Goal: Transaction & Acquisition: Book appointment/travel/reservation

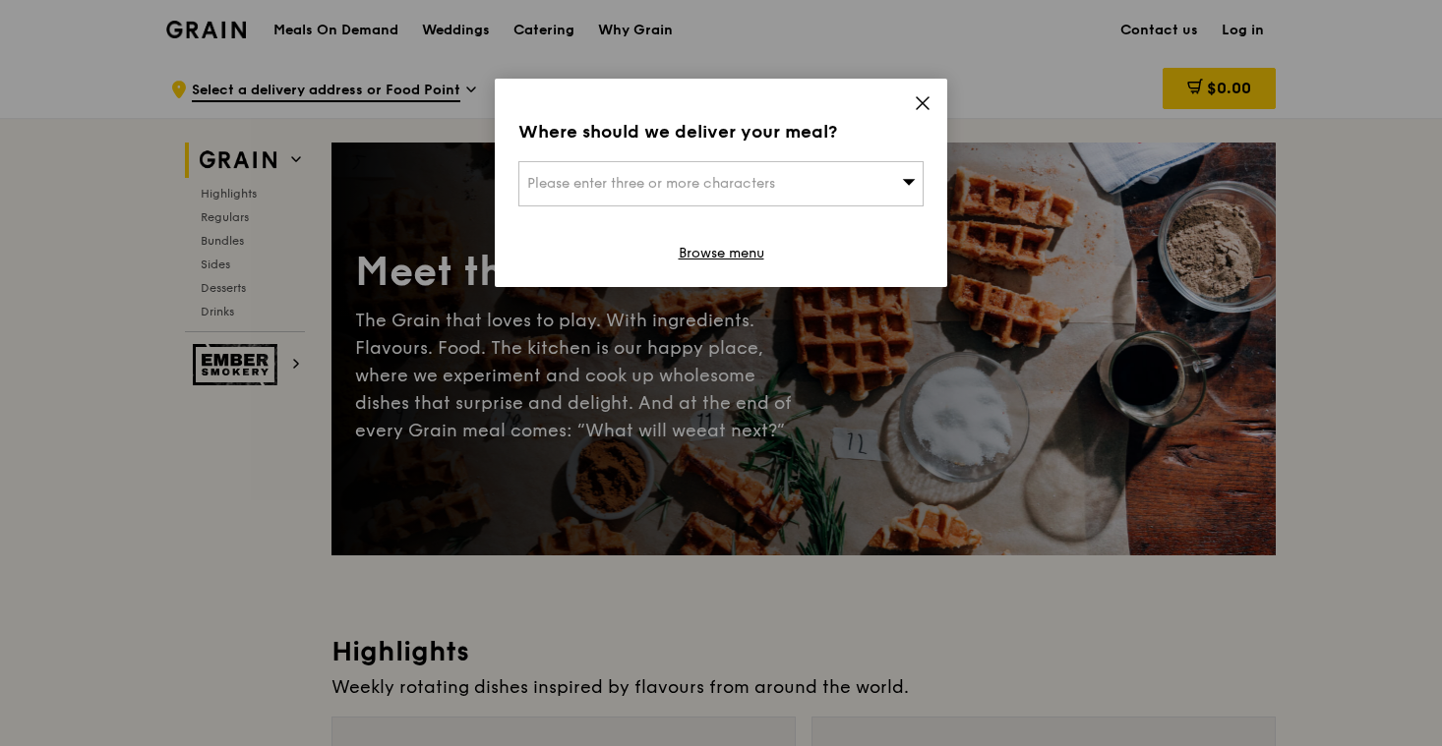
click at [921, 112] on span at bounding box center [923, 106] width 18 height 22
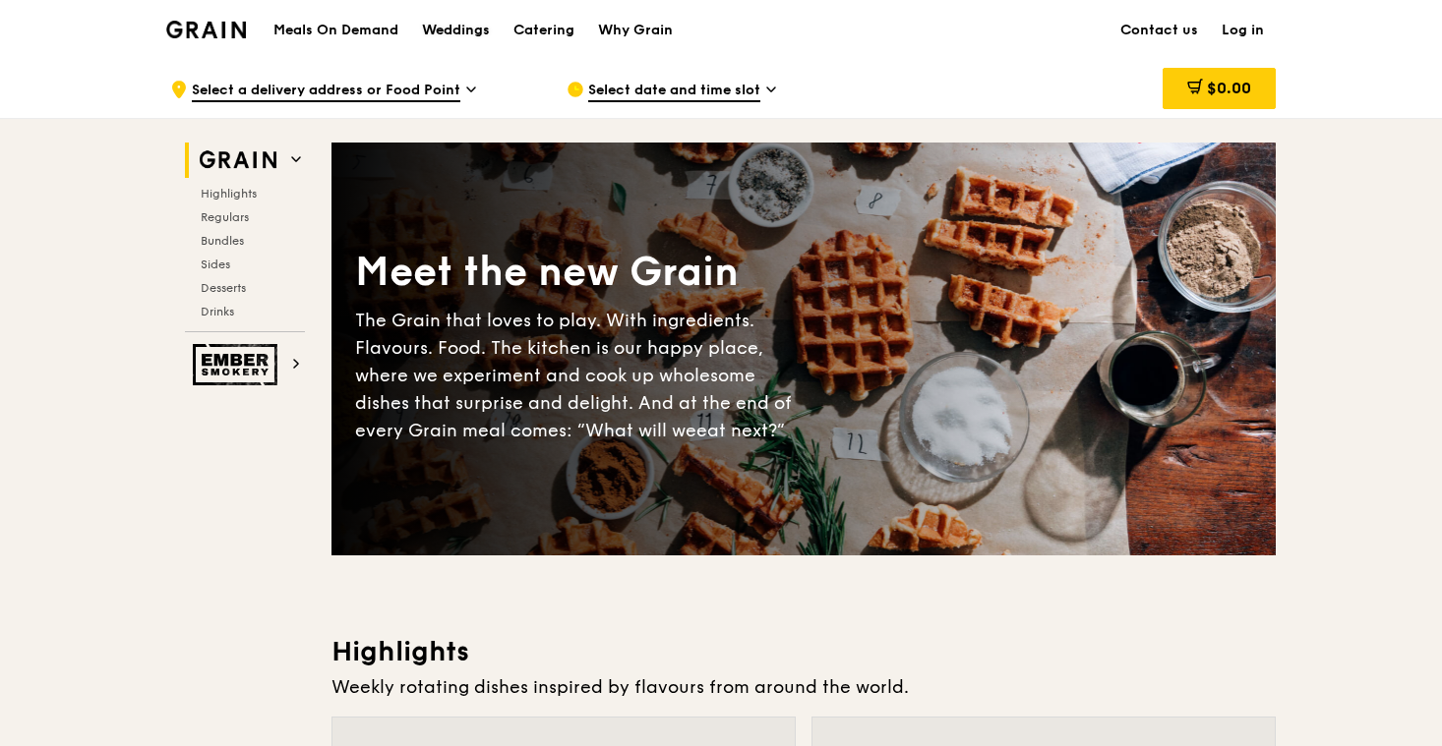
click at [466, 30] on div "Weddings" at bounding box center [456, 30] width 68 height 59
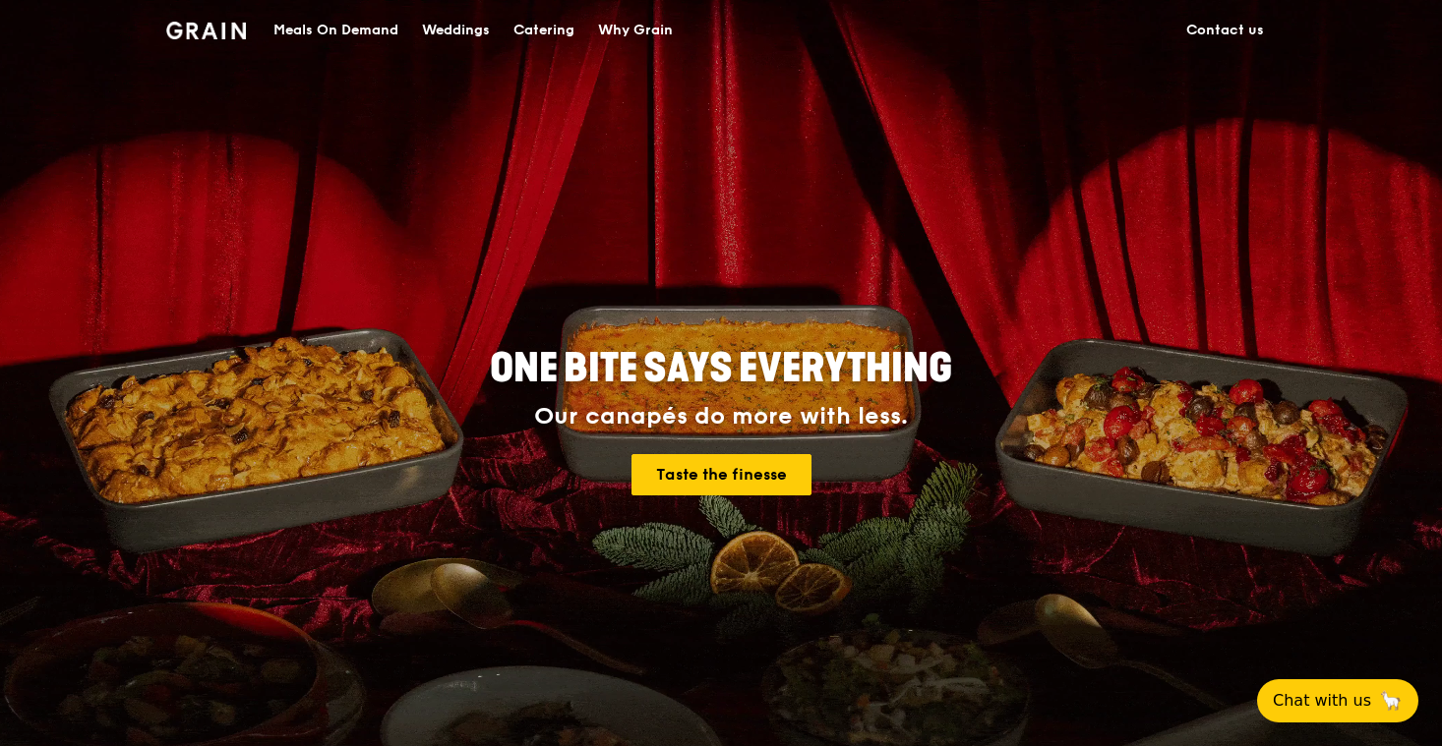
click at [479, 27] on div "Weddings" at bounding box center [456, 30] width 68 height 59
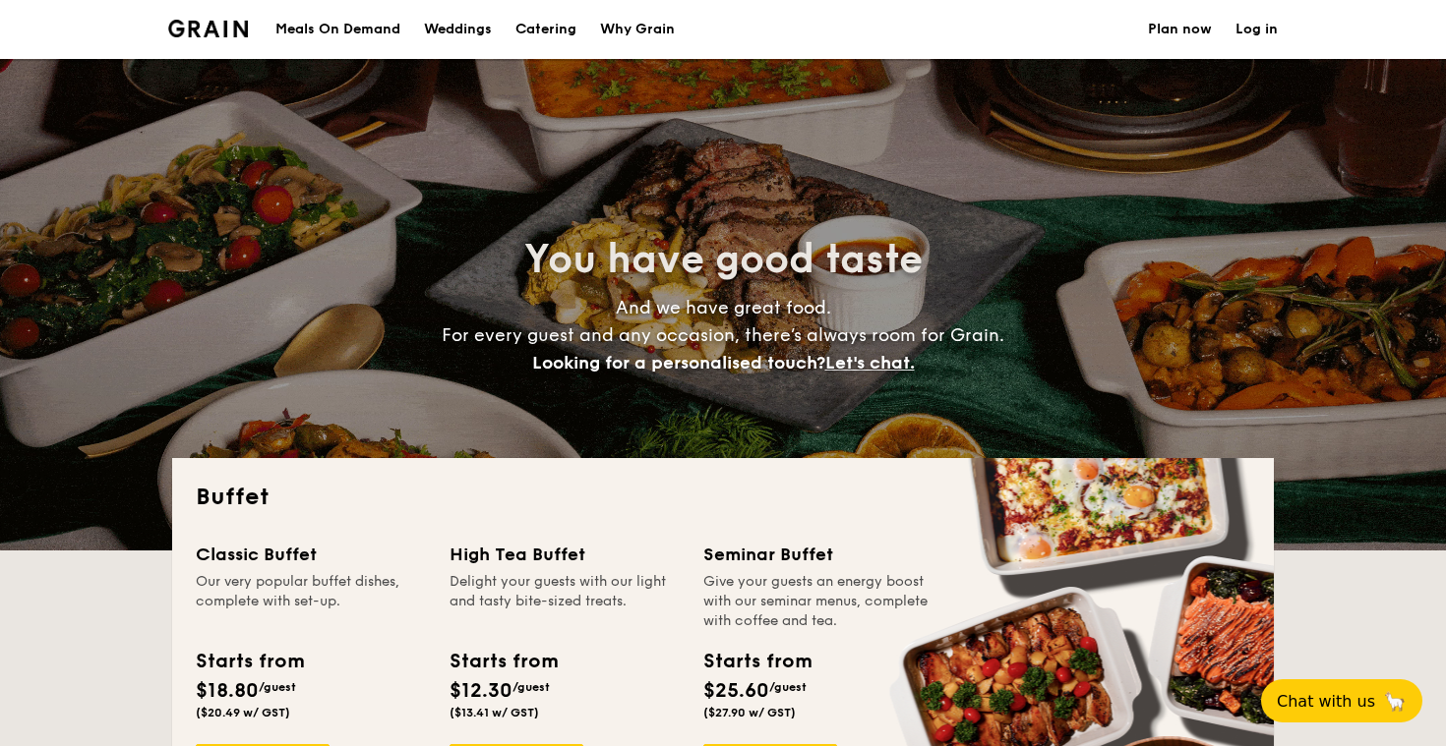
select select
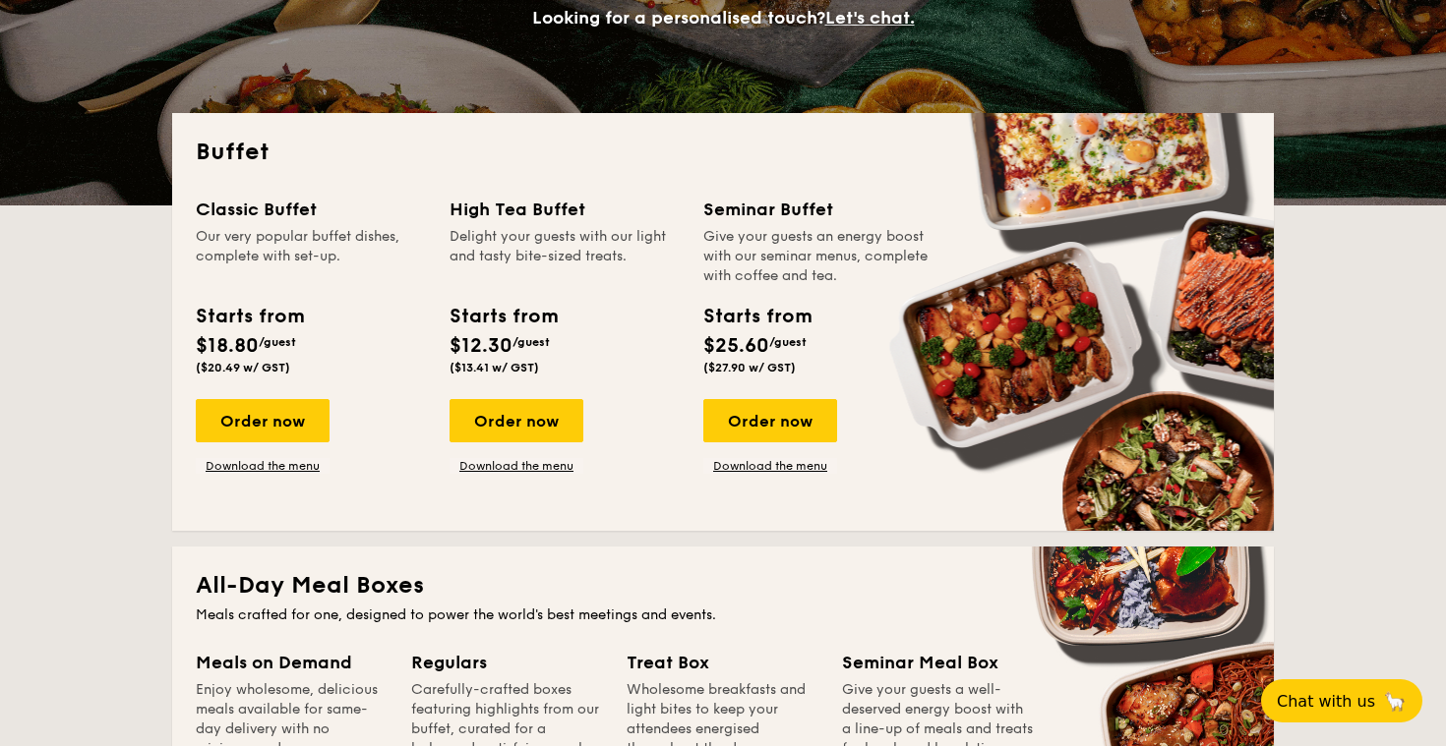
scroll to position [350, 0]
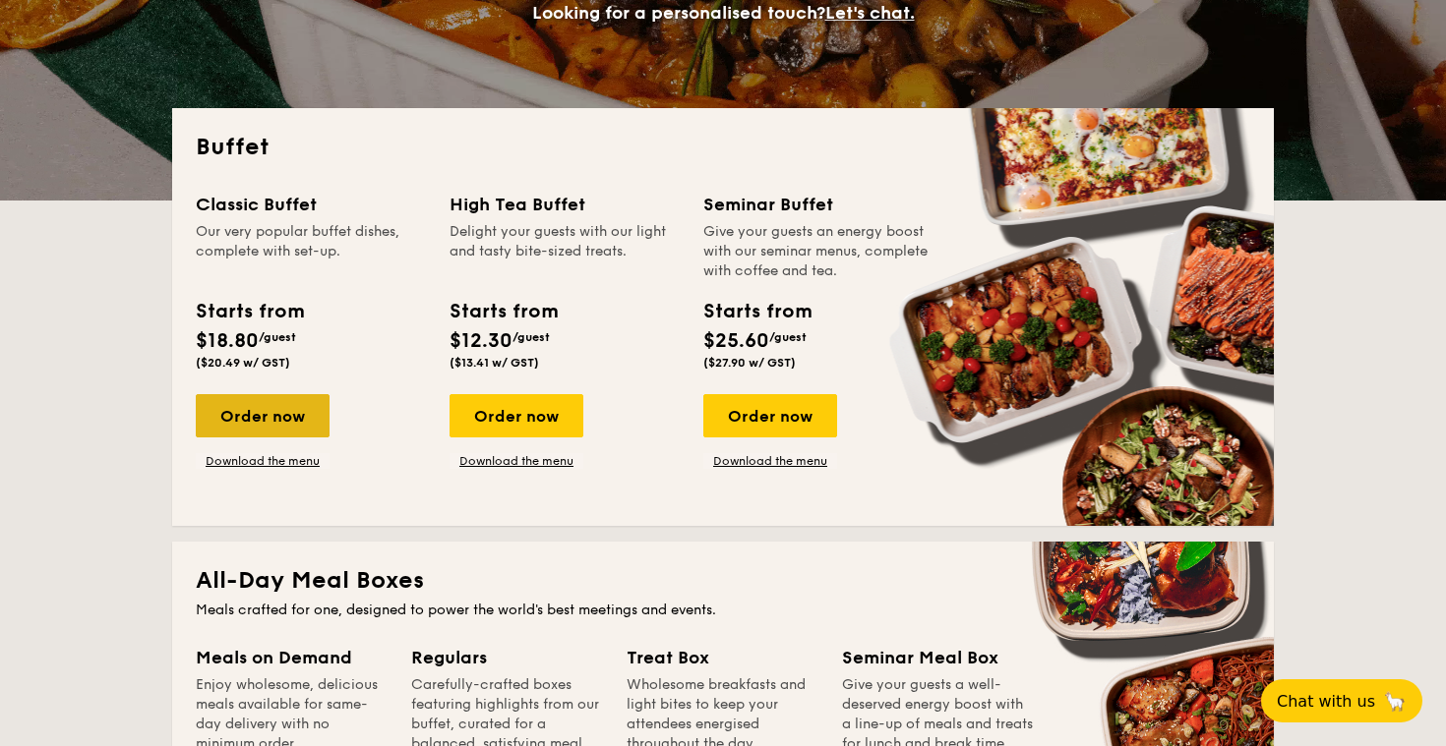
click at [311, 419] on div "Order now" at bounding box center [263, 415] width 134 height 43
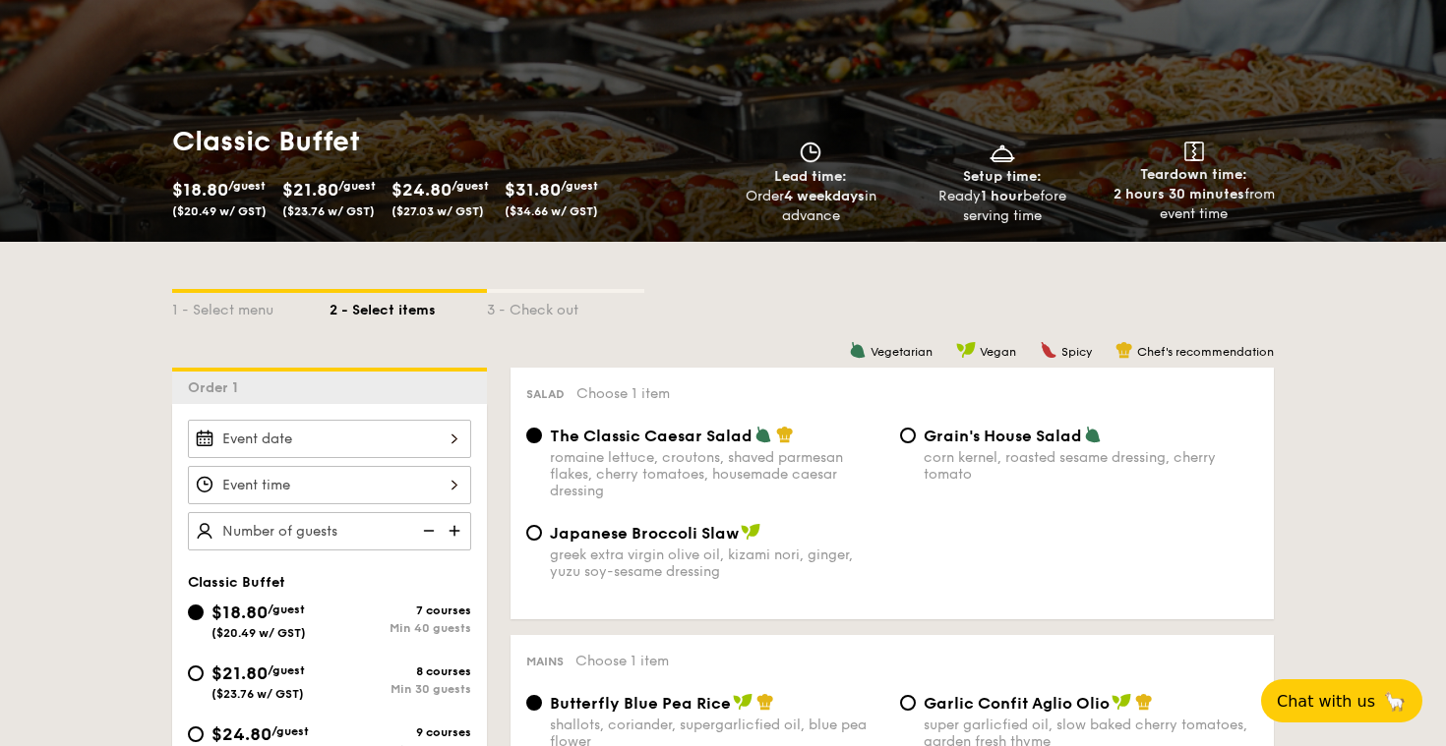
scroll to position [191, 0]
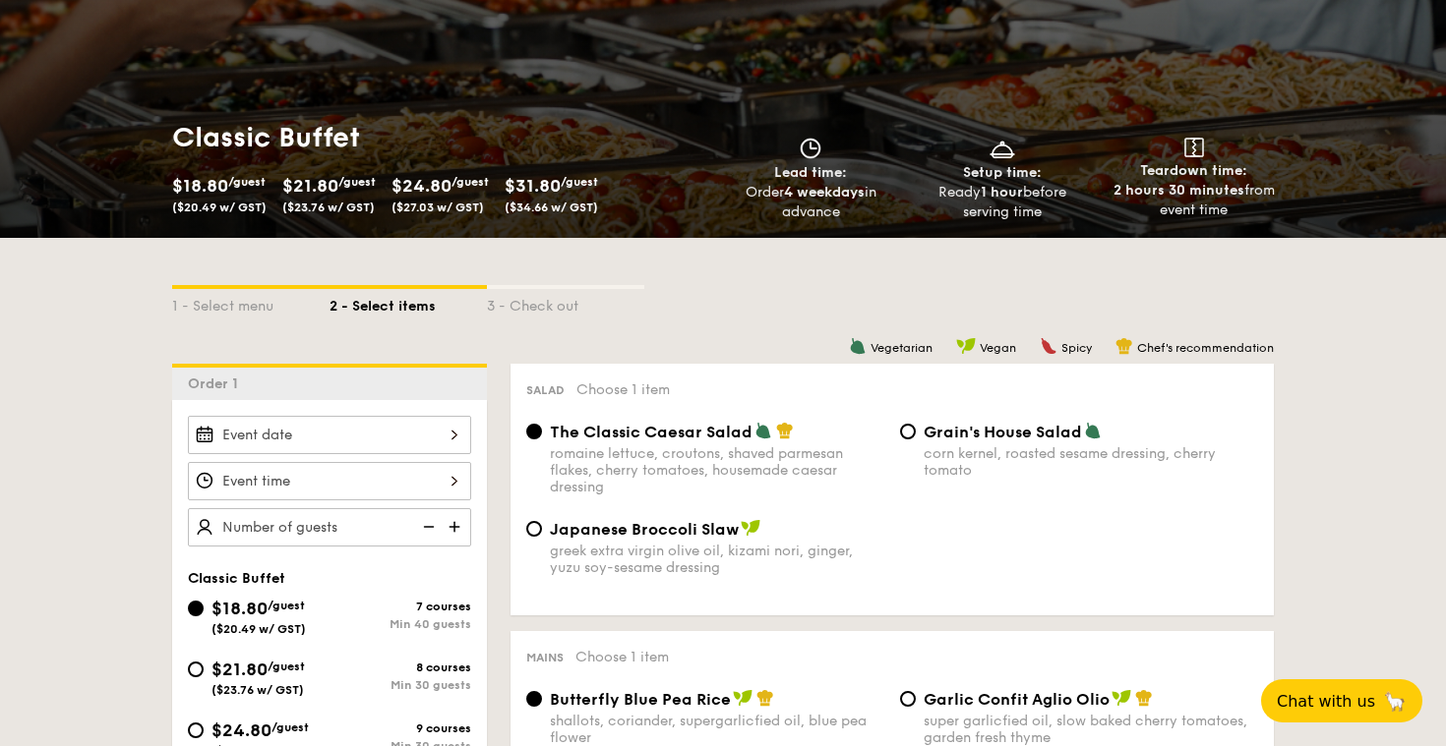
click at [321, 188] on span "$21.80" at bounding box center [310, 186] width 56 height 22
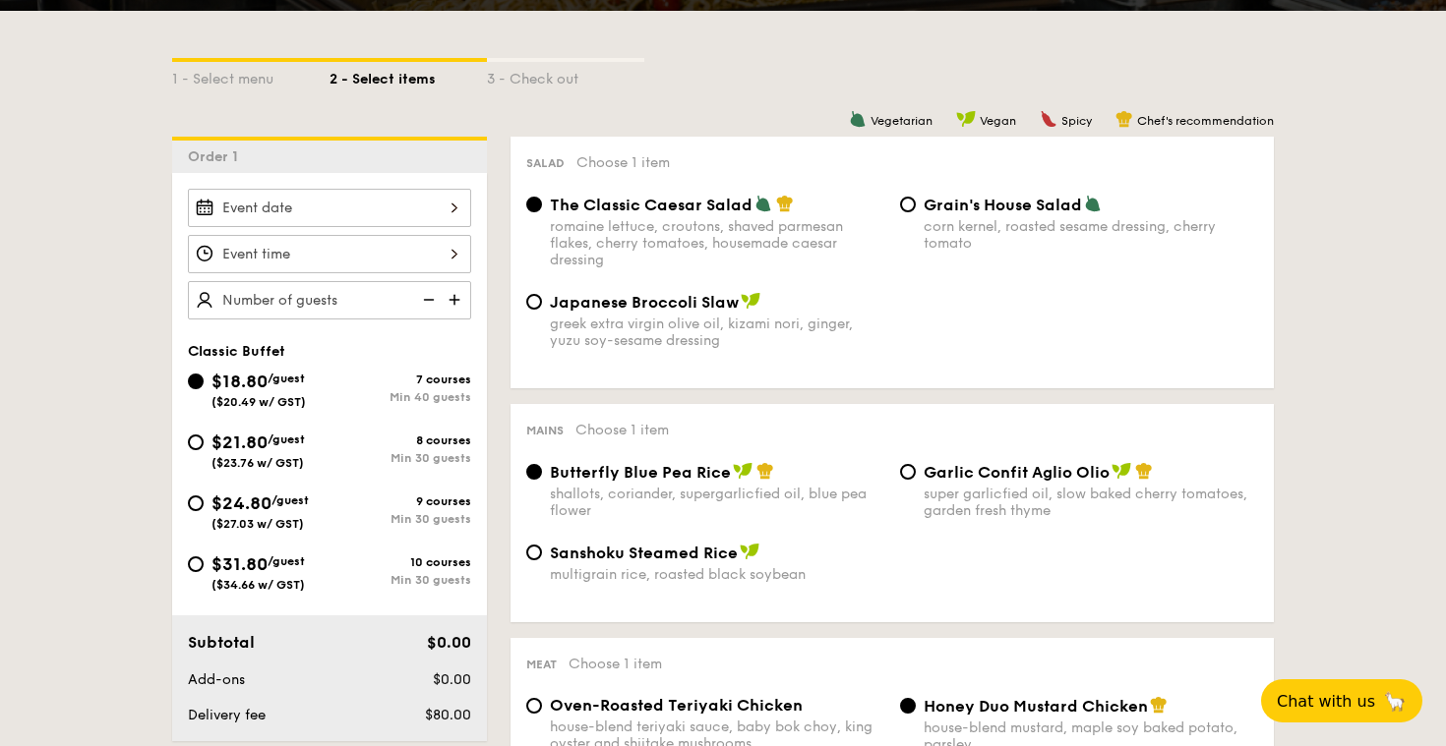
scroll to position [438, 0]
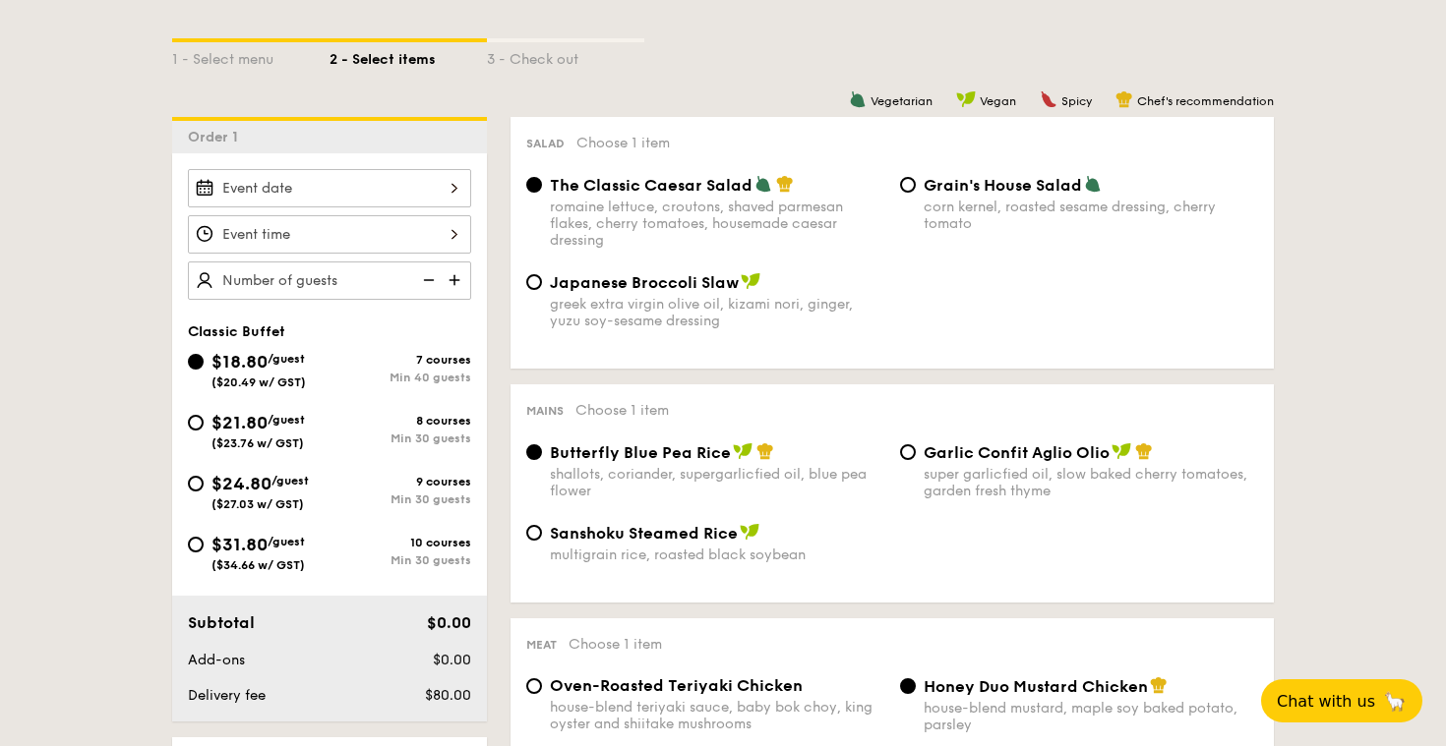
click at [191, 432] on div "$21.80 /guest ($23.76 w/ GST)" at bounding box center [259, 429] width 142 height 41
click at [191, 431] on input "$21.80 /guest ($23.76 w/ GST) 8 courses Min 30 guests" at bounding box center [196, 423] width 16 height 16
radio input "true"
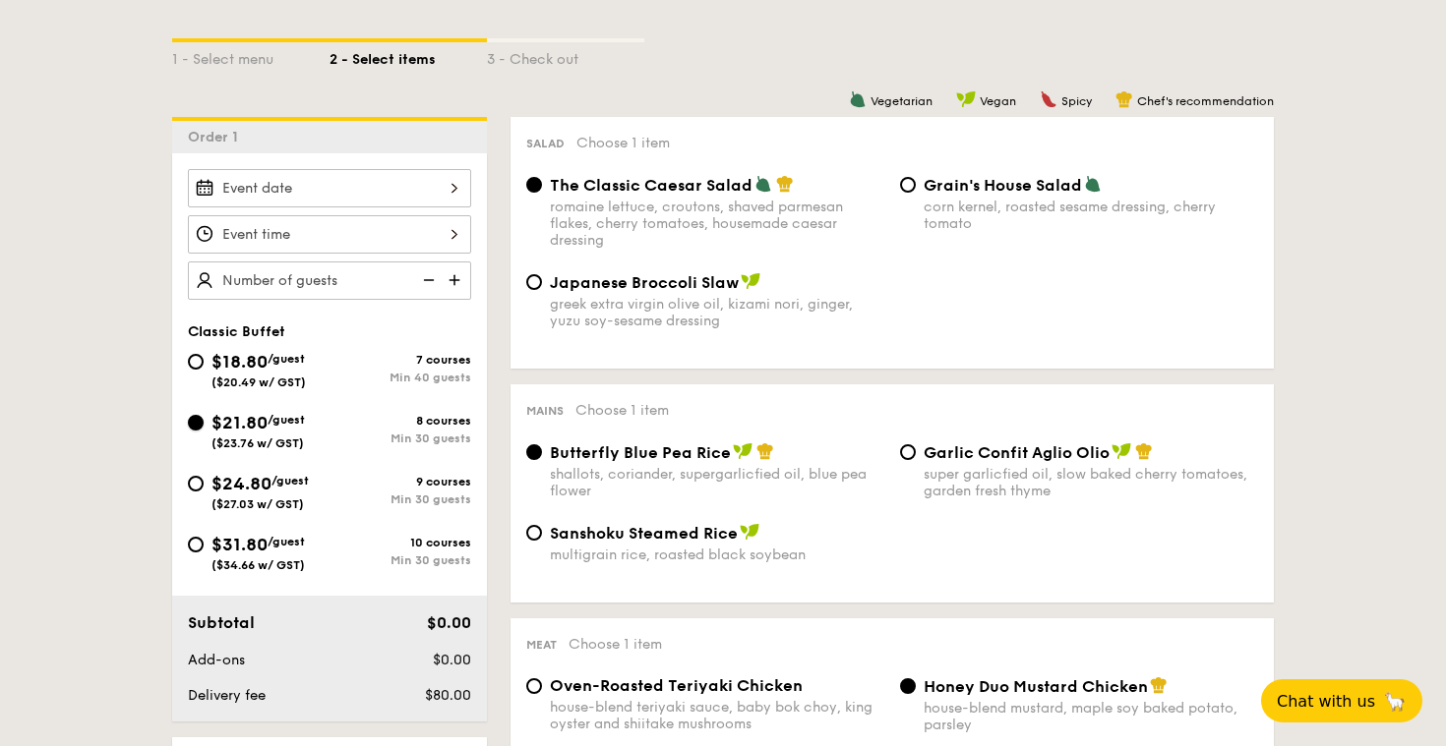
radio input "true"
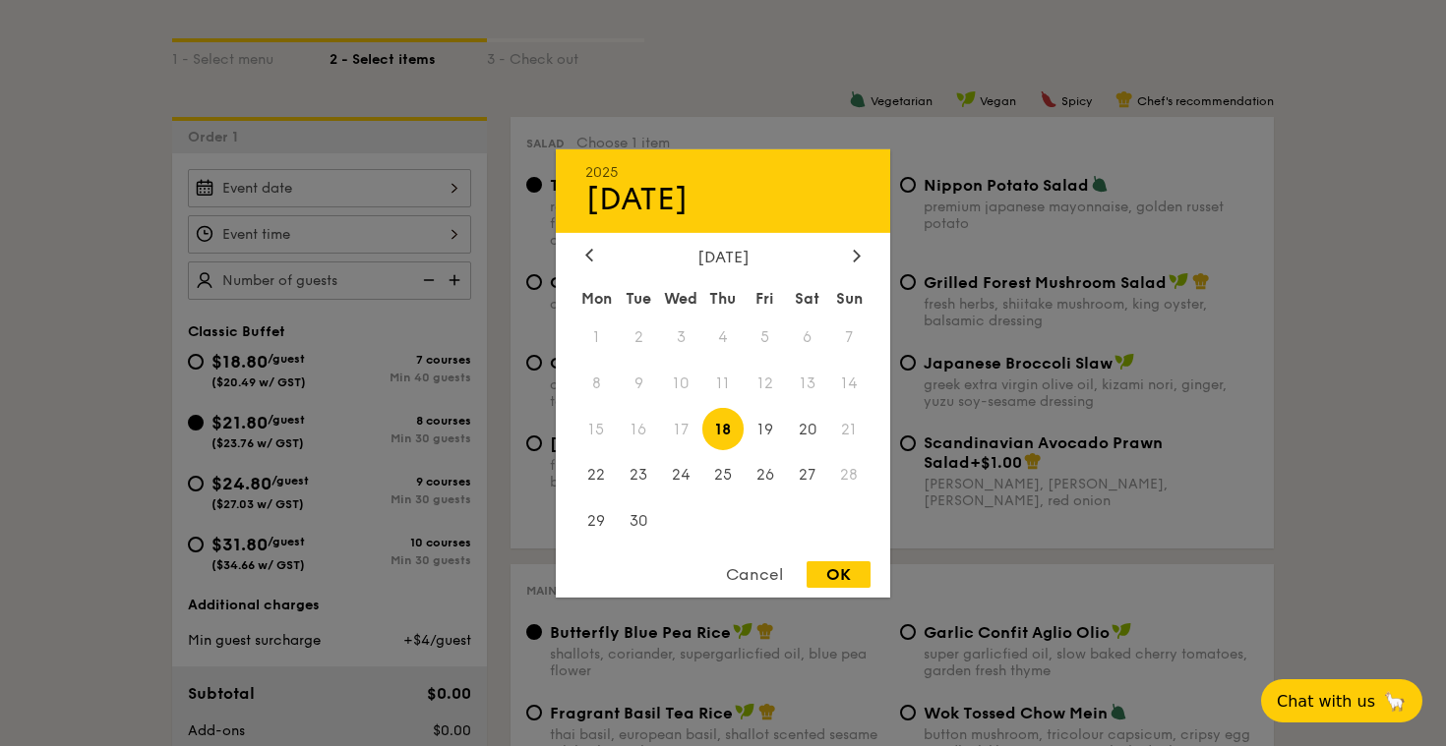
click at [447, 176] on div "2025 Sep 18 September 2025 Mon Tue Wed Thu Fri Sat Sun 1 2 3 4 5 6 7 8 9 10 11 …" at bounding box center [329, 188] width 283 height 38
click at [854, 254] on icon at bounding box center [857, 255] width 8 height 13
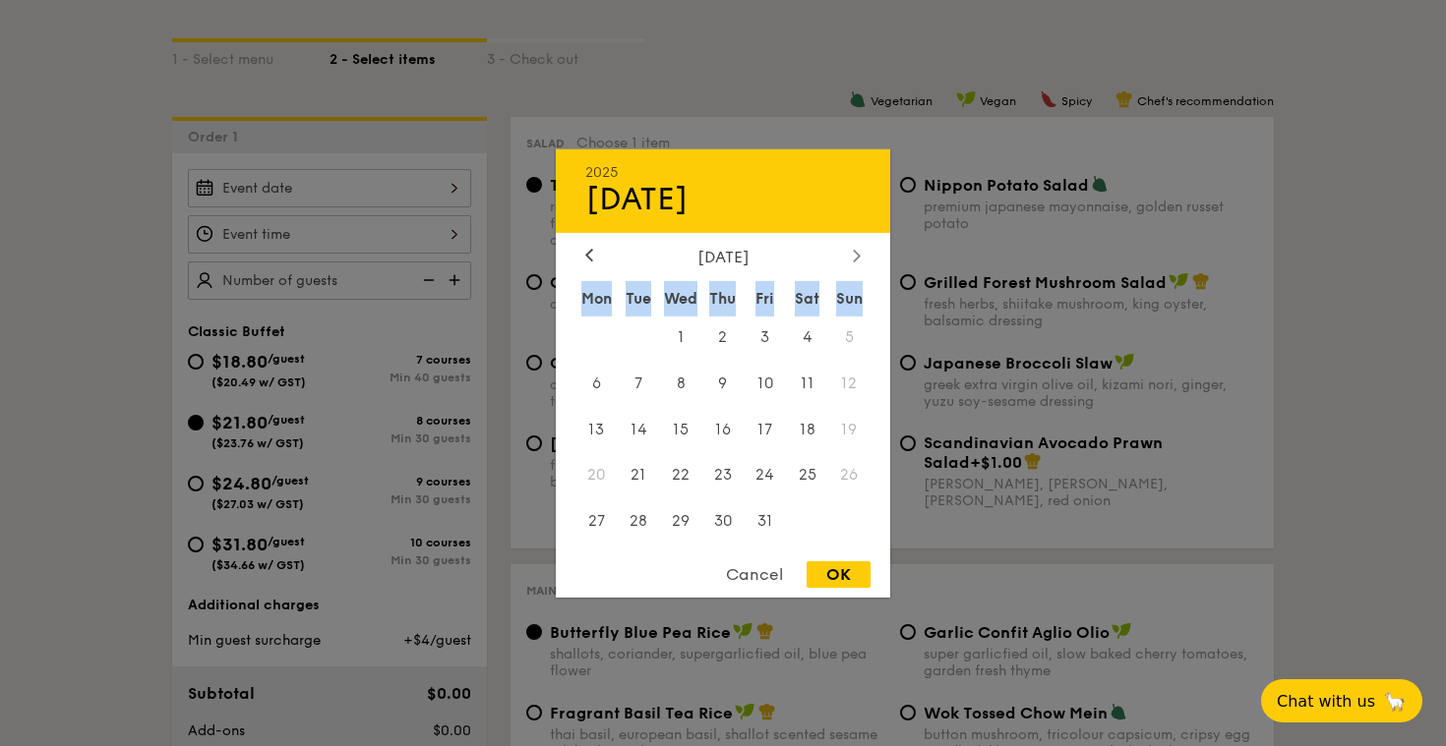
click at [854, 254] on icon at bounding box center [857, 255] width 8 height 13
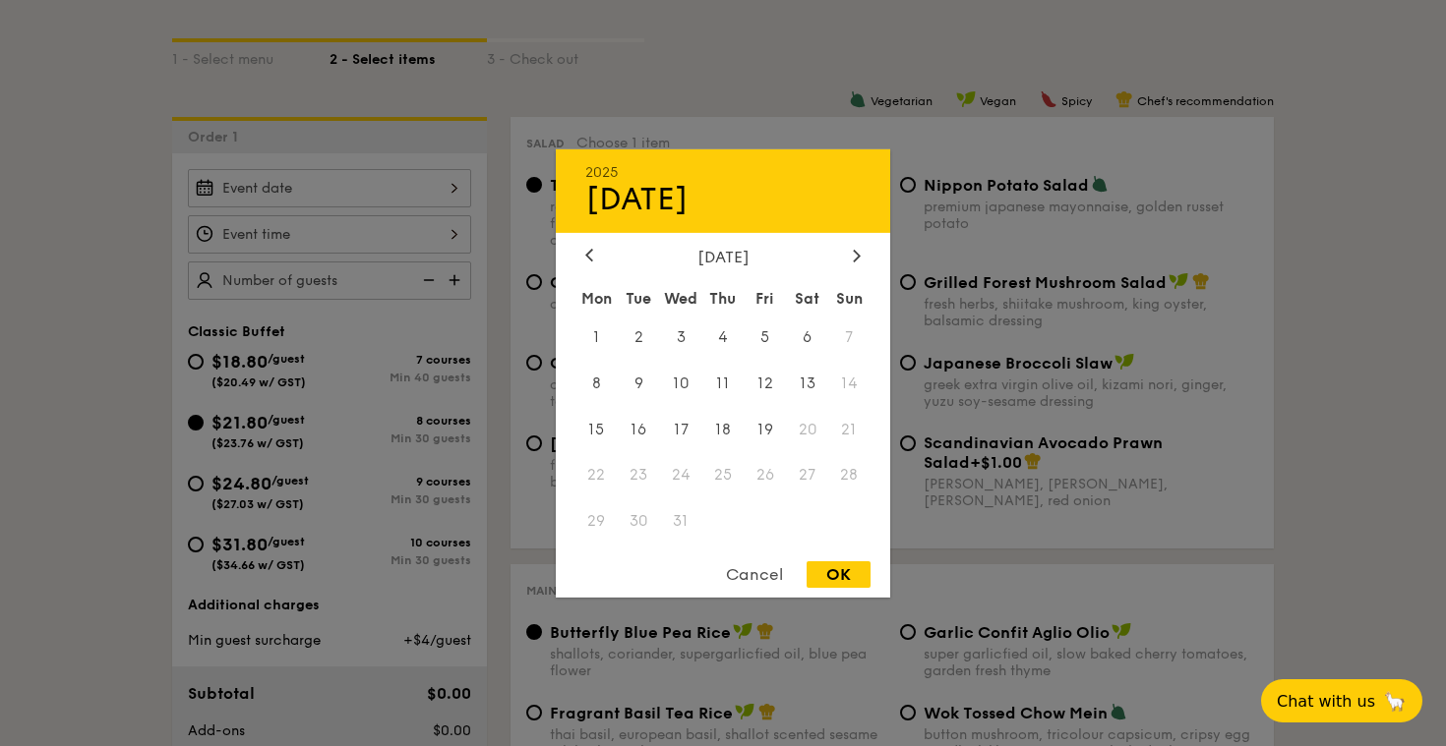
click at [815, 433] on span "20" at bounding box center [807, 429] width 42 height 42
click at [805, 431] on span "20" at bounding box center [807, 429] width 42 height 42
click at [812, 439] on span "20" at bounding box center [807, 429] width 42 height 42
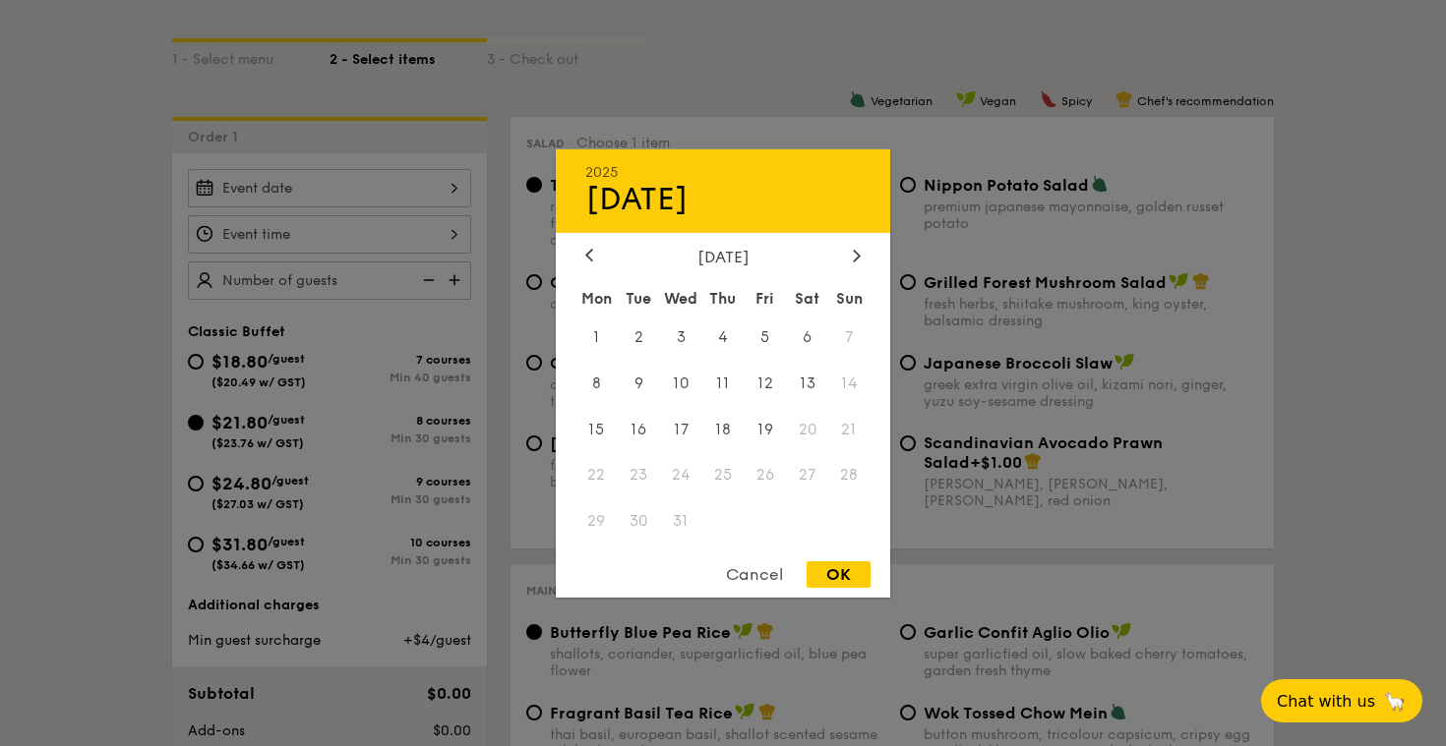
click at [801, 432] on span "20" at bounding box center [807, 429] width 42 height 42
click at [592, 249] on icon at bounding box center [589, 255] width 8 height 13
click at [860, 253] on icon at bounding box center [857, 255] width 8 height 13
click at [799, 432] on span "20" at bounding box center [807, 429] width 42 height 42
click at [860, 254] on div at bounding box center [857, 256] width 18 height 19
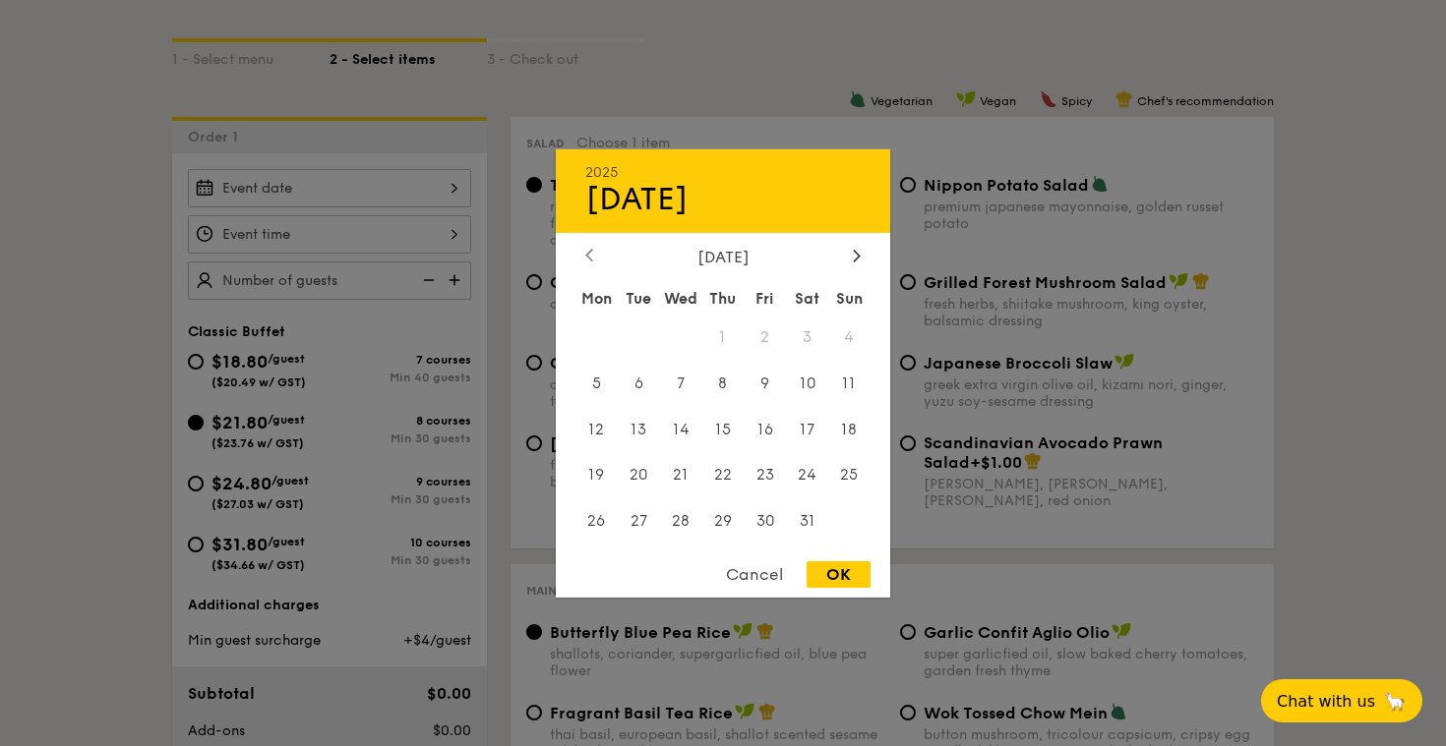
click at [592, 258] on icon at bounding box center [589, 255] width 8 height 13
click at [583, 252] on div at bounding box center [589, 256] width 18 height 19
click at [858, 262] on div at bounding box center [857, 256] width 18 height 19
click at [858, 261] on div at bounding box center [857, 256] width 18 height 19
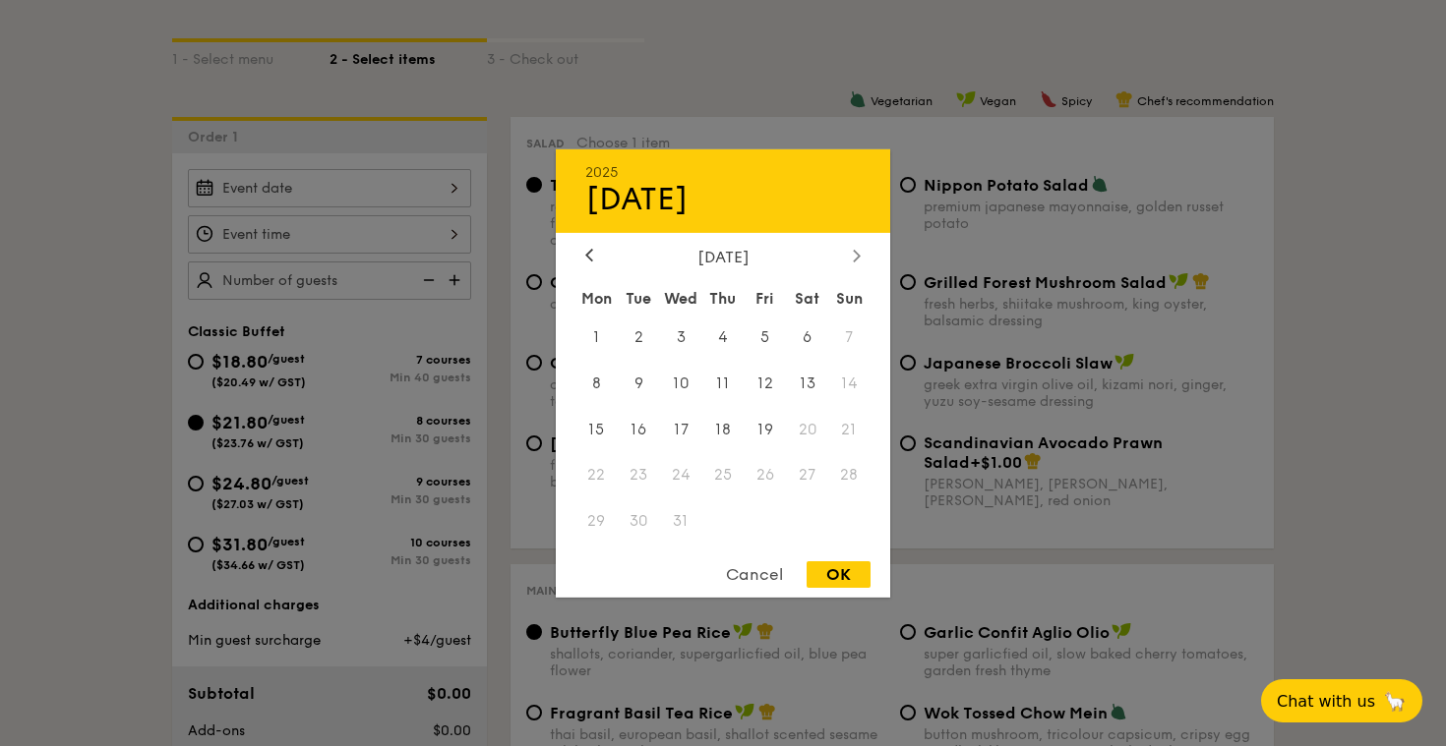
click at [858, 261] on div at bounding box center [857, 256] width 18 height 19
click at [582, 251] on div at bounding box center [589, 256] width 18 height 19
click at [600, 264] on div "December 2025" at bounding box center [722, 256] width 275 height 19
click at [589, 255] on icon at bounding box center [589, 255] width 8 height 13
click at [762, 582] on div "Cancel" at bounding box center [754, 575] width 96 height 27
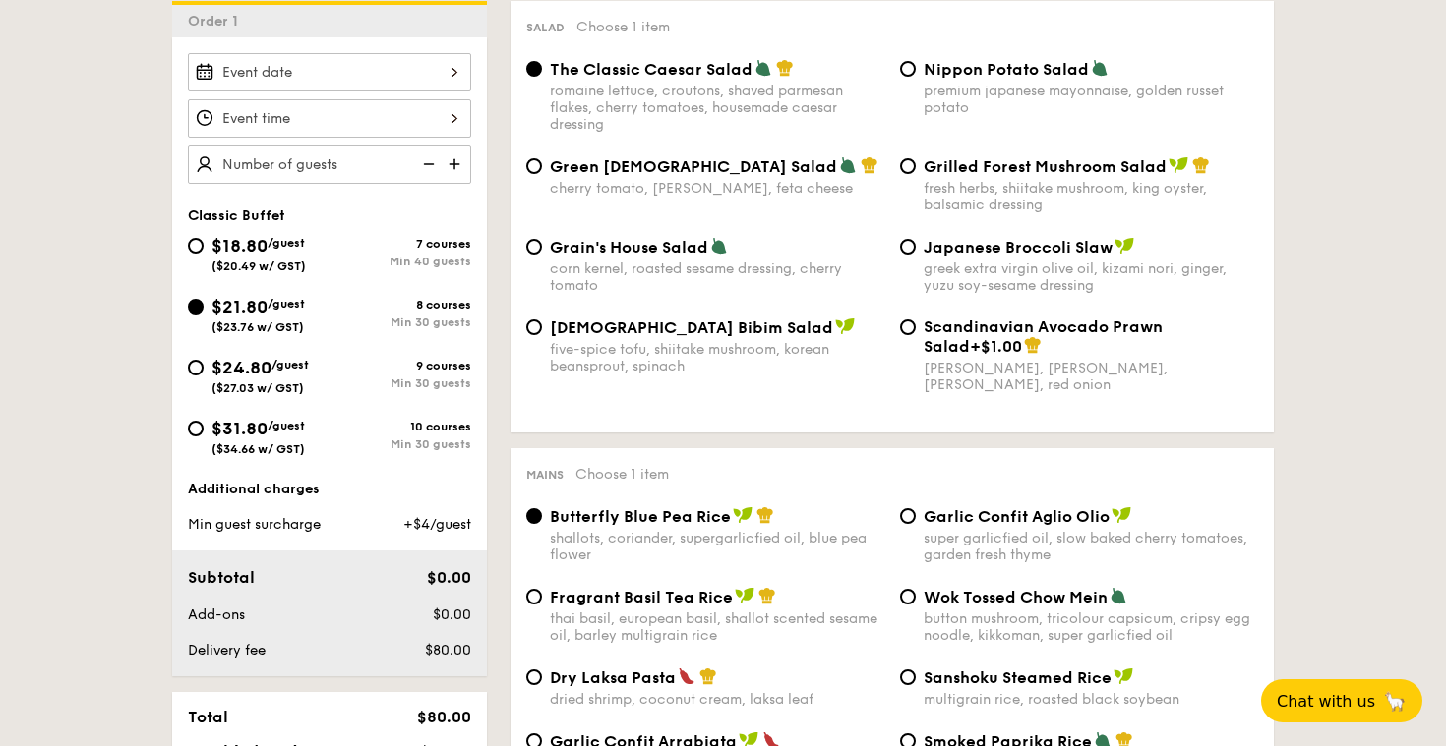
scroll to position [577, 0]
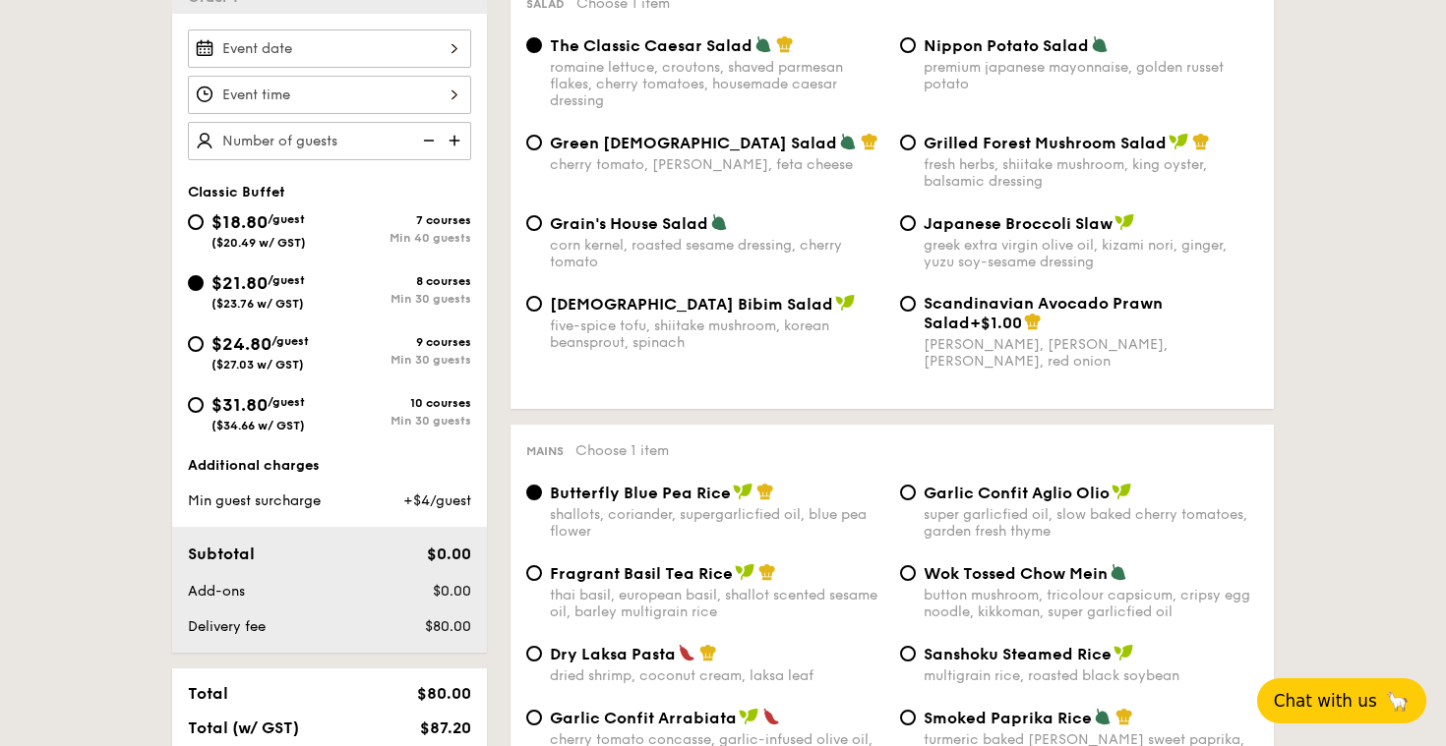
click at [1344, 703] on span "Chat with us" at bounding box center [1325, 701] width 103 height 20
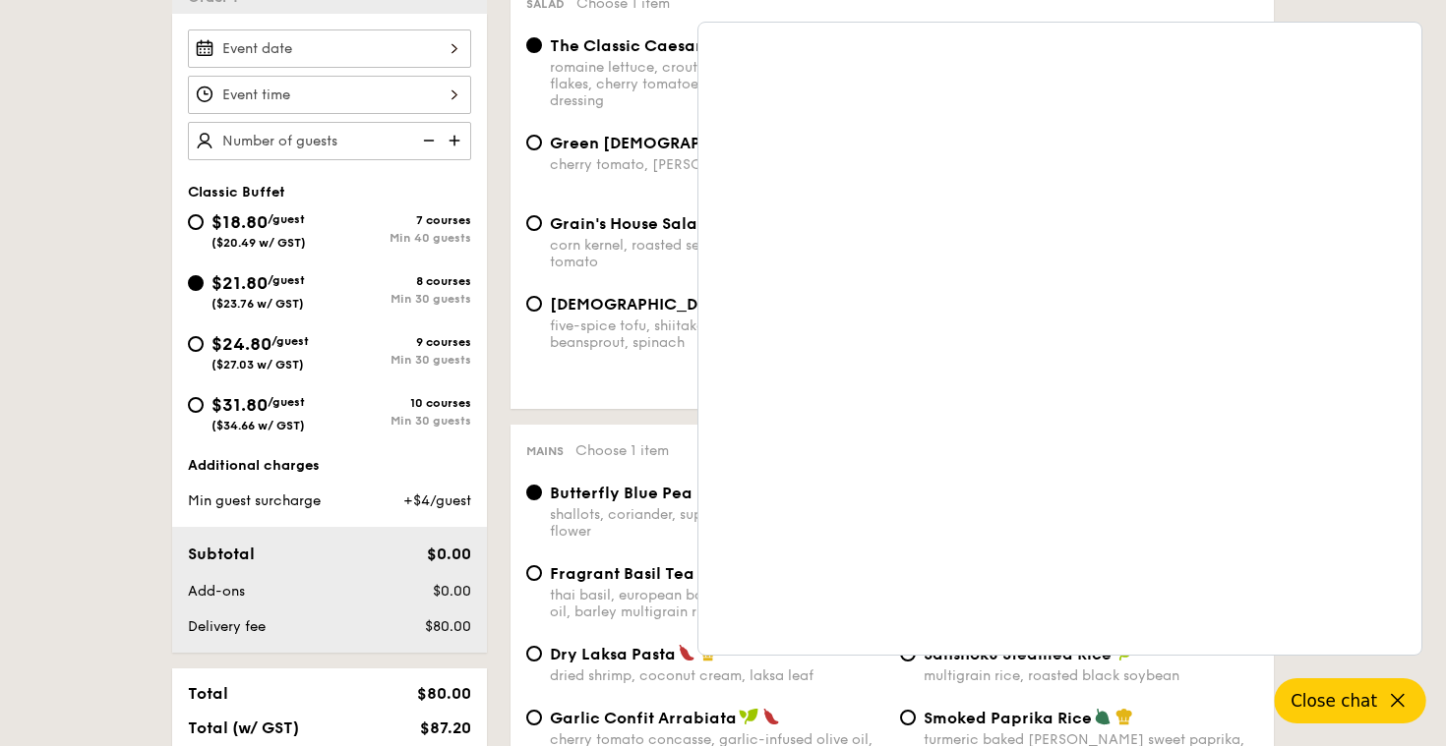
click at [1339, 702] on span "Close chat" at bounding box center [1333, 701] width 87 height 20
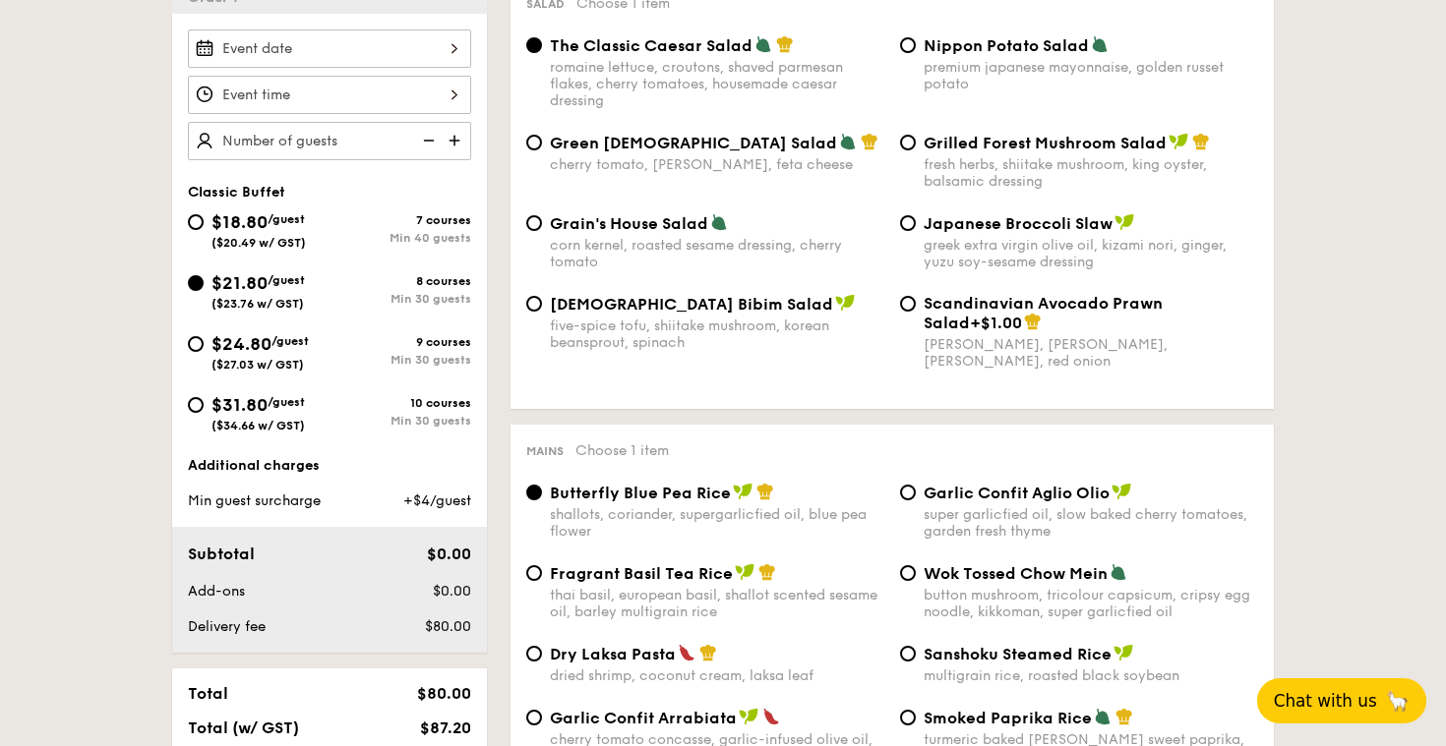
click at [314, 341] on div "$24.80 /guest ($27.03 w/ GST)" at bounding box center [259, 350] width 142 height 41
click at [204, 341] on input "$24.80 /guest ($27.03 w/ GST) 9 courses Min 30 guests" at bounding box center [196, 344] width 16 height 16
radio input "true"
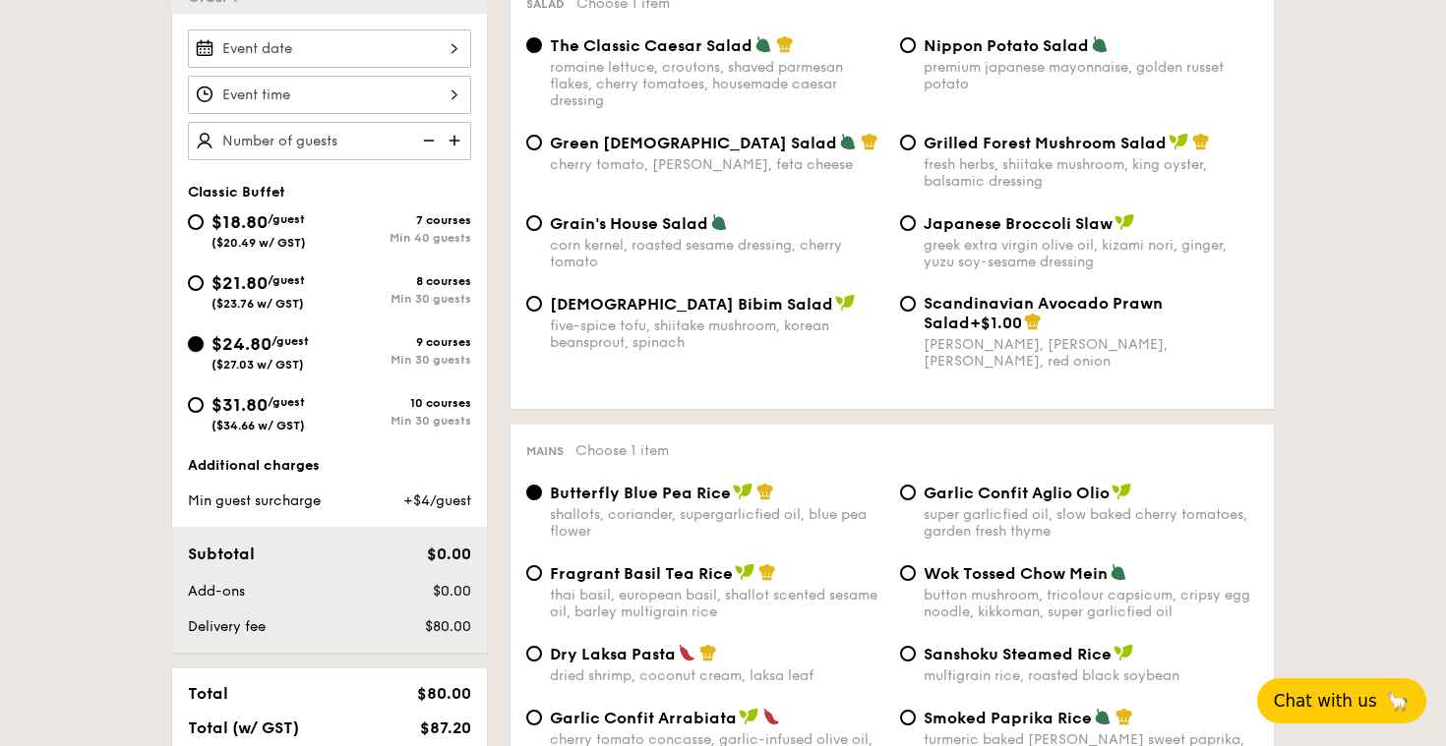
radio input "true"
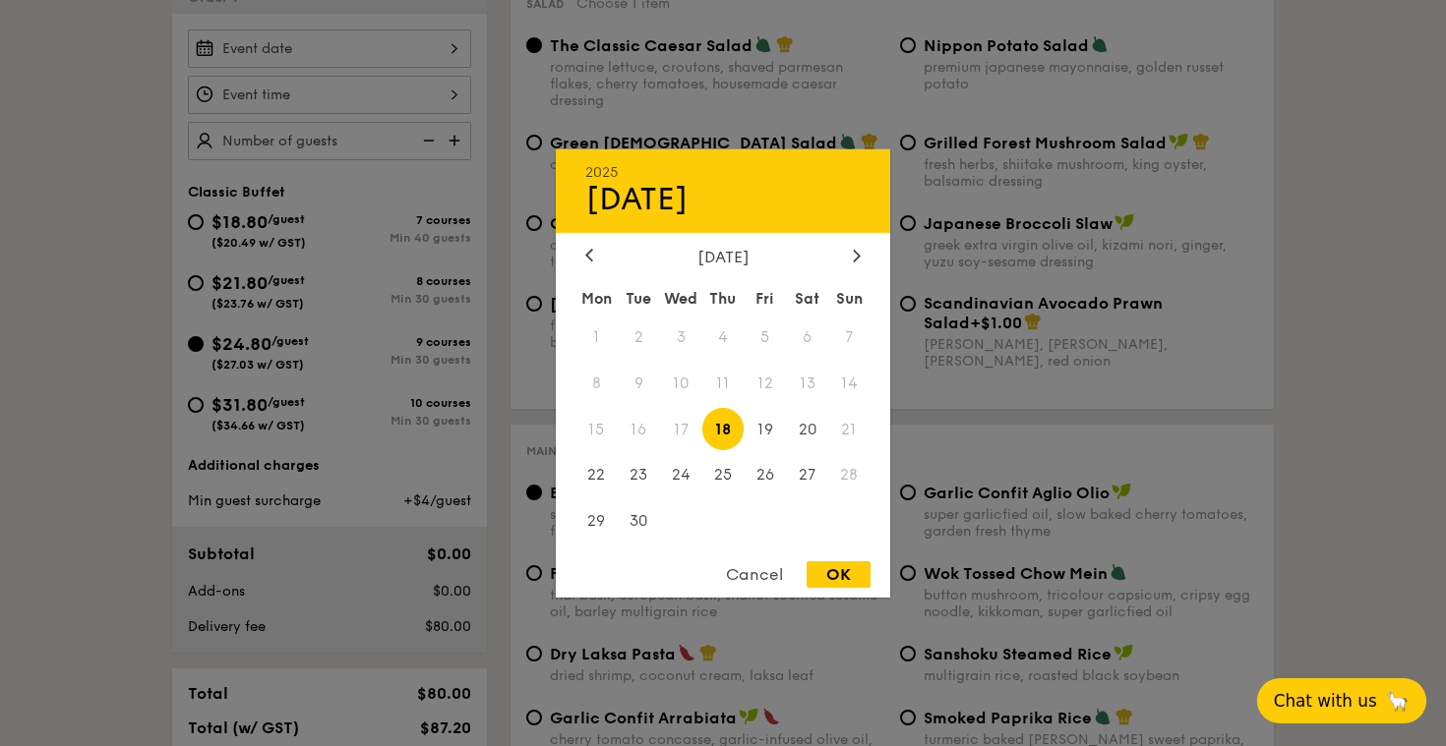
click at [321, 49] on div "2025 Sep 18 September 2025 Mon Tue Wed Thu Fri Sat Sun 1 2 3 4 5 6 7 8 9 10 11 …" at bounding box center [329, 49] width 283 height 38
click at [850, 251] on div at bounding box center [857, 256] width 18 height 19
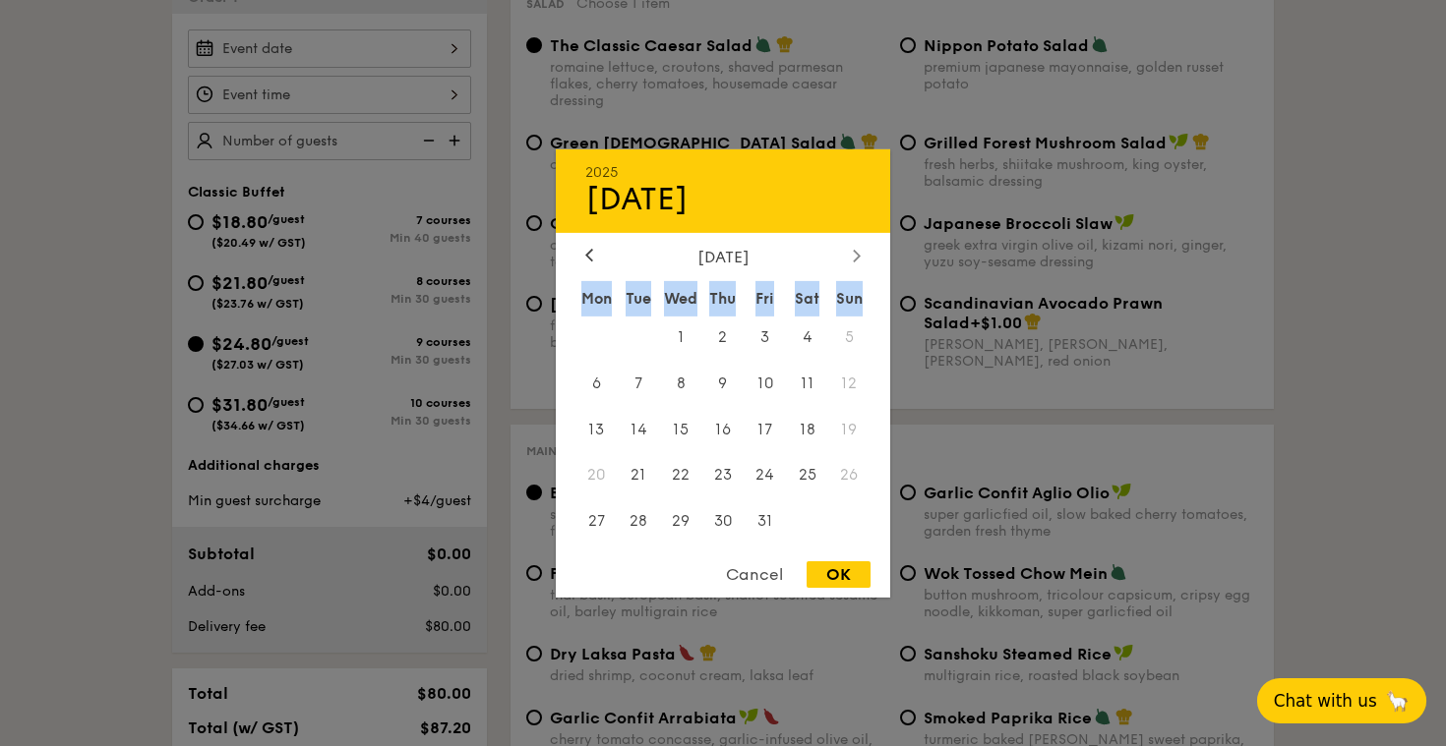
click at [850, 251] on div at bounding box center [857, 256] width 18 height 19
click at [854, 254] on icon at bounding box center [857, 255] width 8 height 13
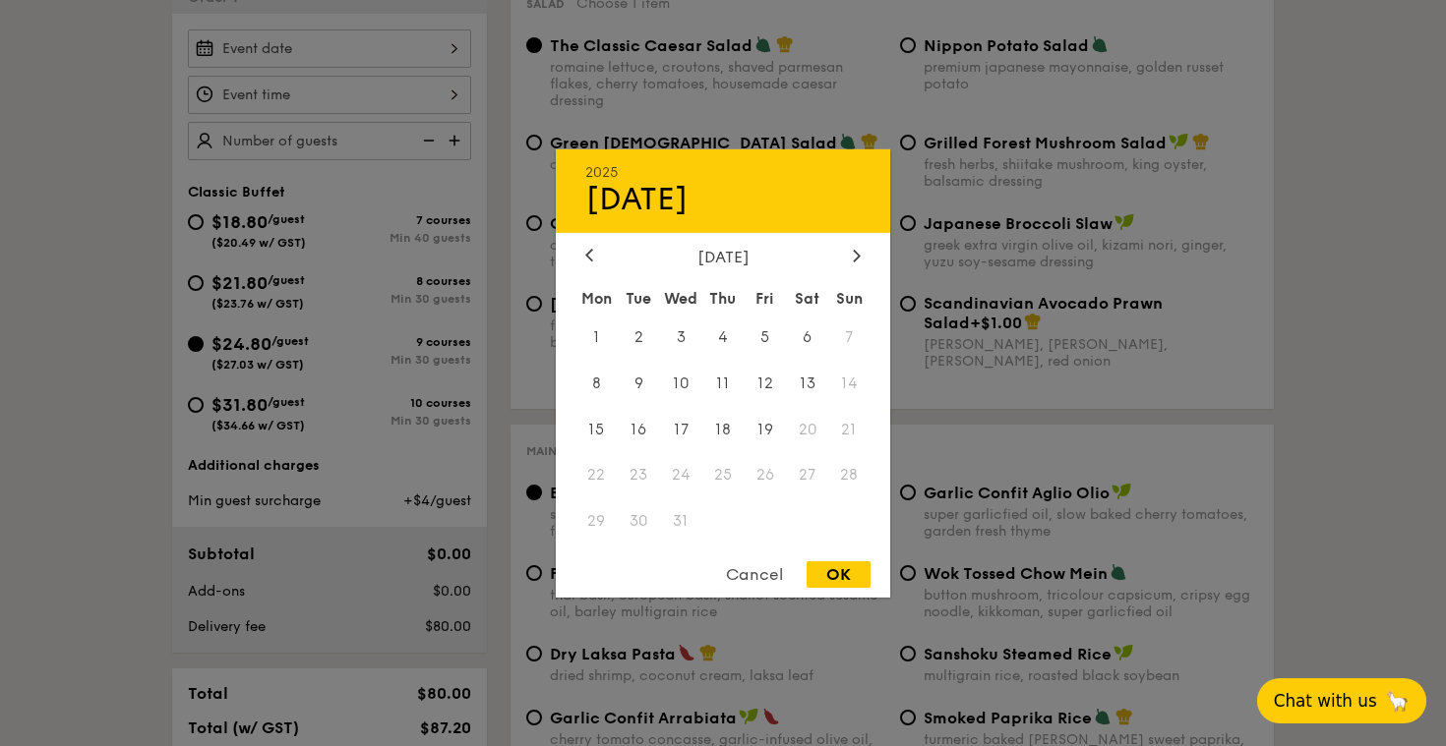
click at [805, 428] on span "20" at bounding box center [807, 429] width 42 height 42
click at [860, 257] on icon at bounding box center [857, 255] width 8 height 13
click at [741, 572] on div "Cancel" at bounding box center [754, 575] width 96 height 27
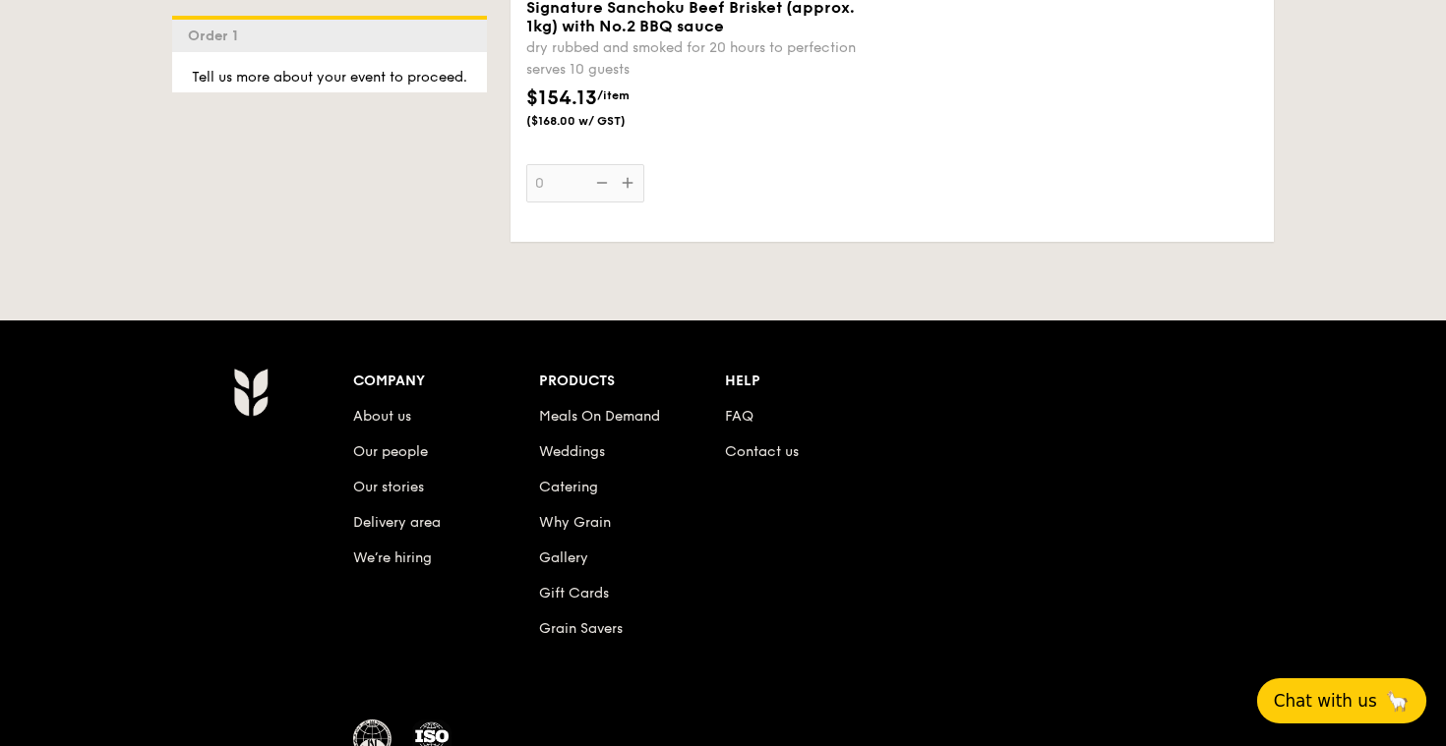
scroll to position [5175, 0]
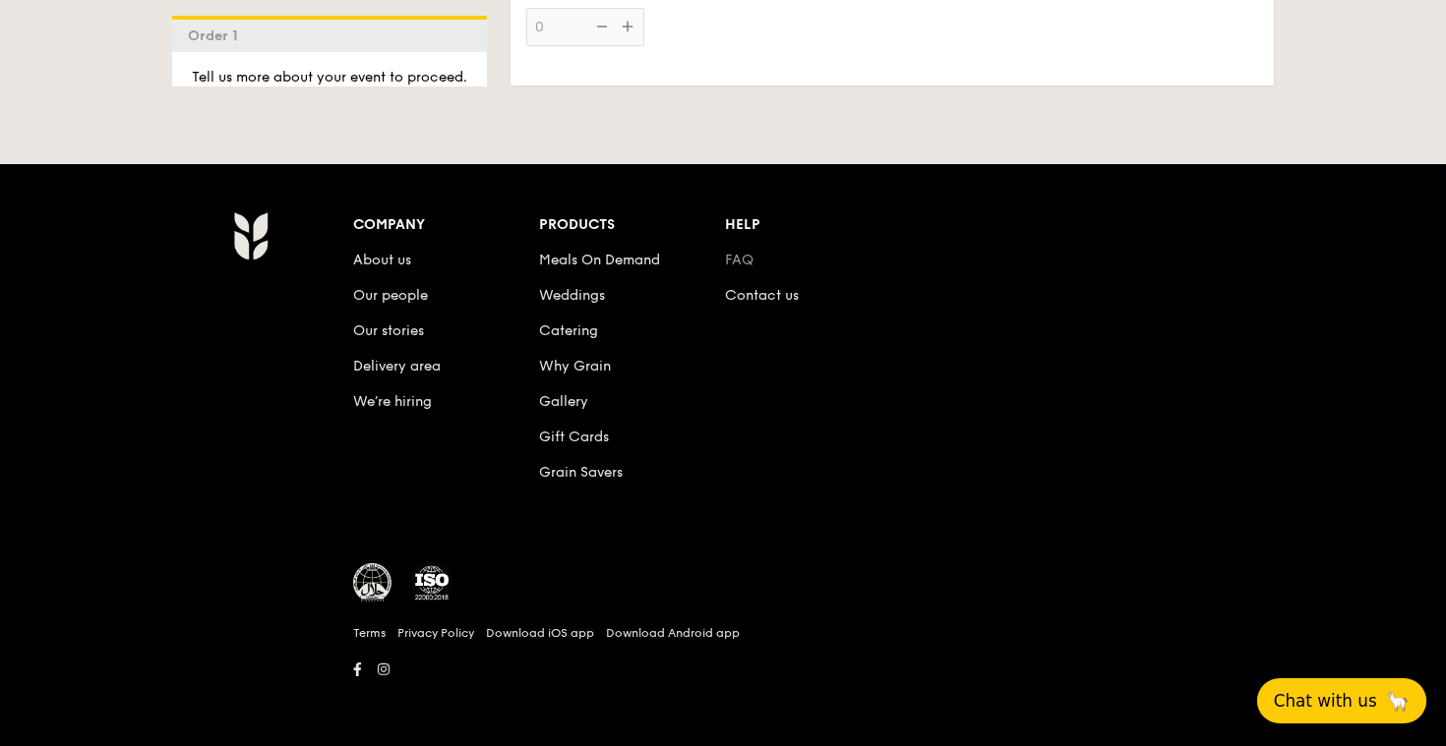
click at [744, 260] on link "FAQ" at bounding box center [739, 260] width 29 height 17
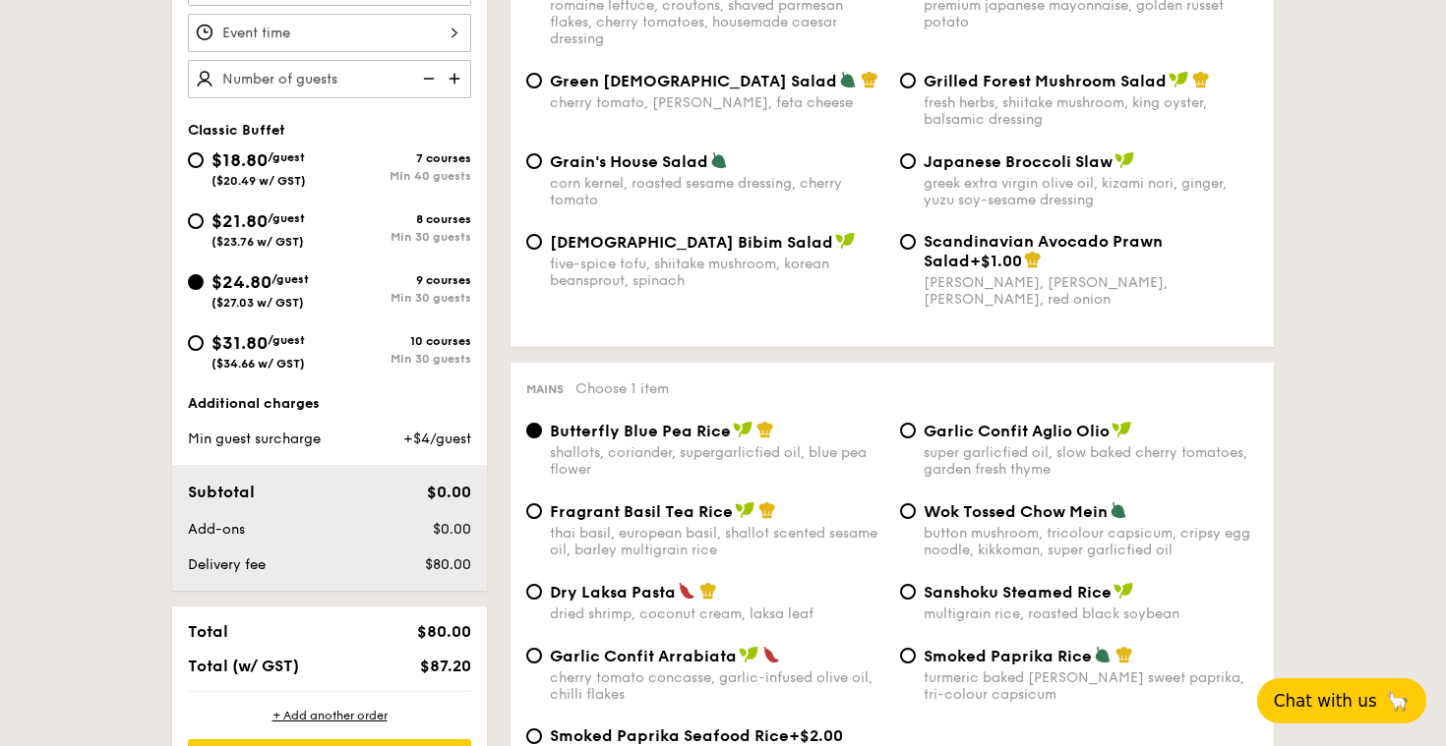
scroll to position [632, 0]
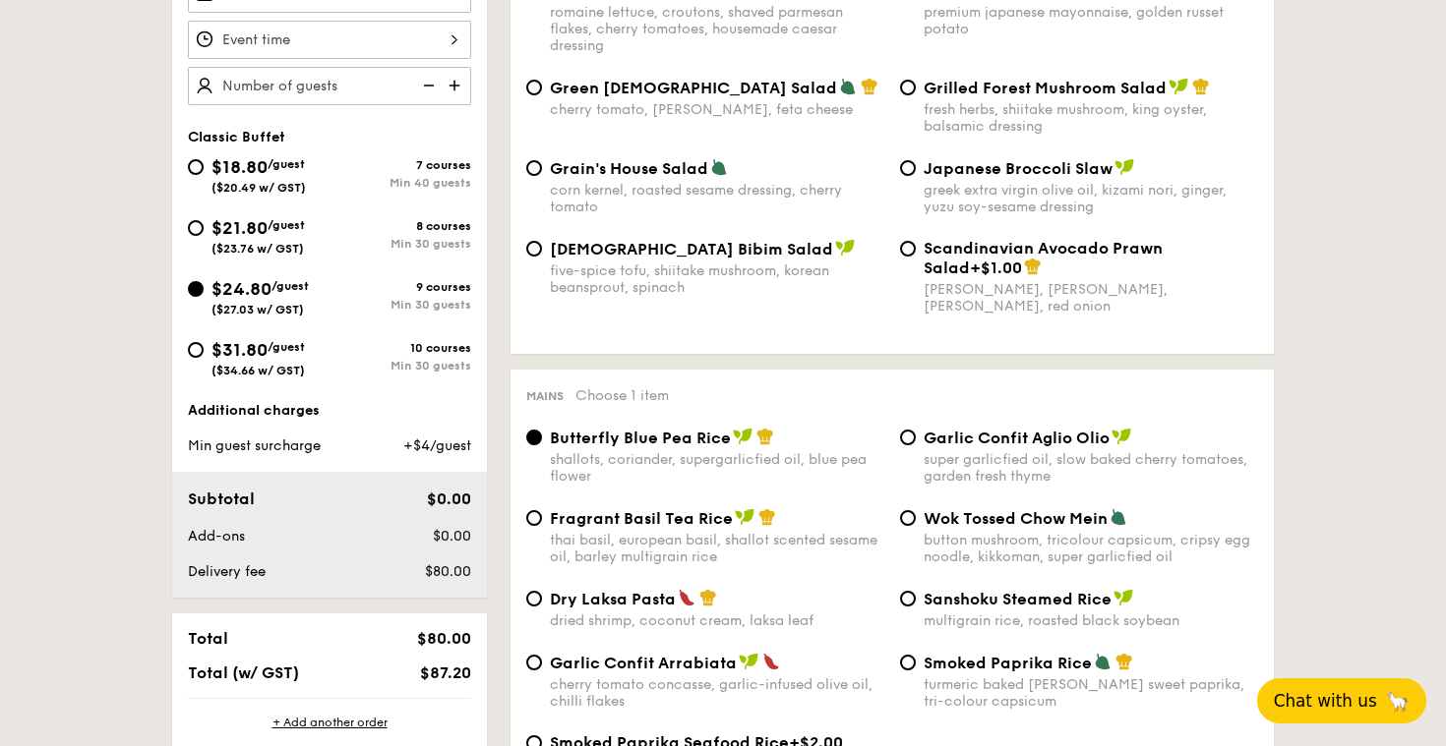
click at [273, 445] on span "Min guest surcharge" at bounding box center [254, 446] width 133 height 17
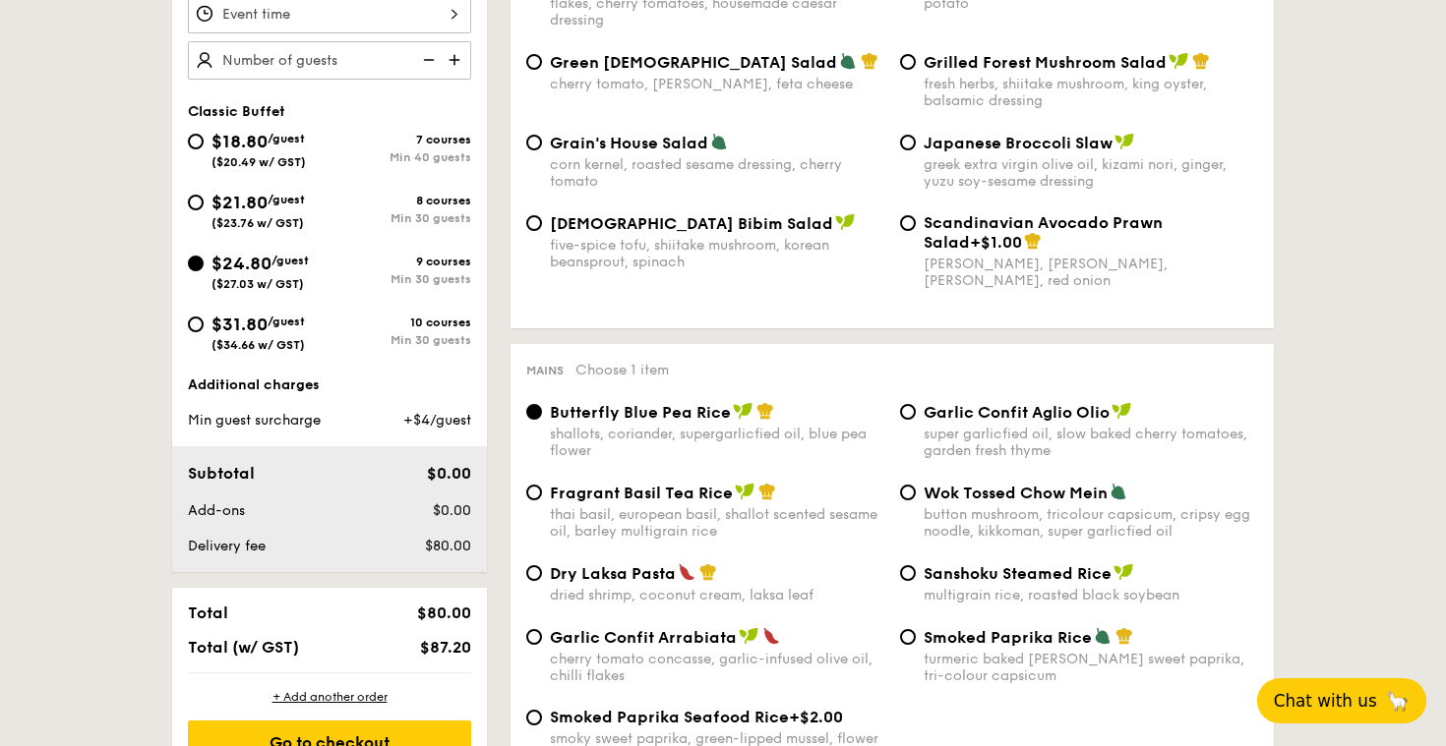
click at [204, 332] on div "$31.80 /guest ($34.66 w/ GST)" at bounding box center [259, 331] width 142 height 41
click at [204, 332] on input "$31.80 /guest ($34.66 w/ GST) 10 courses Min 30 guests" at bounding box center [196, 325] width 16 height 16
radio input "true"
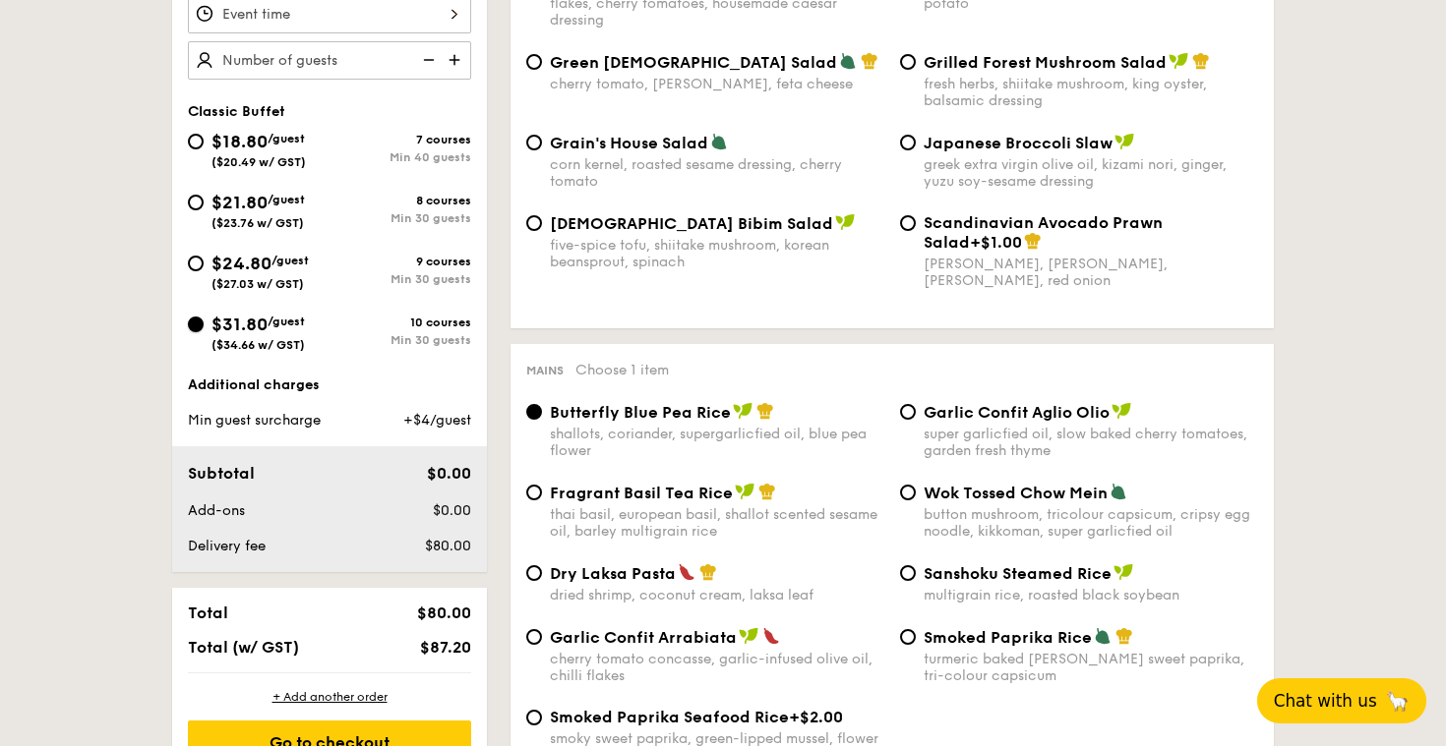
radio input "true"
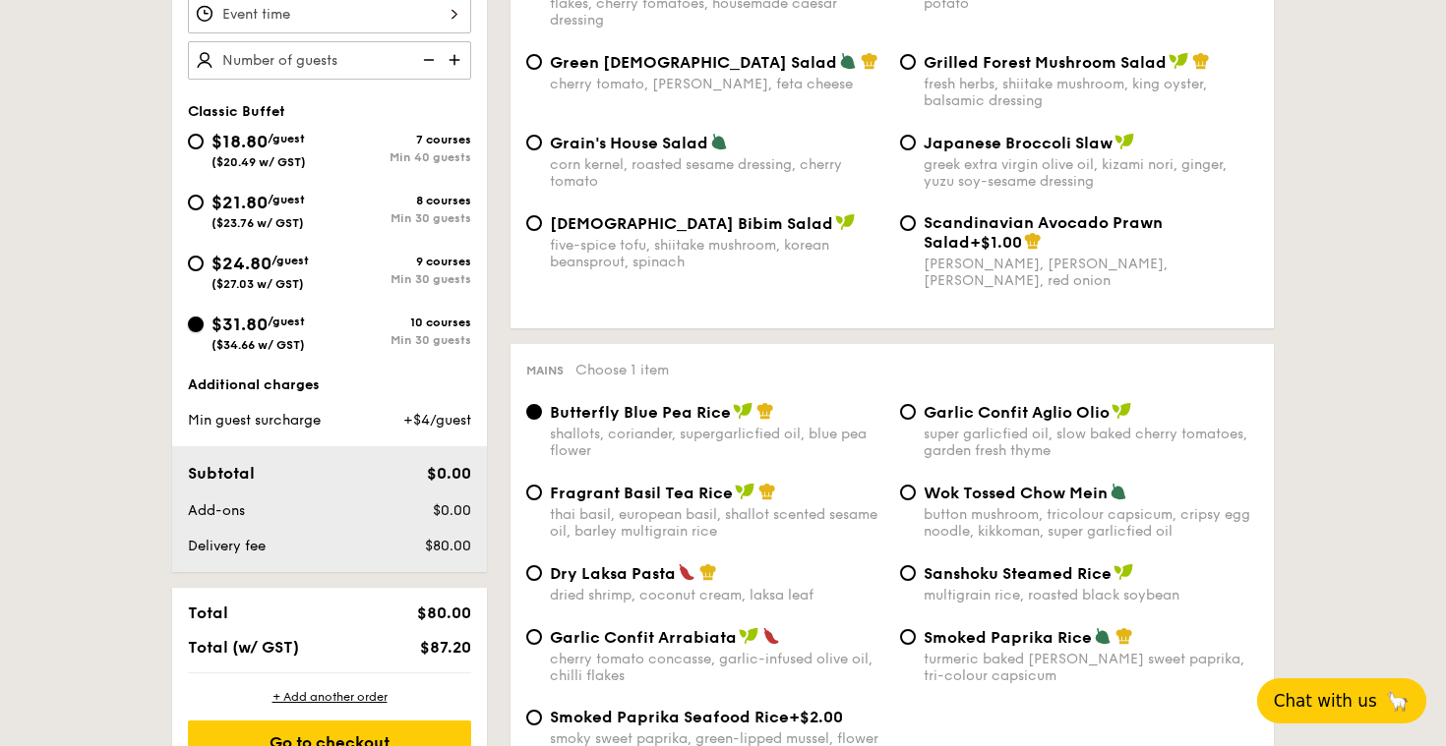
radio input "true"
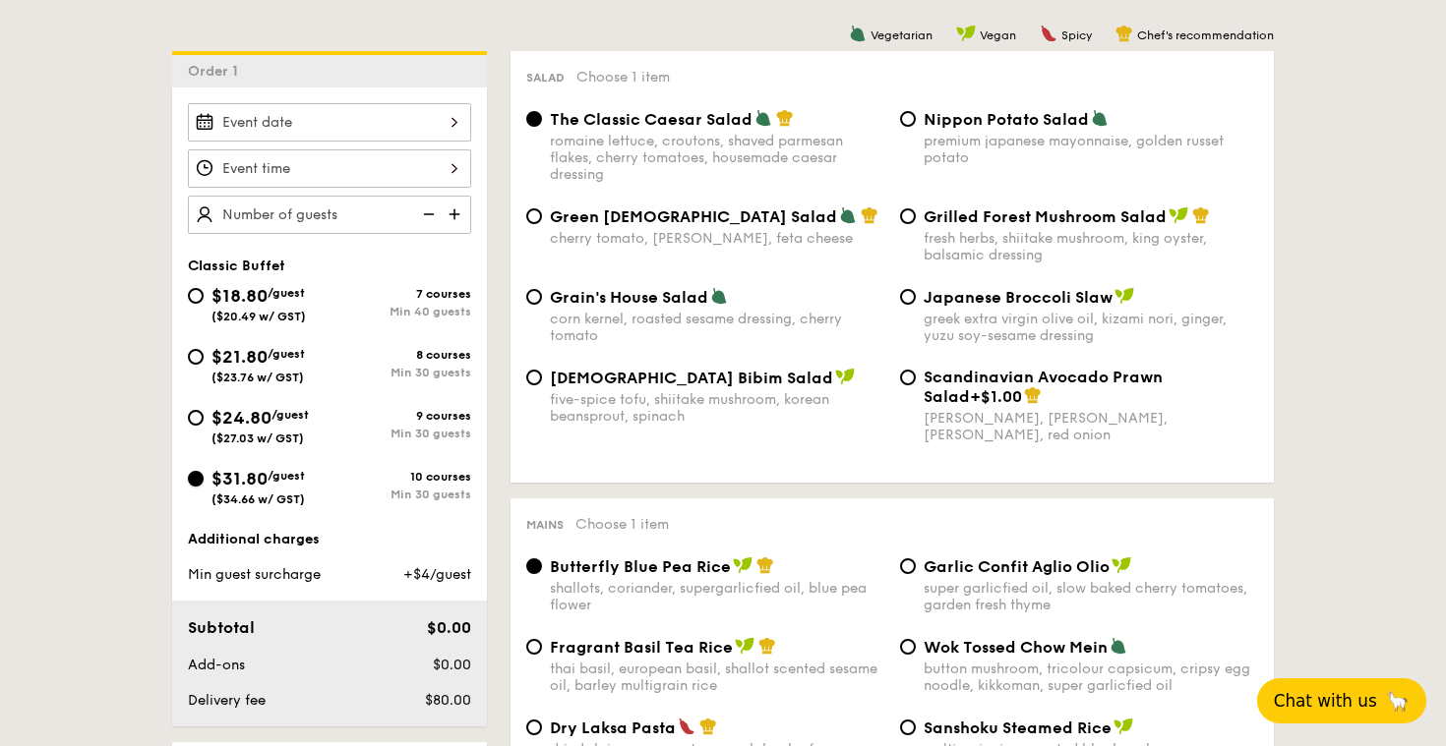
scroll to position [504, 0]
click at [452, 214] on img at bounding box center [457, 213] width 30 height 37
click at [456, 216] on img at bounding box center [457, 213] width 30 height 37
click at [458, 210] on img at bounding box center [457, 213] width 30 height 37
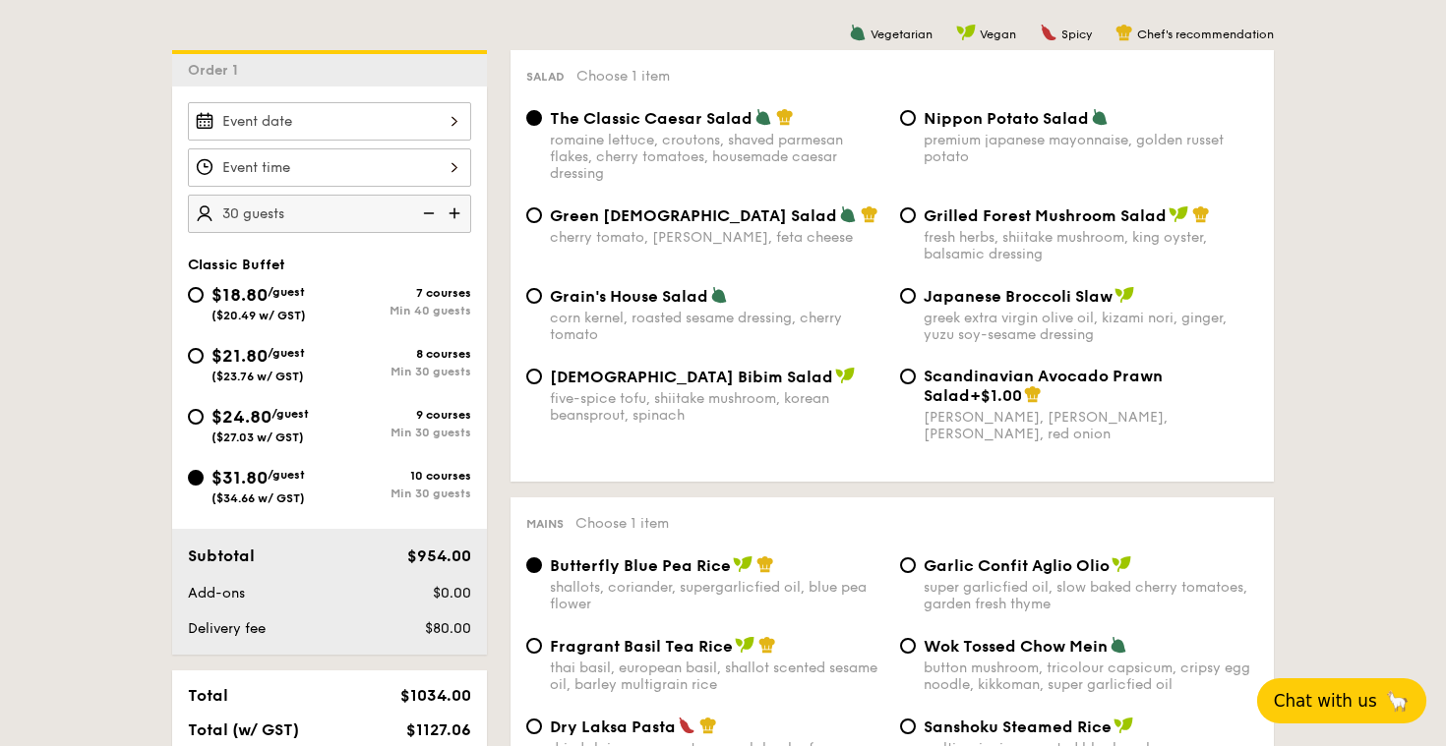
click at [458, 210] on img at bounding box center [457, 213] width 30 height 37
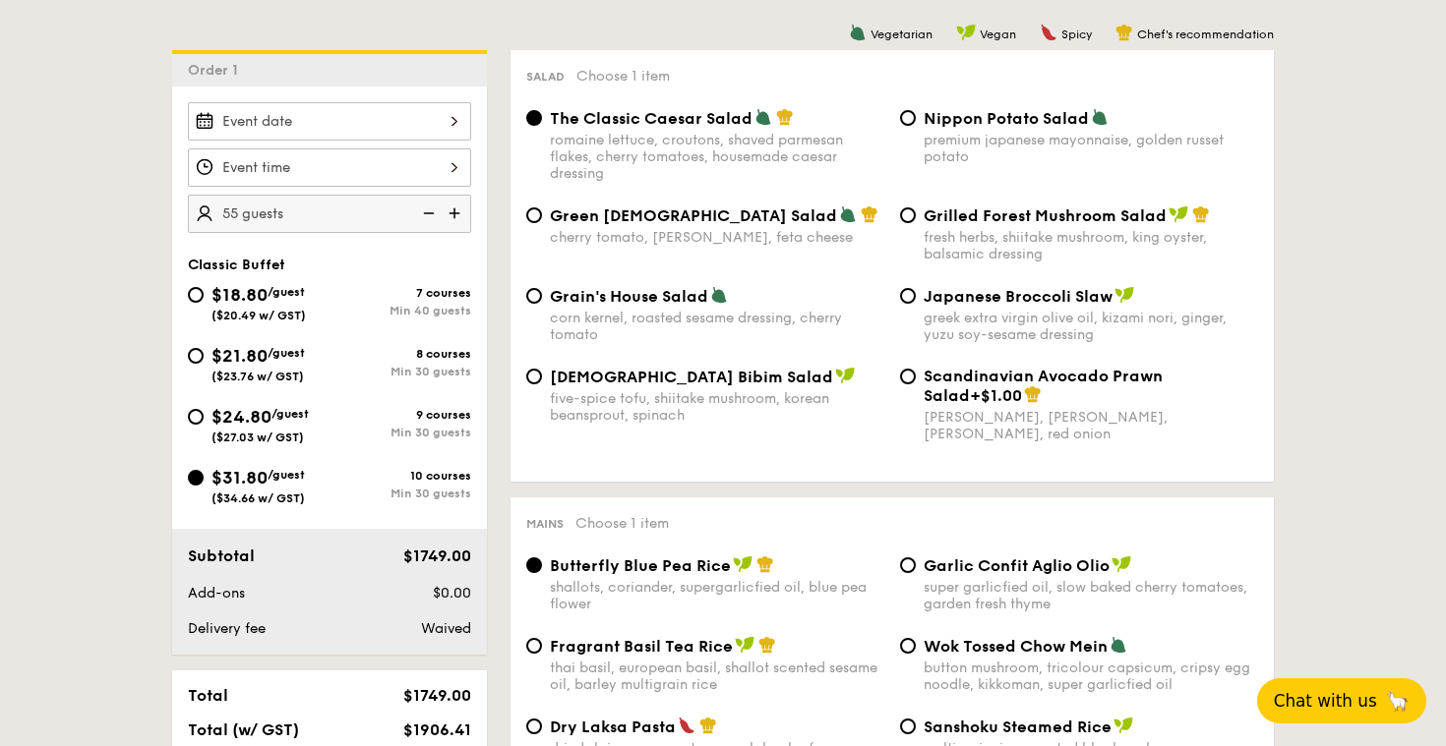
click at [458, 210] on img at bounding box center [457, 213] width 30 height 37
click at [458, 212] on img at bounding box center [457, 213] width 30 height 37
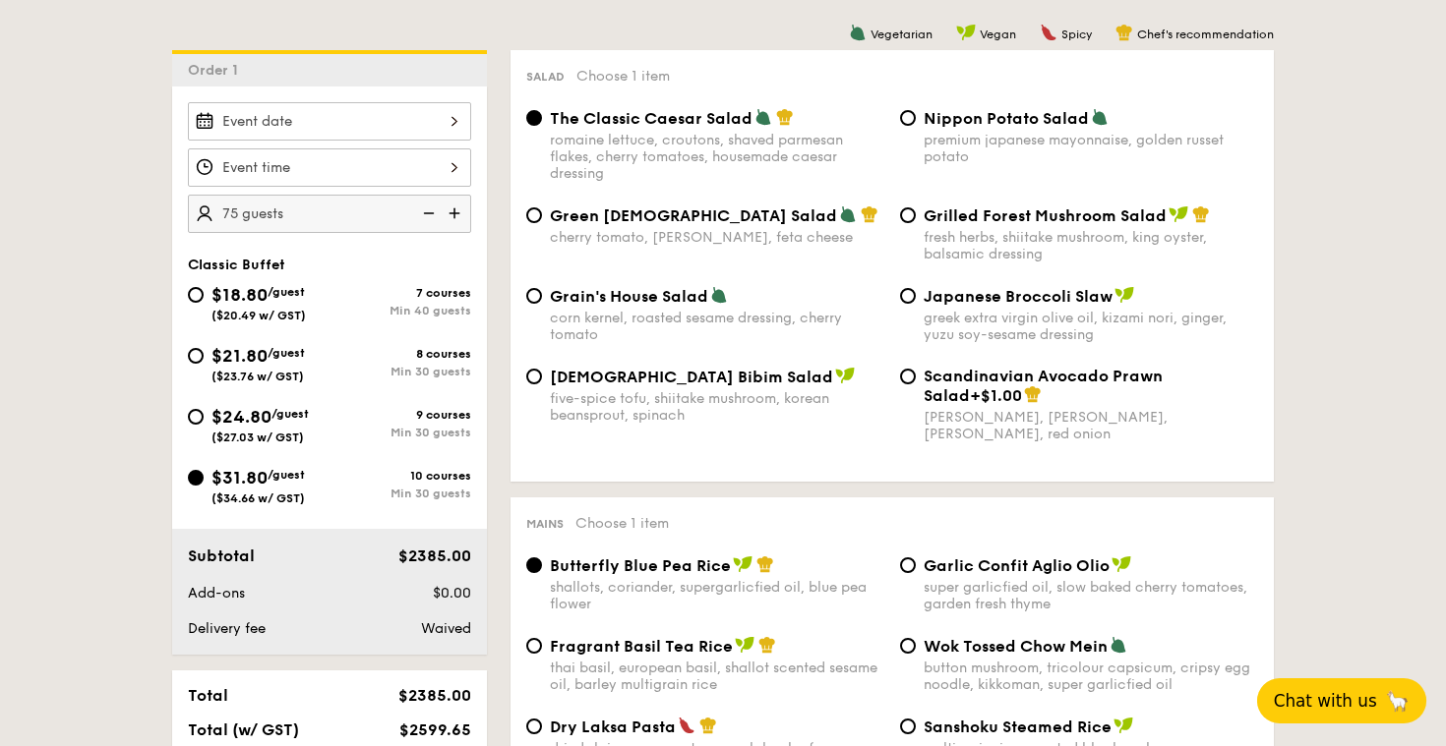
type input "80 guests"
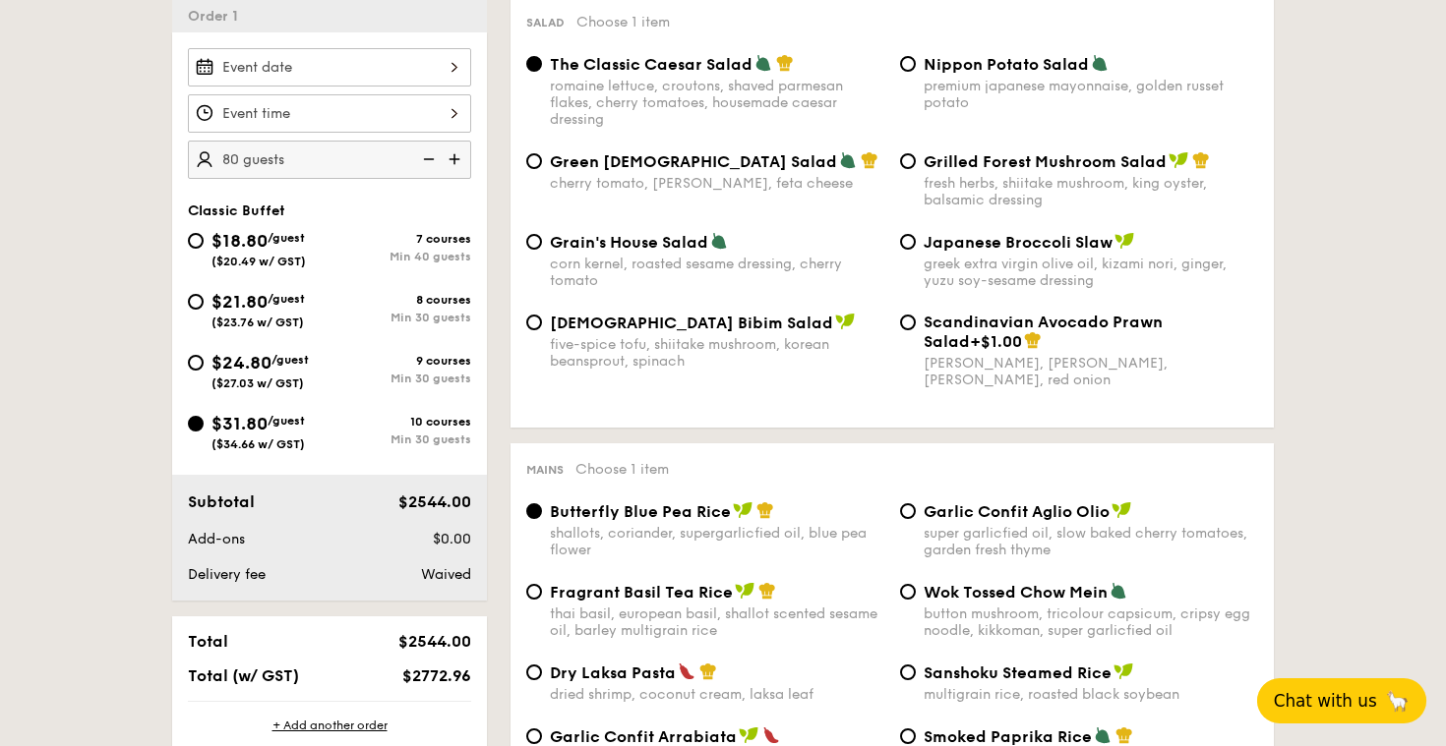
scroll to position [561, 0]
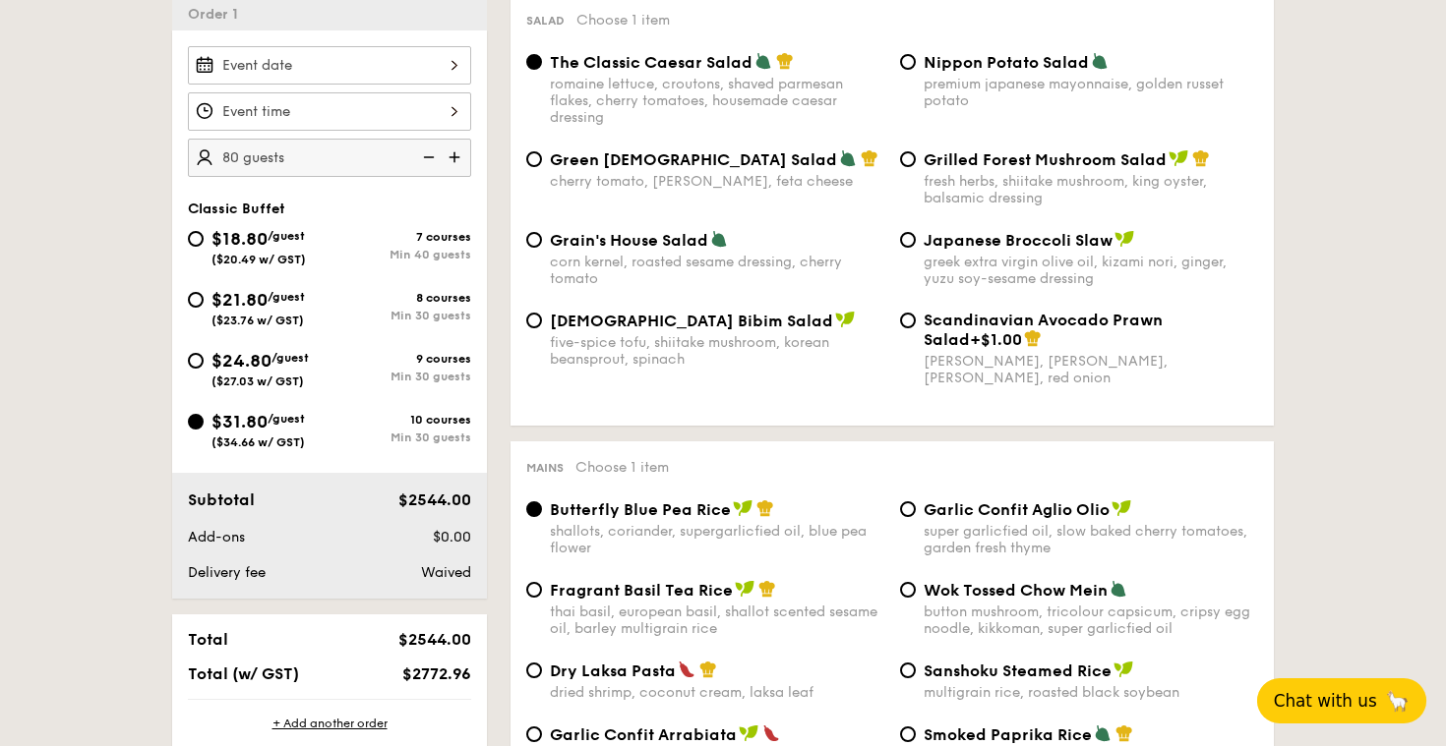
click at [229, 355] on span "$24.80" at bounding box center [241, 361] width 60 height 22
click at [204, 355] on input "$24.80 /guest ($27.03 w/ GST) 9 courses Min 30 guests" at bounding box center [196, 361] width 16 height 16
radio input "true"
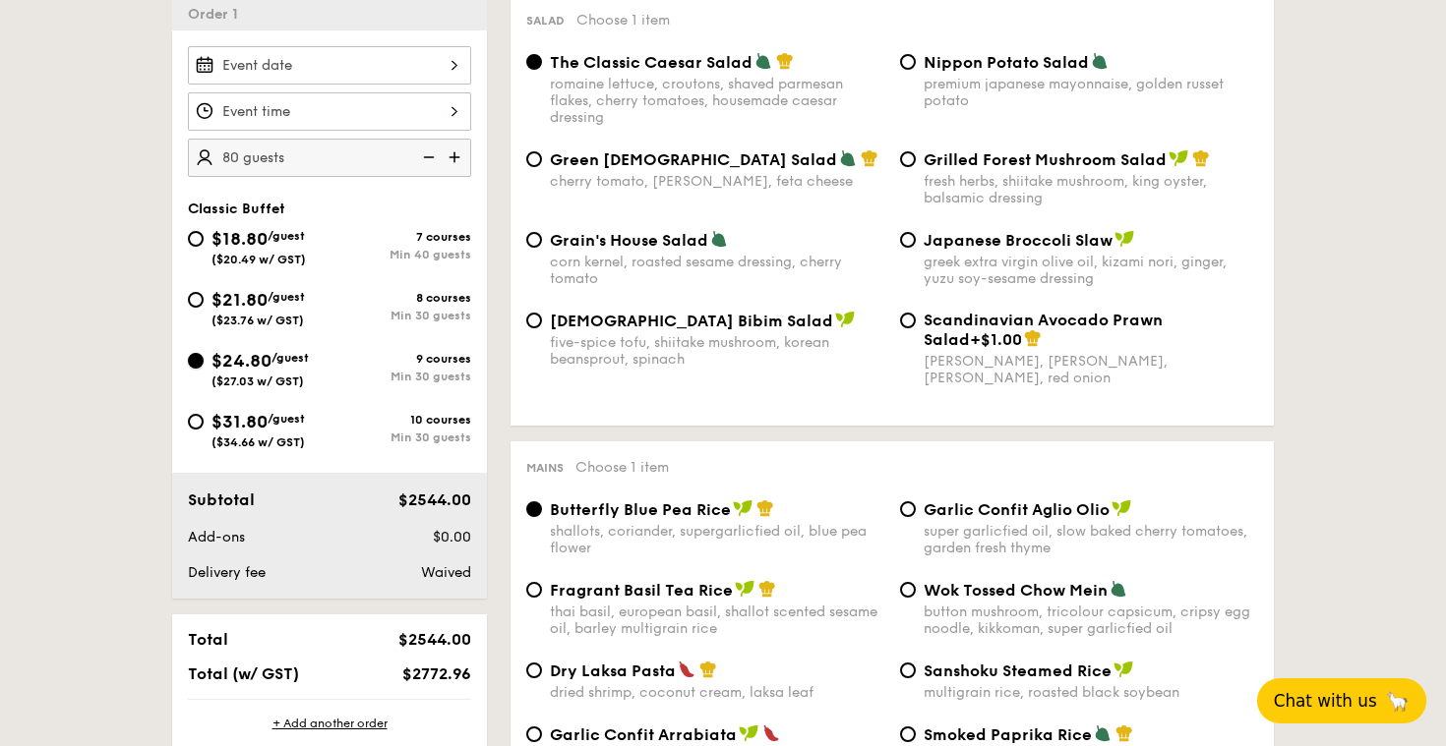
radio input "true"
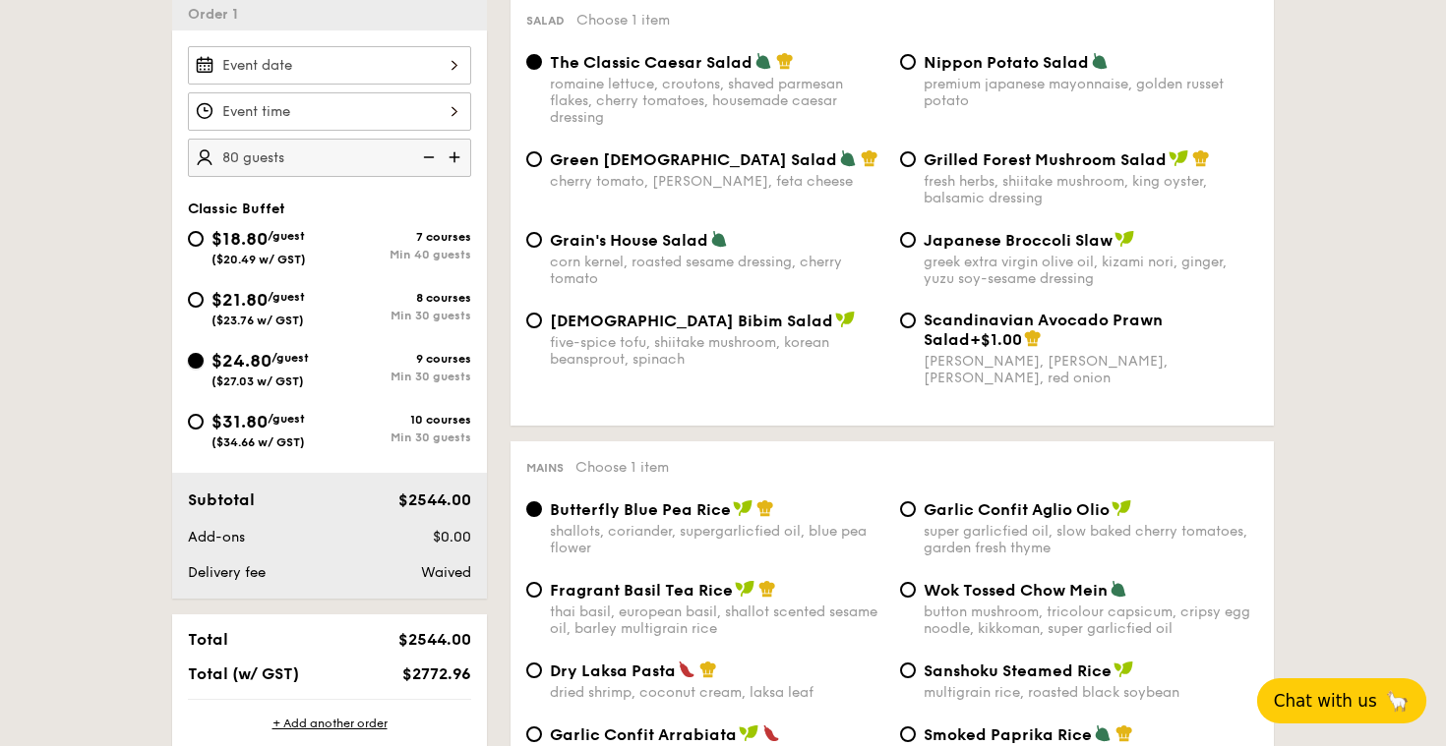
radio input "true"
click at [305, 294] on span "/guest" at bounding box center [285, 297] width 37 height 14
click at [204, 294] on input "$21.80 /guest ($23.76 w/ GST) 8 courses Min 30 guests" at bounding box center [196, 300] width 16 height 16
radio input "true"
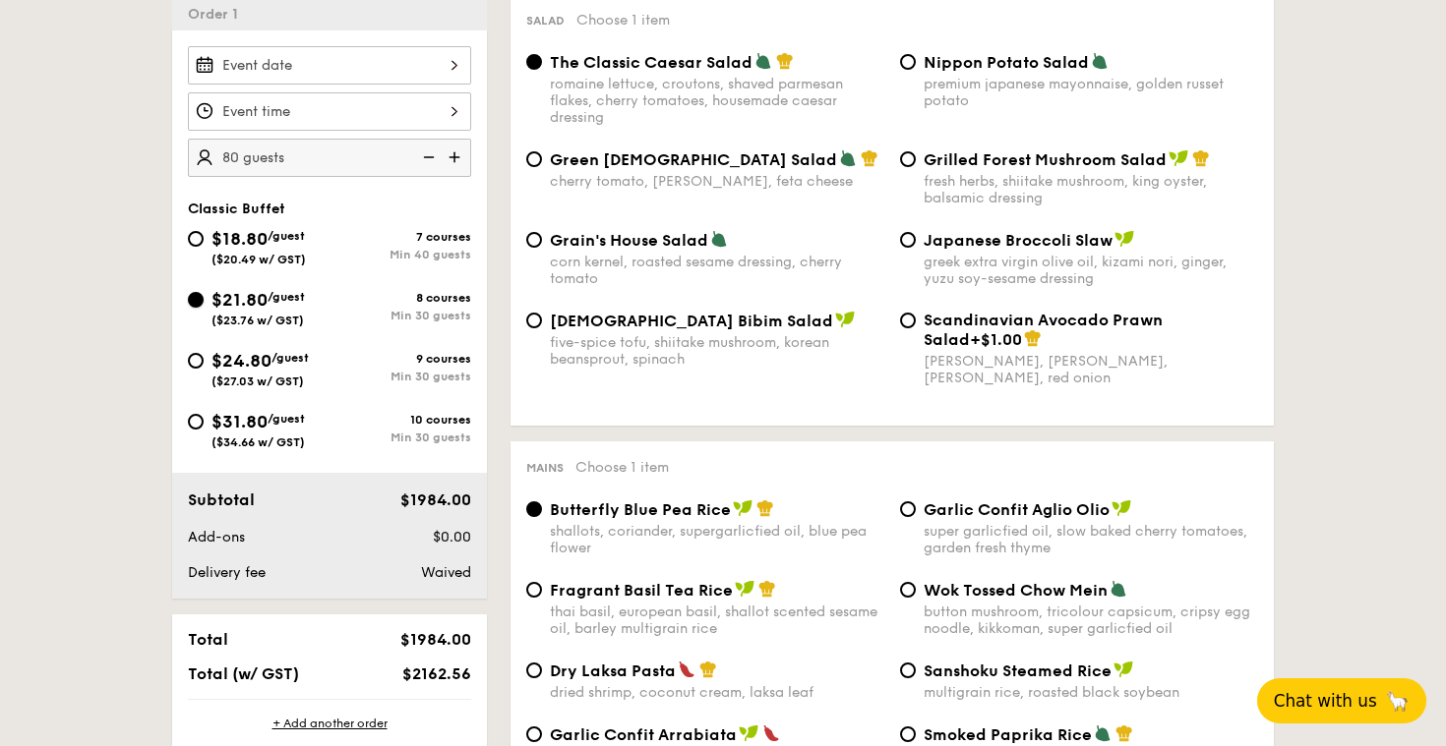
radio input "true"
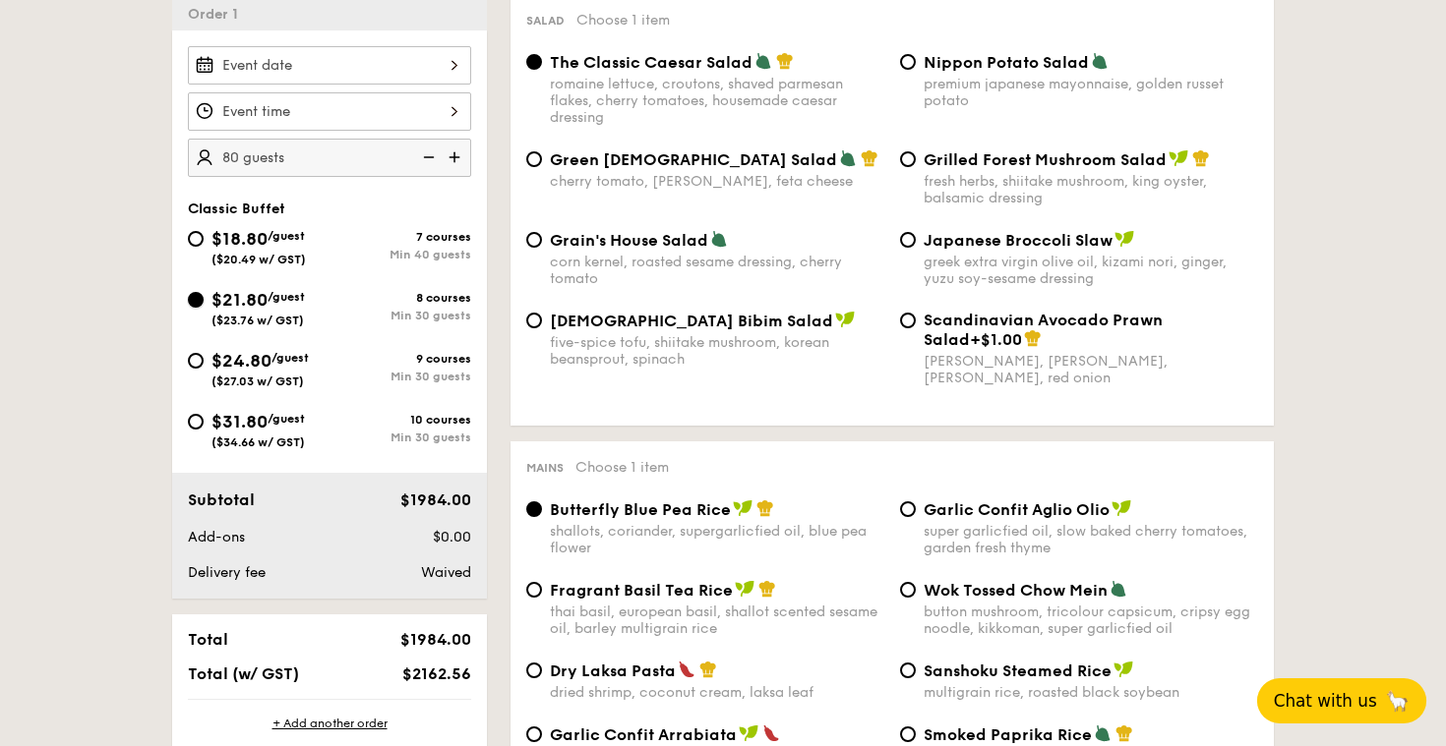
radio input "true"
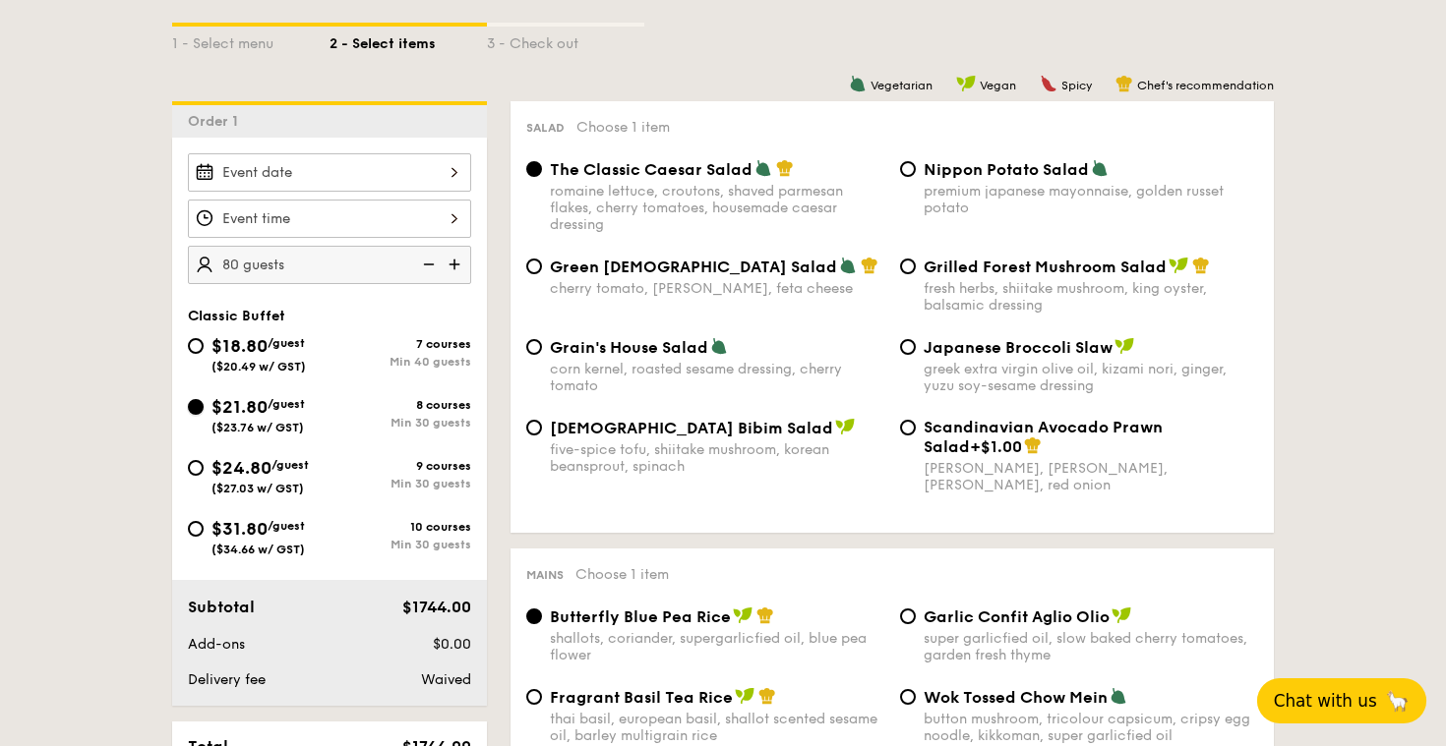
scroll to position [435, 0]
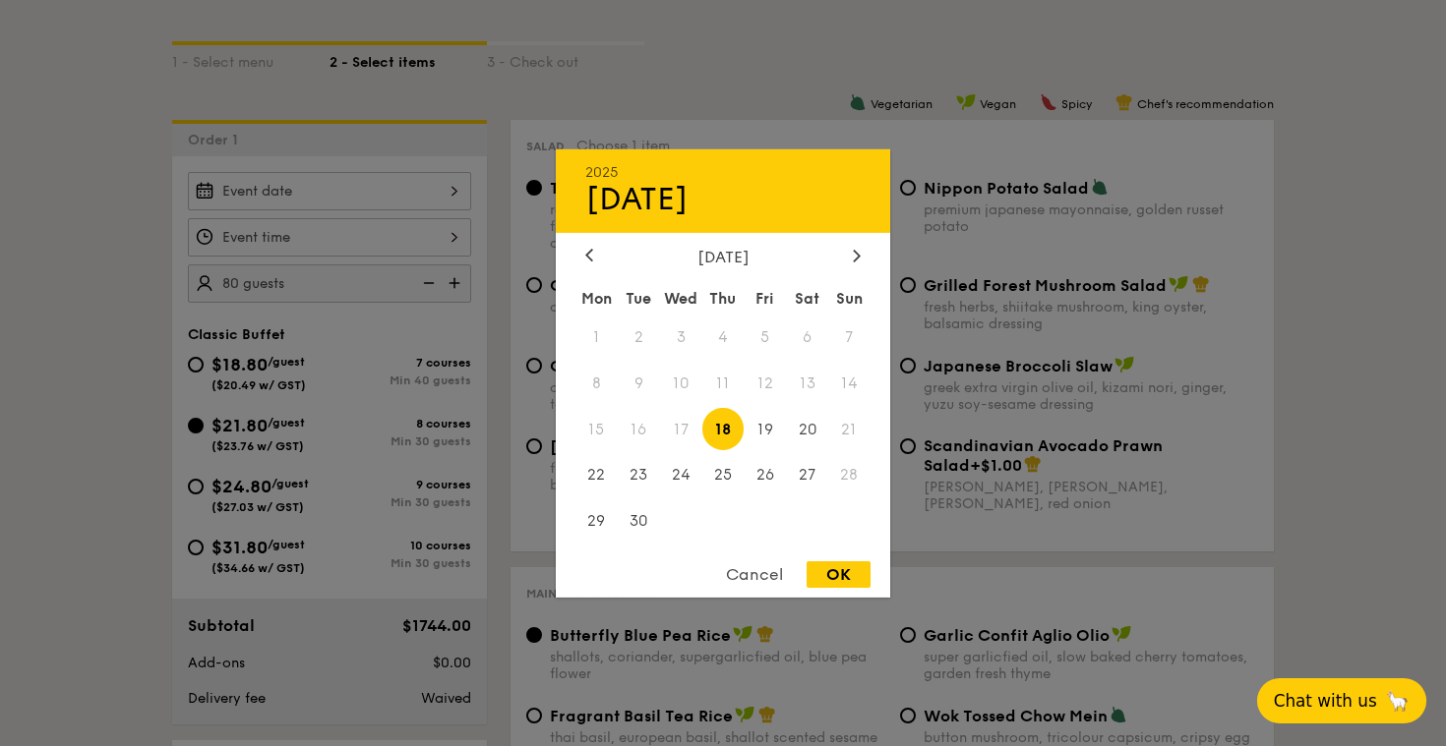
click at [402, 204] on div "2025 Sep 18 September 2025 Mon Tue Wed Thu Fri Sat Sun 1 2 3 4 5 6 7 8 9 10 11 …" at bounding box center [329, 191] width 283 height 38
click at [856, 247] on div at bounding box center [857, 256] width 18 height 19
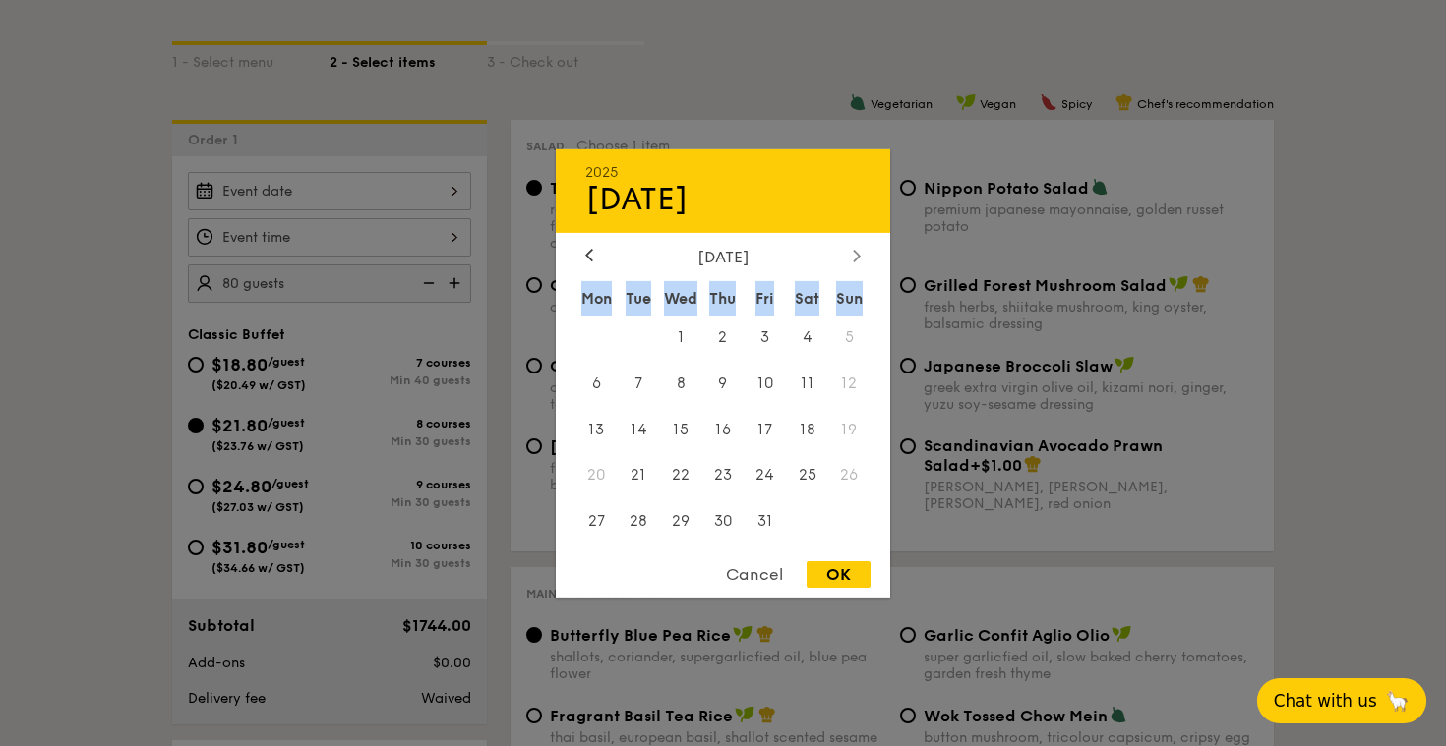
click at [856, 249] on icon at bounding box center [857, 255] width 8 height 13
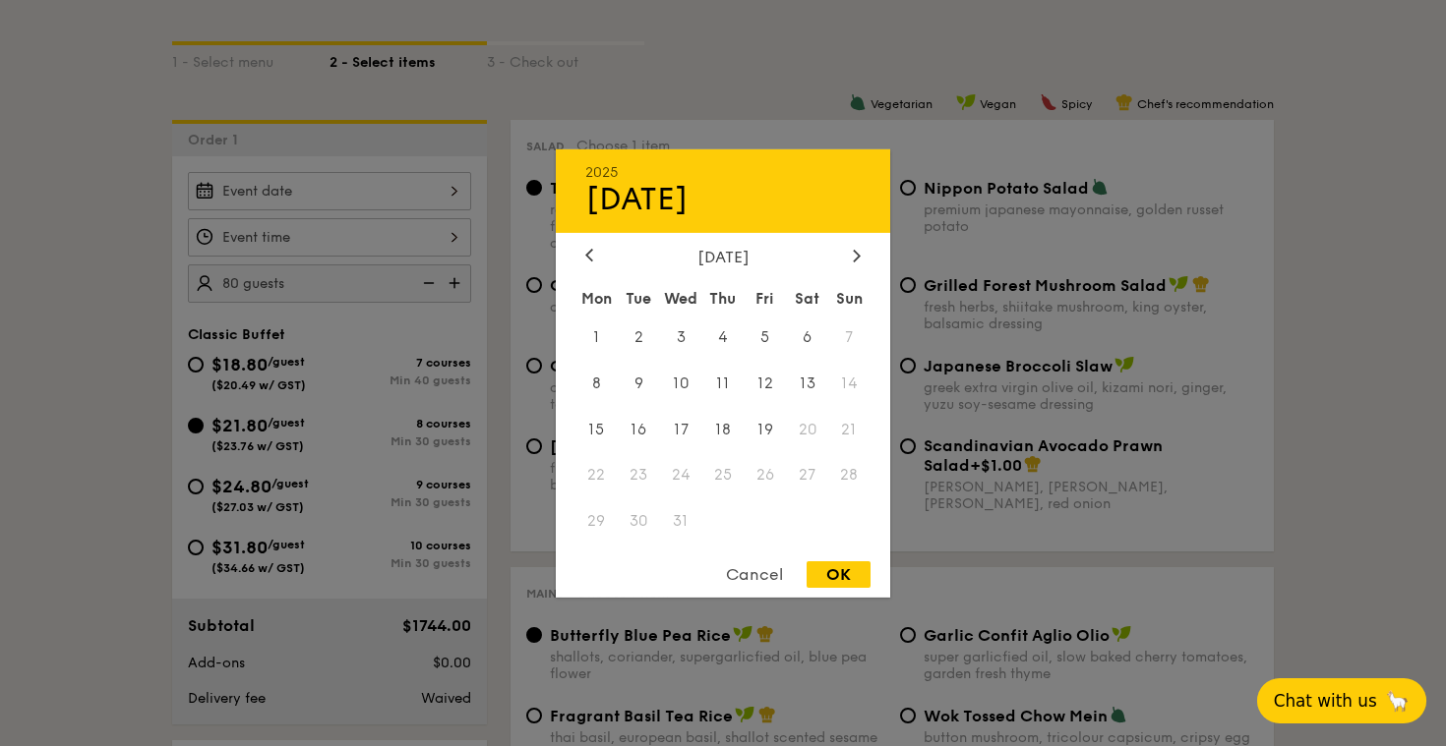
click at [808, 428] on span "20" at bounding box center [807, 429] width 42 height 42
click at [804, 435] on span "20" at bounding box center [807, 429] width 42 height 42
click at [755, 582] on div "Cancel" at bounding box center [754, 575] width 96 height 27
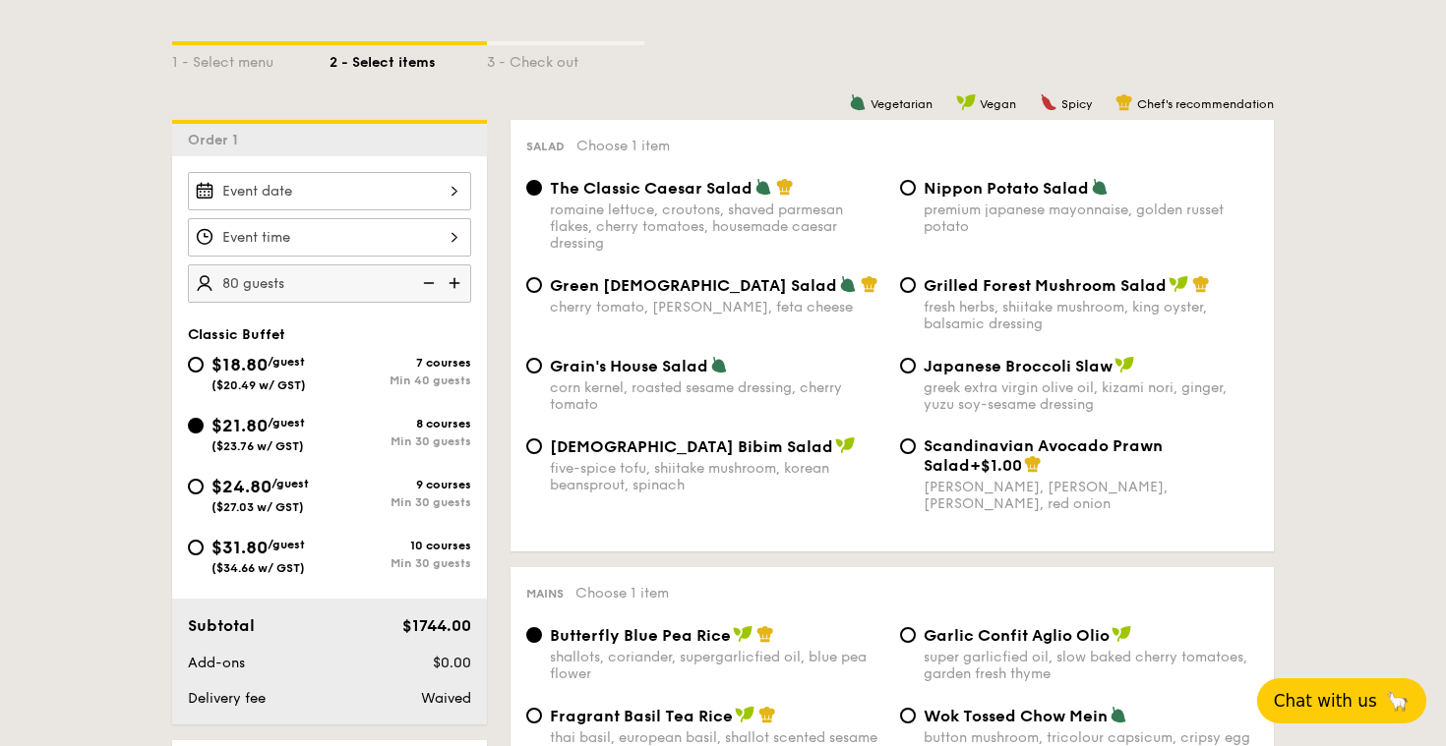
click at [451, 236] on div at bounding box center [329, 237] width 283 height 38
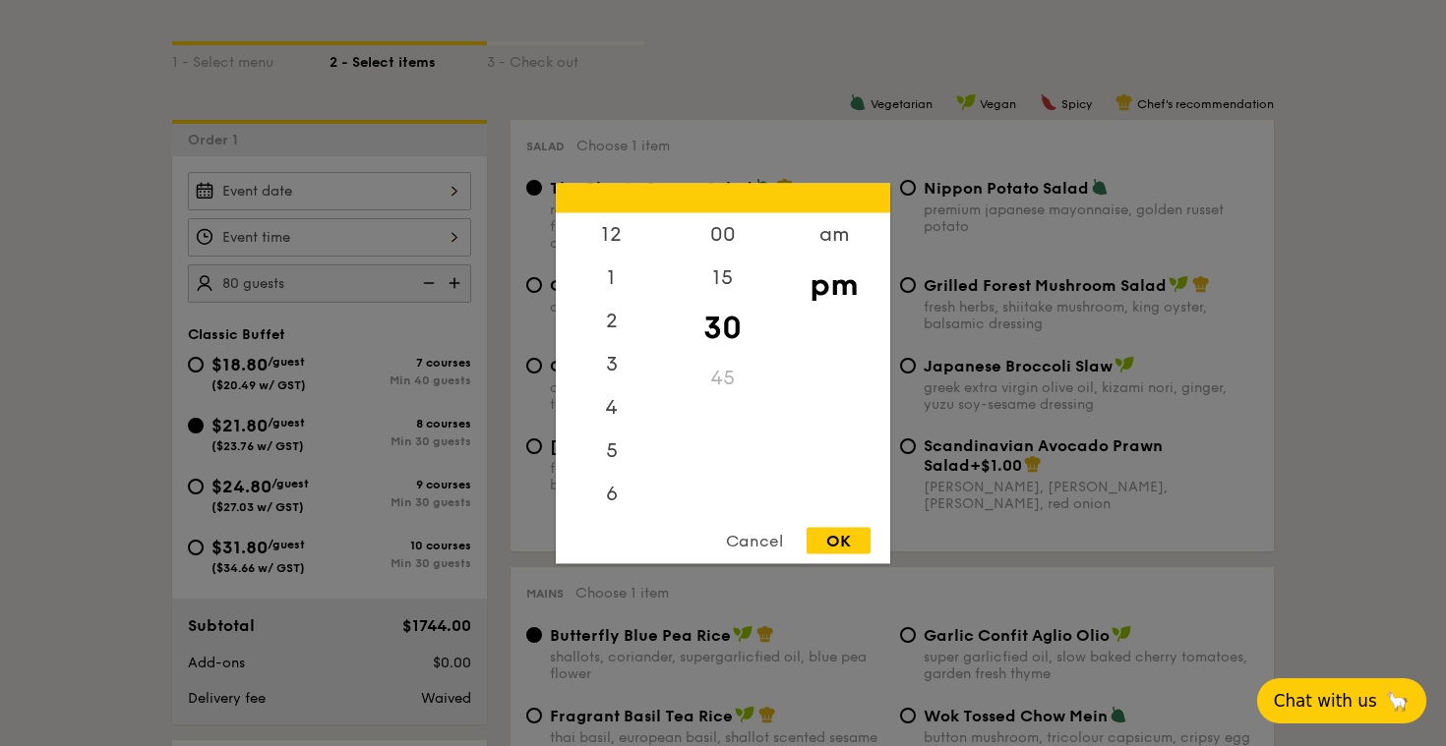
scroll to position [87, 0]
drag, startPoint x: 623, startPoint y: 298, endPoint x: 590, endPoint y: 411, distance: 117.7
click at [590, 415] on div "12 1 2 3 4 5 6 7 8 9 10 11" at bounding box center [611, 362] width 111 height 300
drag, startPoint x: 663, startPoint y: 285, endPoint x: 667, endPoint y: 243, distance: 42.5
click at [667, 243] on div "12 1 2 3 4 5 6 7 8 9 10 11 00 15 30 45 am pm" at bounding box center [723, 362] width 334 height 300
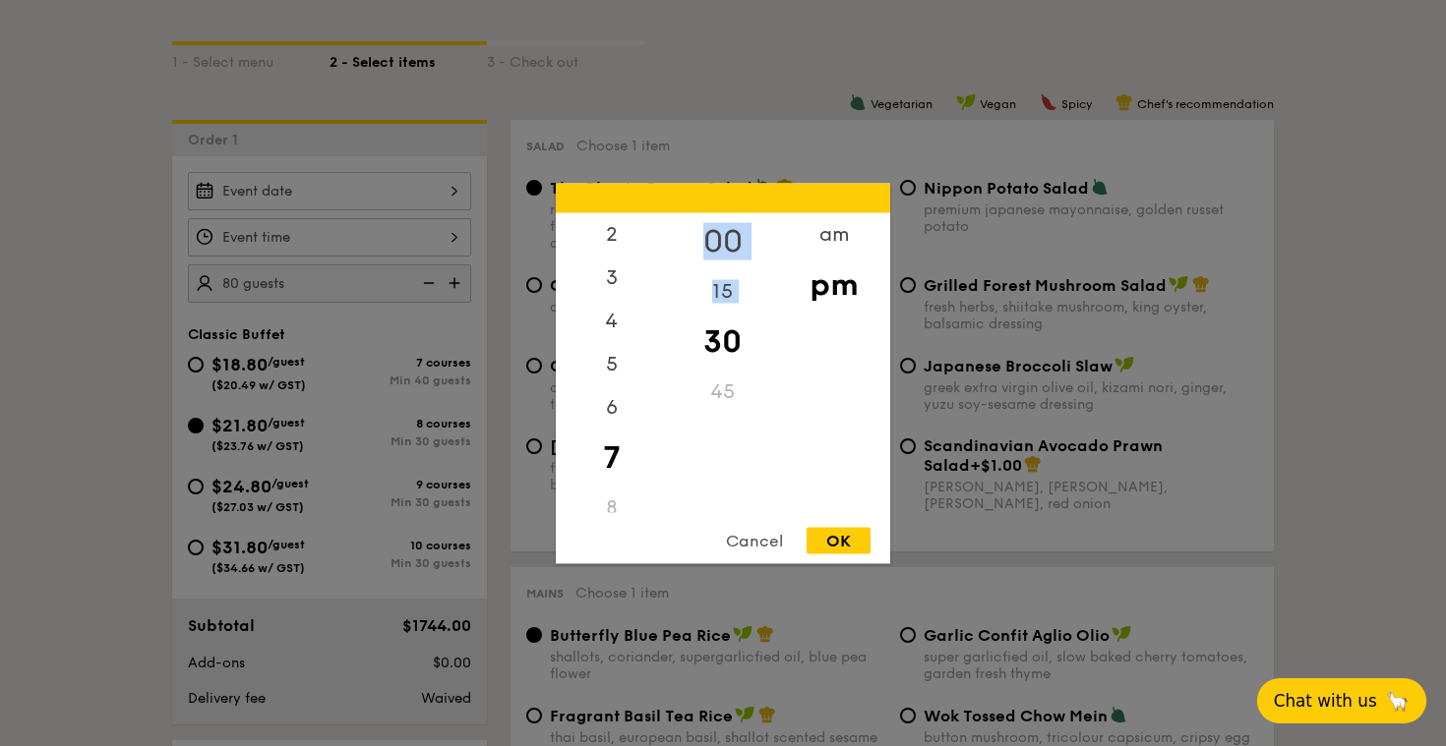
drag, startPoint x: 667, startPoint y: 317, endPoint x: 676, endPoint y: 224, distance: 92.9
click at [676, 224] on div "00 15 30 45" at bounding box center [722, 362] width 111 height 300
click at [614, 245] on div "2" at bounding box center [611, 240] width 111 height 57
click at [610, 281] on div "1" at bounding box center [611, 284] width 111 height 57
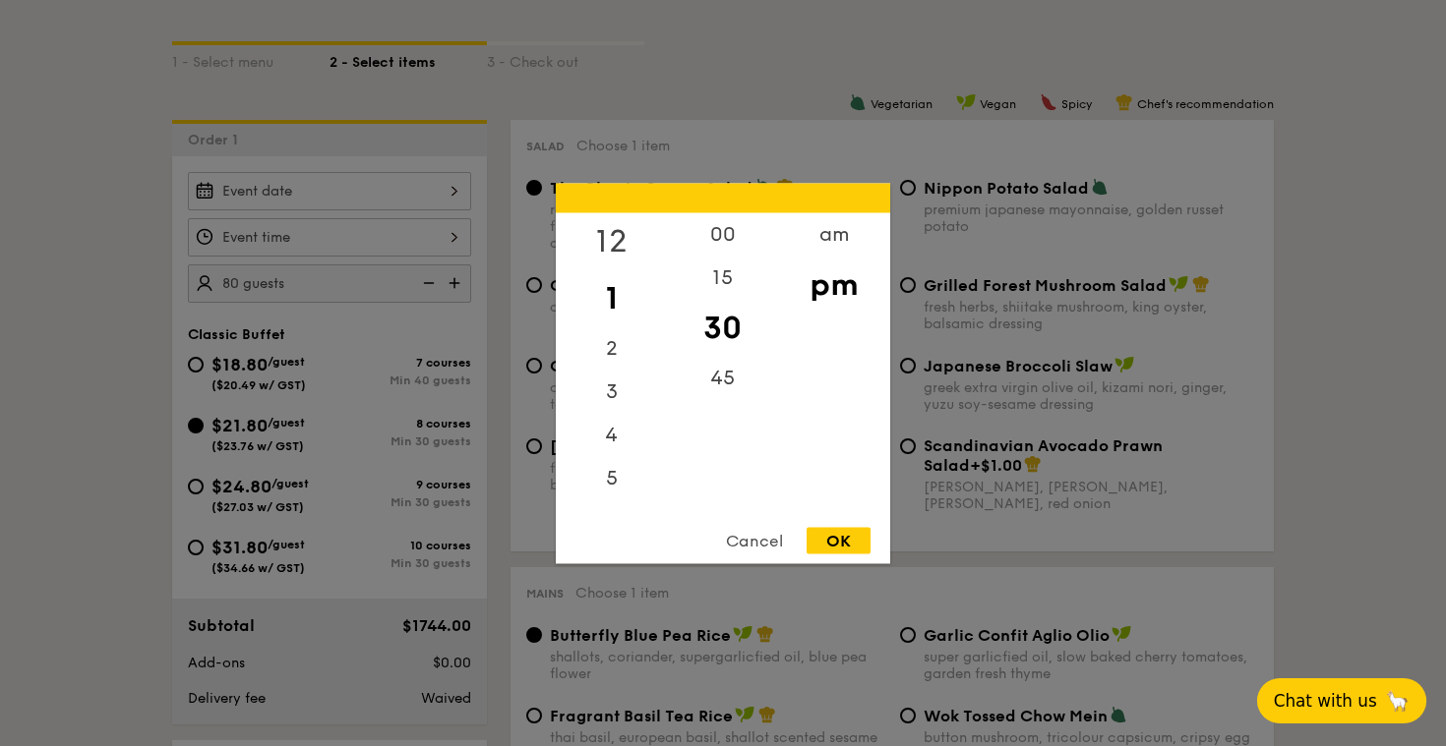
click at [619, 232] on div "12" at bounding box center [611, 240] width 111 height 57
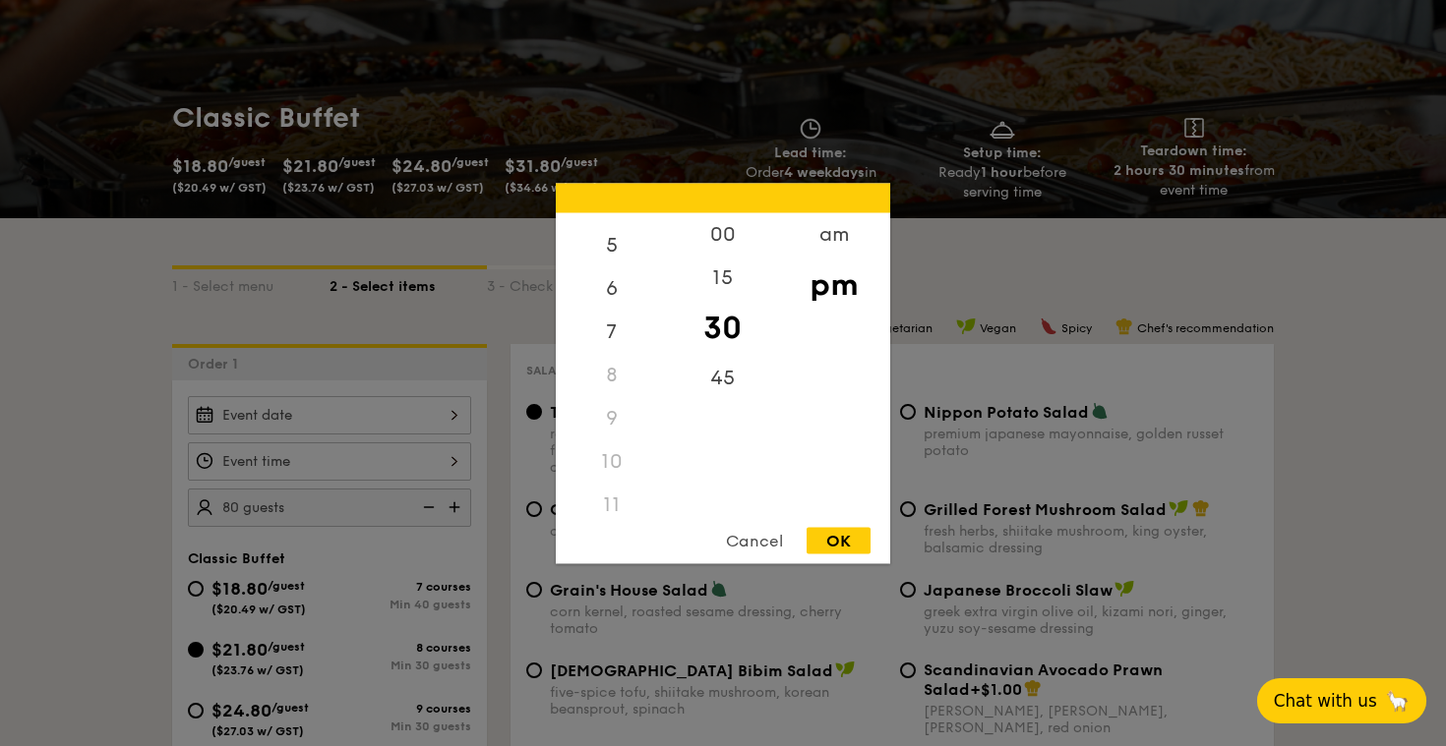
scroll to position [218, 0]
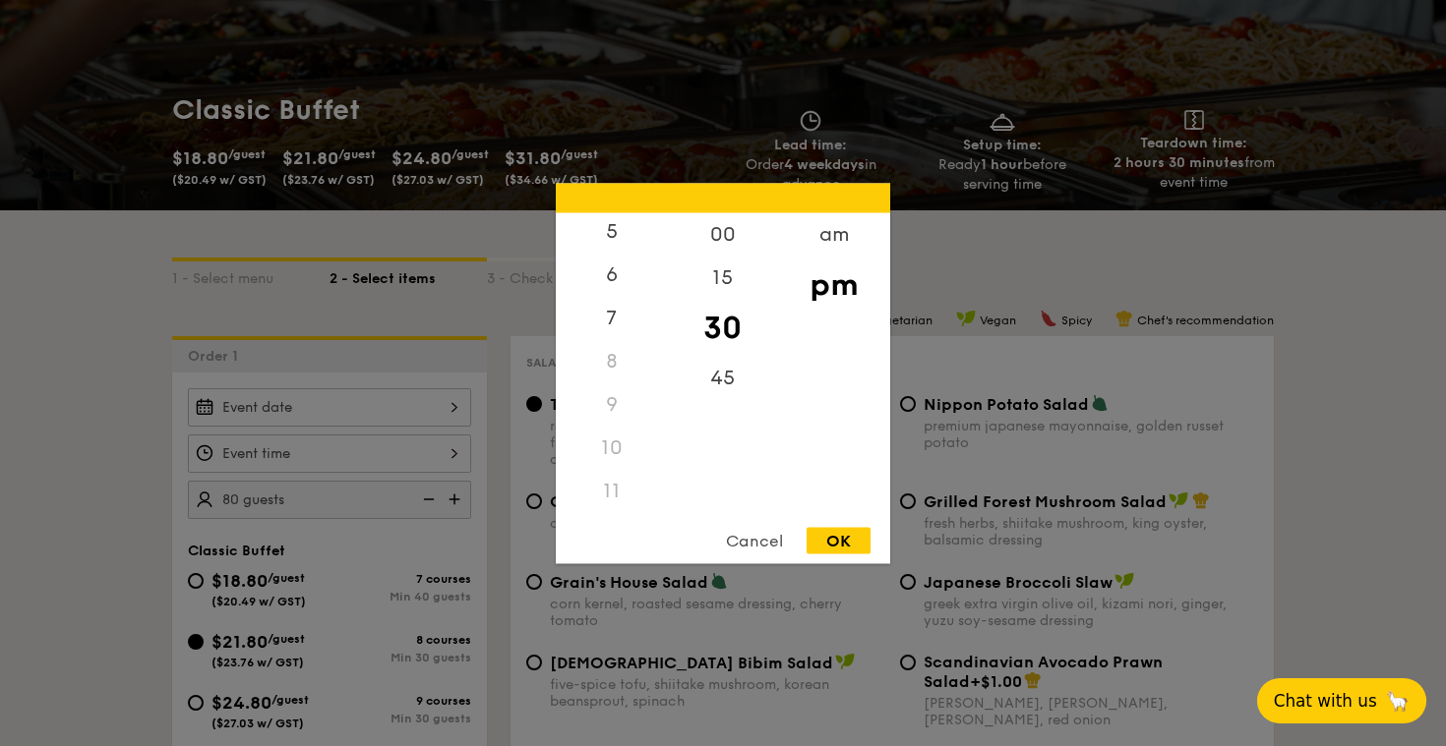
click at [617, 487] on div "11" at bounding box center [611, 490] width 111 height 43
click at [609, 489] on div "11" at bounding box center [611, 490] width 111 height 43
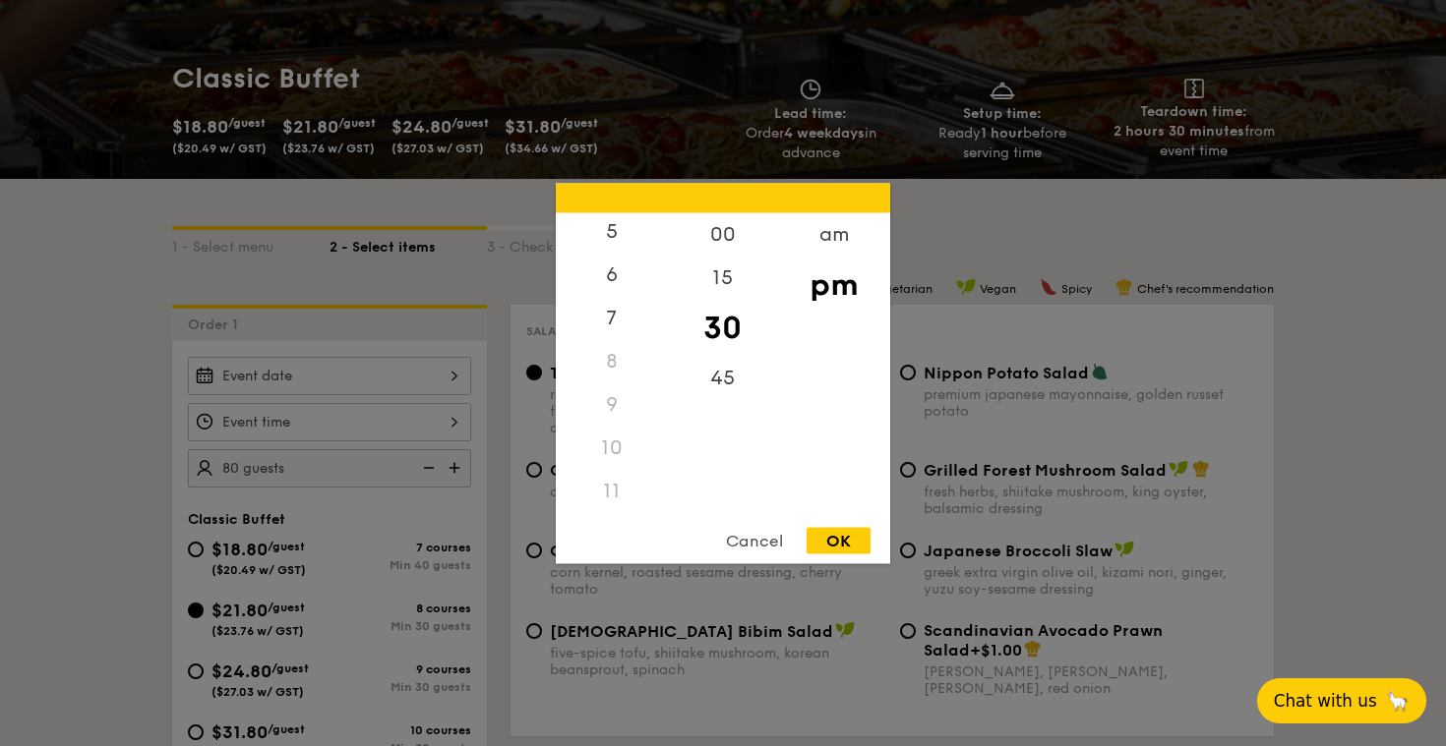
scroll to position [251, 0]
click at [848, 236] on div "am" at bounding box center [833, 240] width 111 height 57
click at [617, 487] on div "11" at bounding box center [611, 497] width 111 height 57
click at [728, 236] on div "00" at bounding box center [722, 240] width 111 height 57
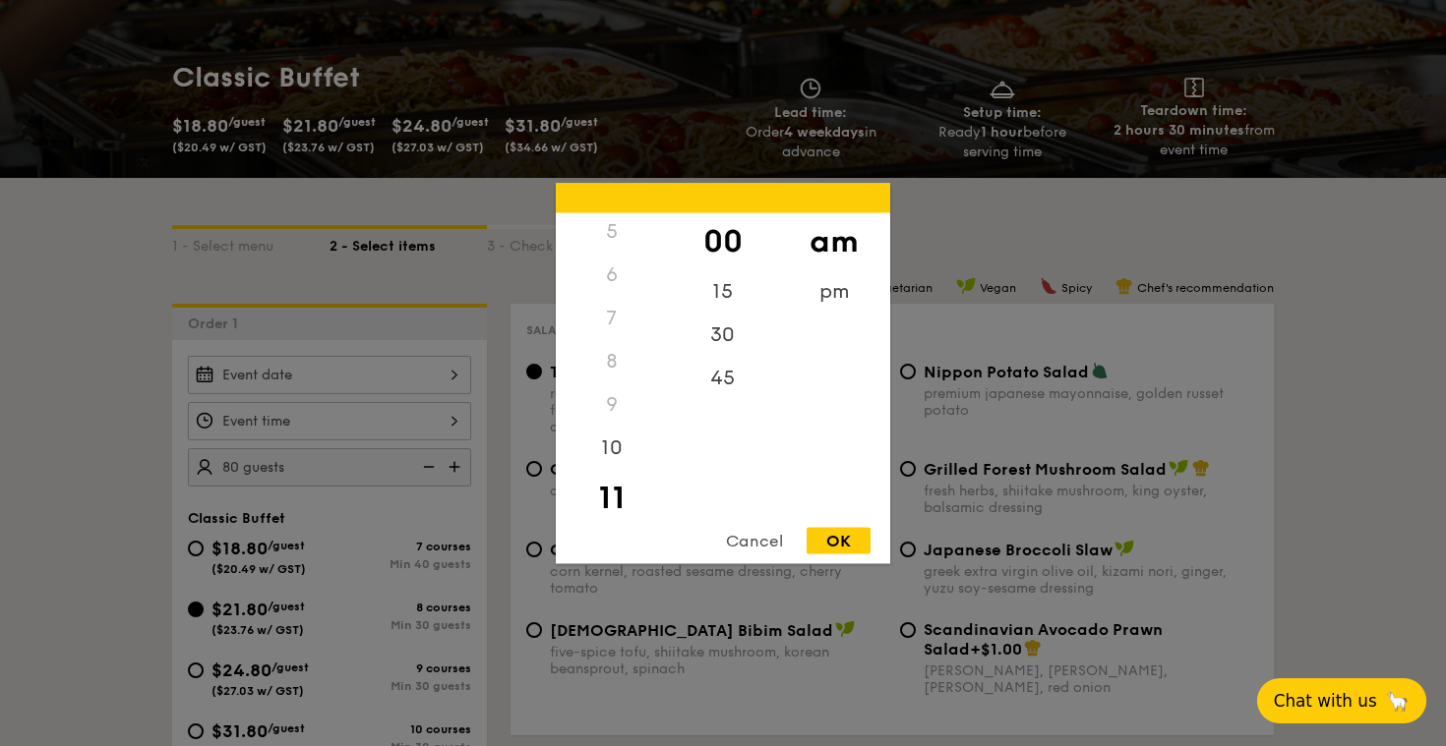
click at [835, 547] on div "OK" at bounding box center [838, 540] width 64 height 27
type input "11:00AM"
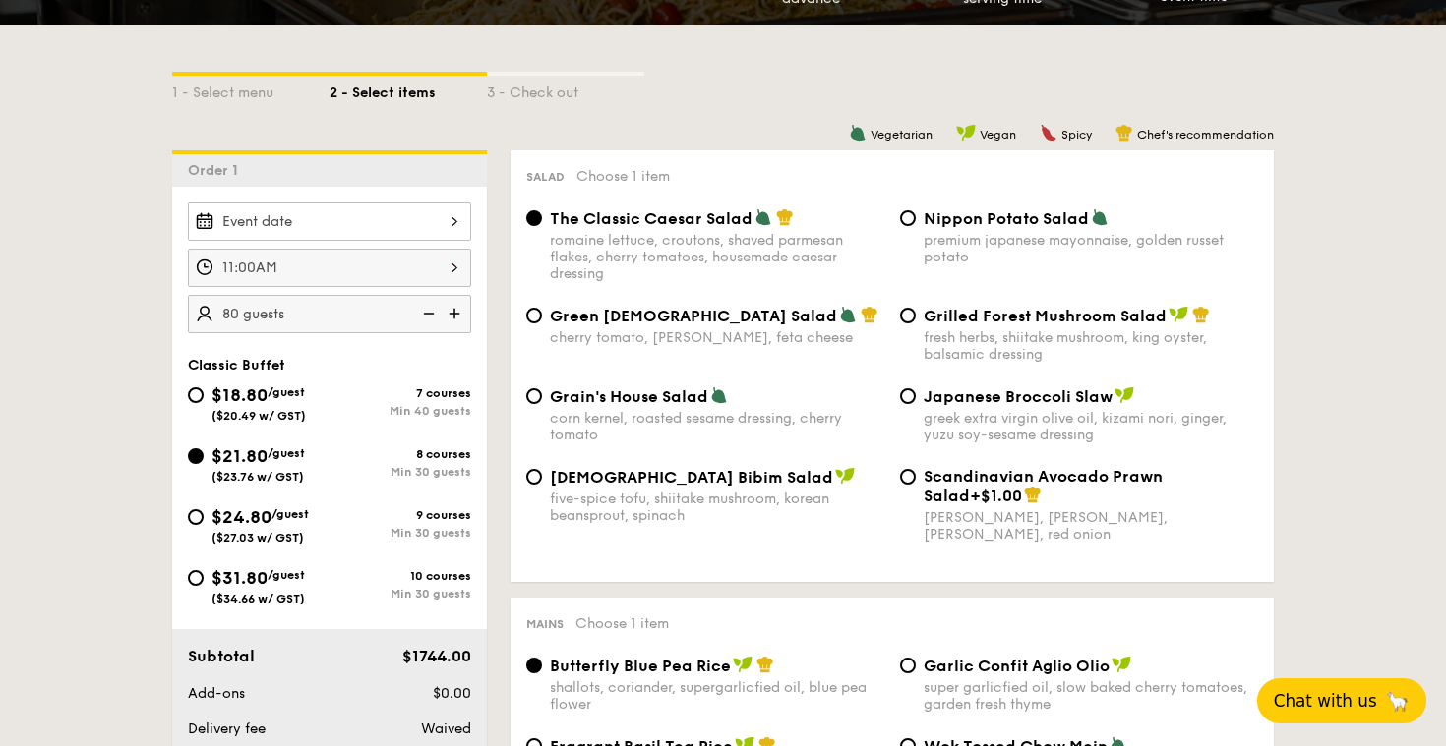
scroll to position [409, 0]
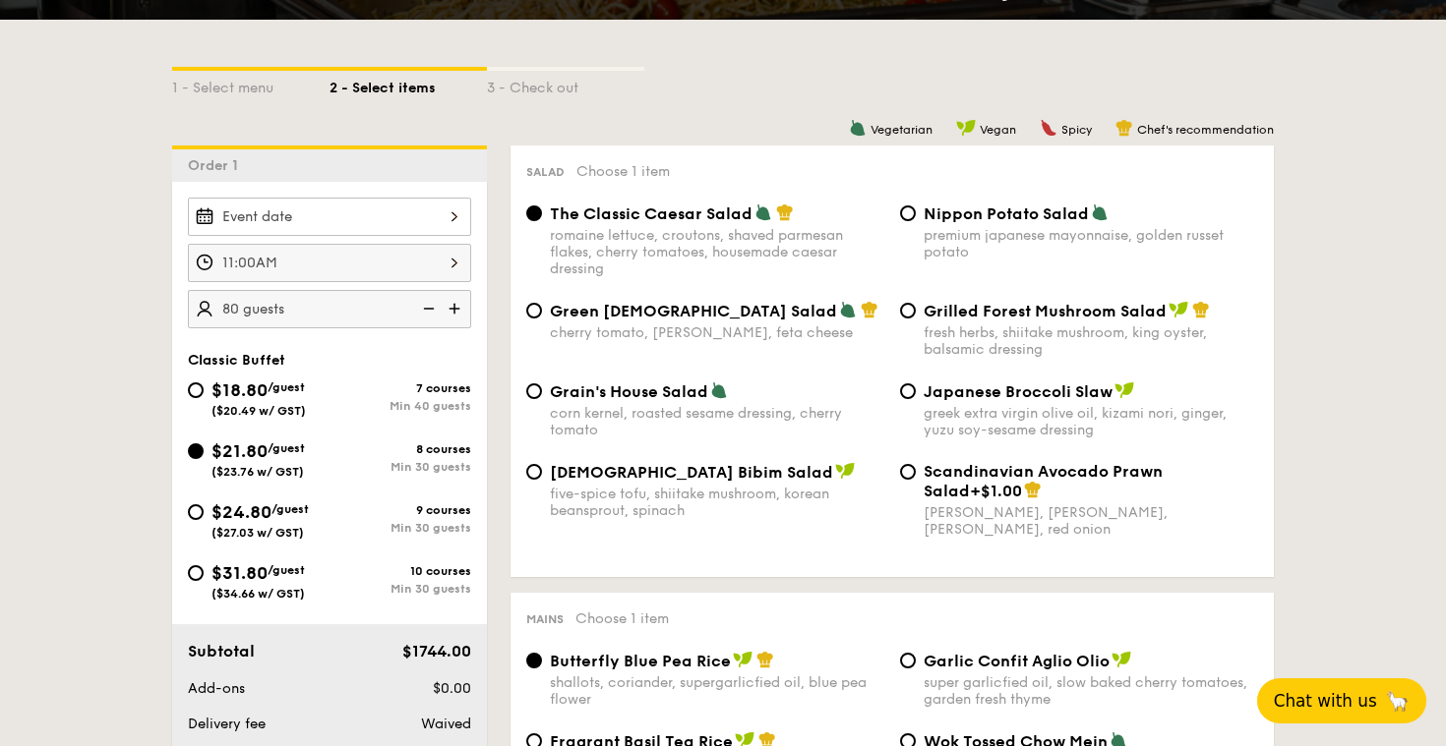
click at [360, 214] on div at bounding box center [329, 217] width 283 height 38
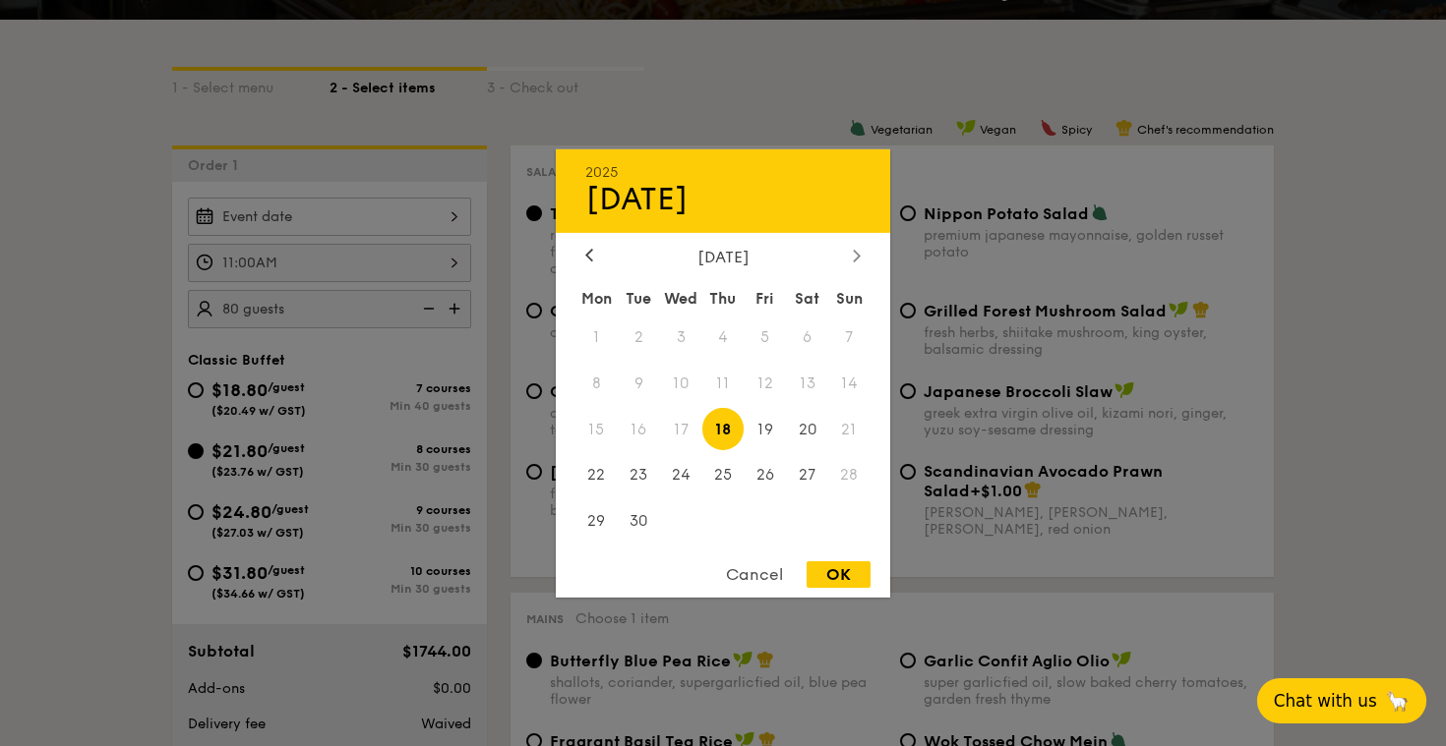
click at [862, 252] on div at bounding box center [857, 256] width 18 height 19
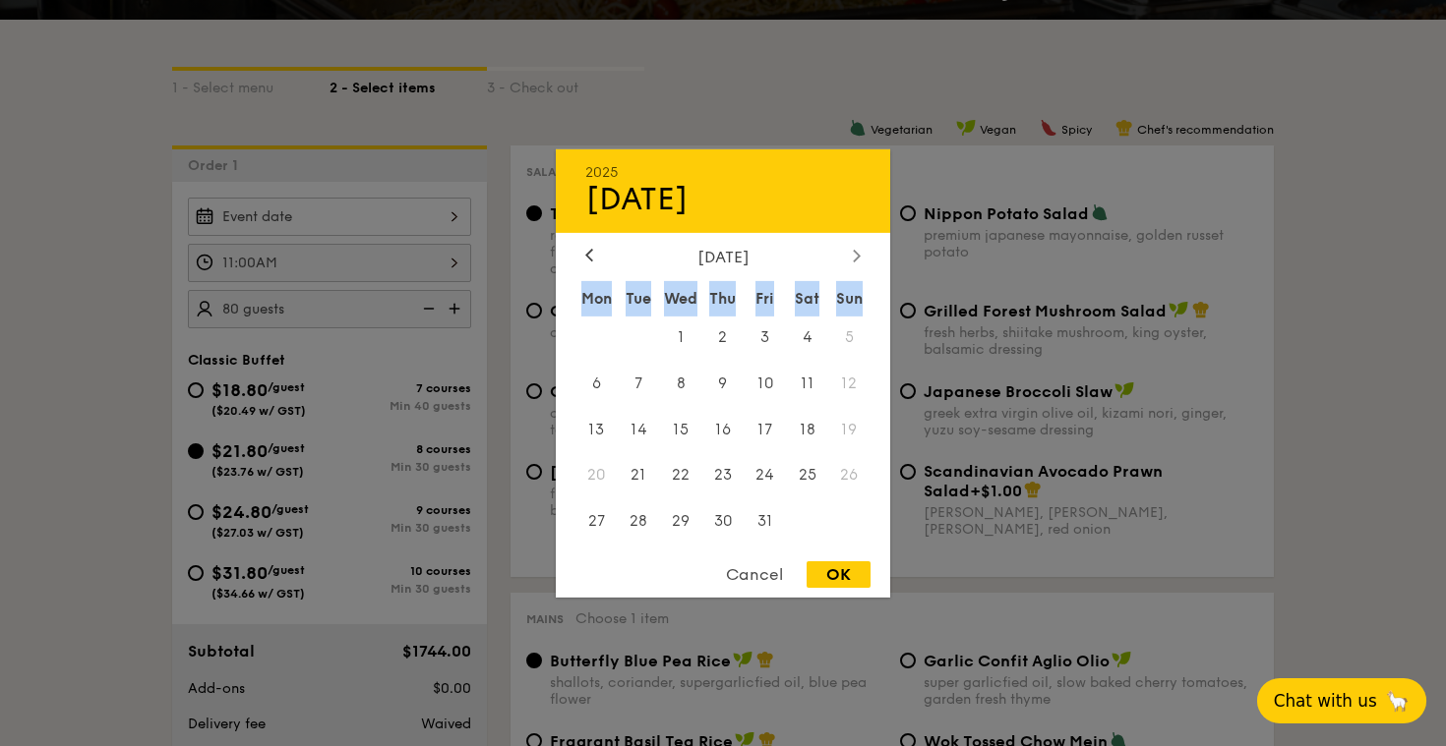
click at [862, 254] on div at bounding box center [857, 256] width 18 height 19
click at [862, 256] on div at bounding box center [857, 256] width 18 height 19
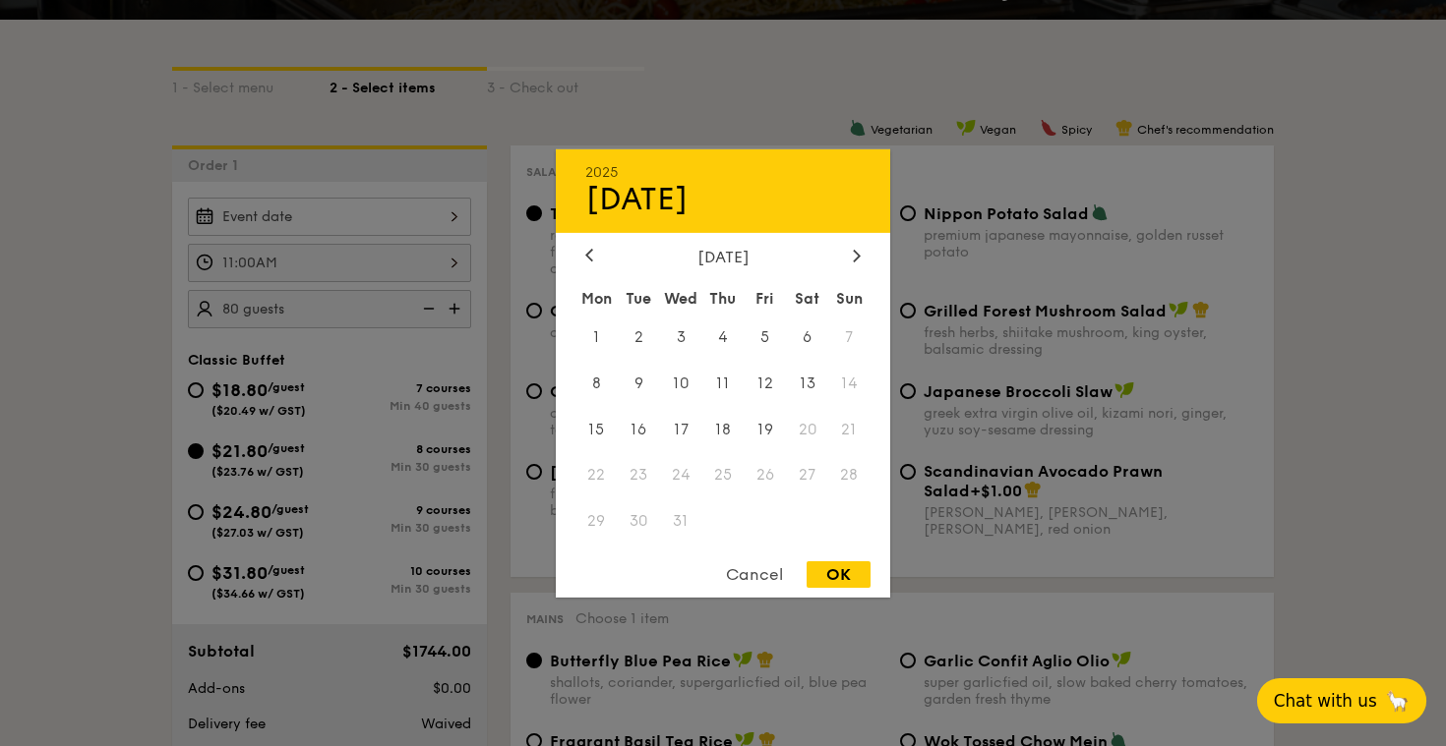
click at [803, 429] on span "20" at bounding box center [807, 429] width 42 height 42
click at [732, 473] on span "25" at bounding box center [723, 475] width 42 height 42
click at [739, 577] on div "Cancel" at bounding box center [754, 575] width 96 height 27
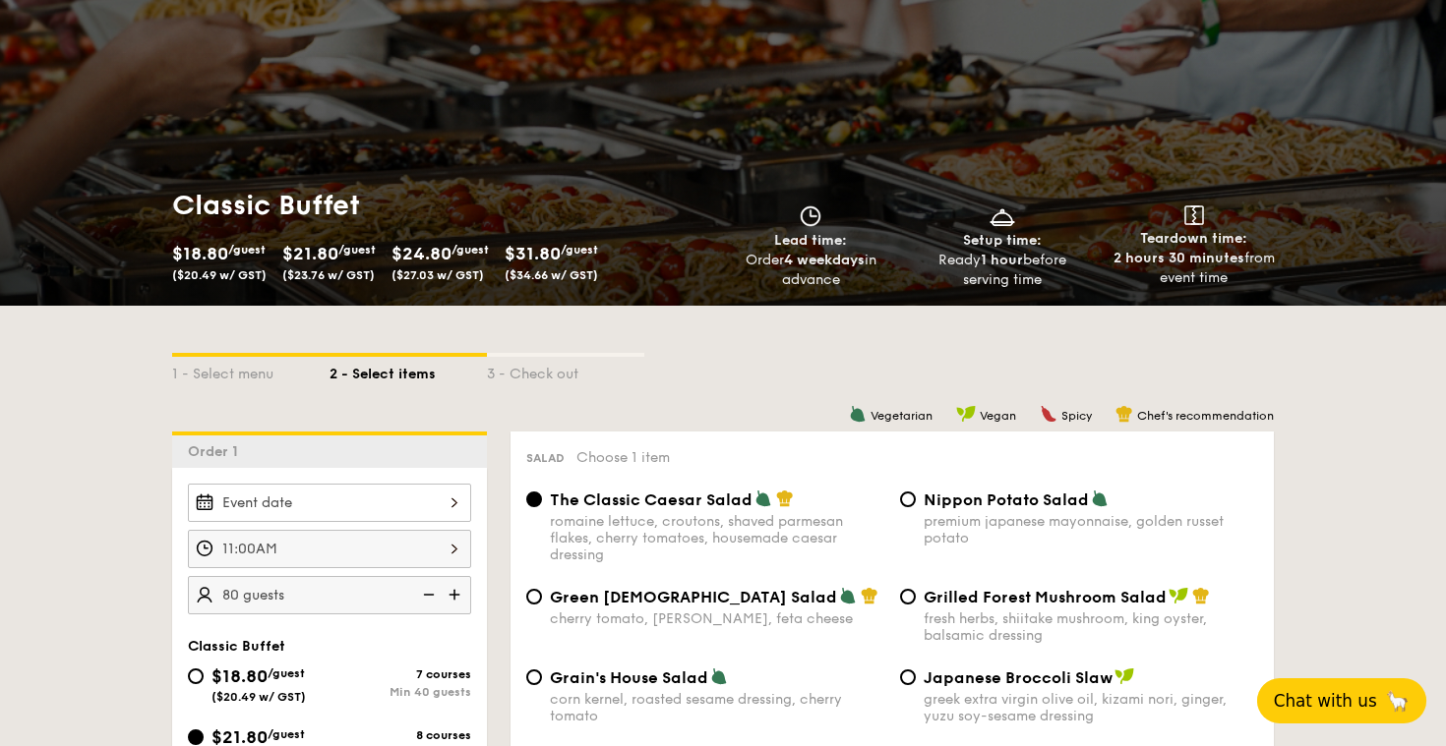
scroll to position [0, 0]
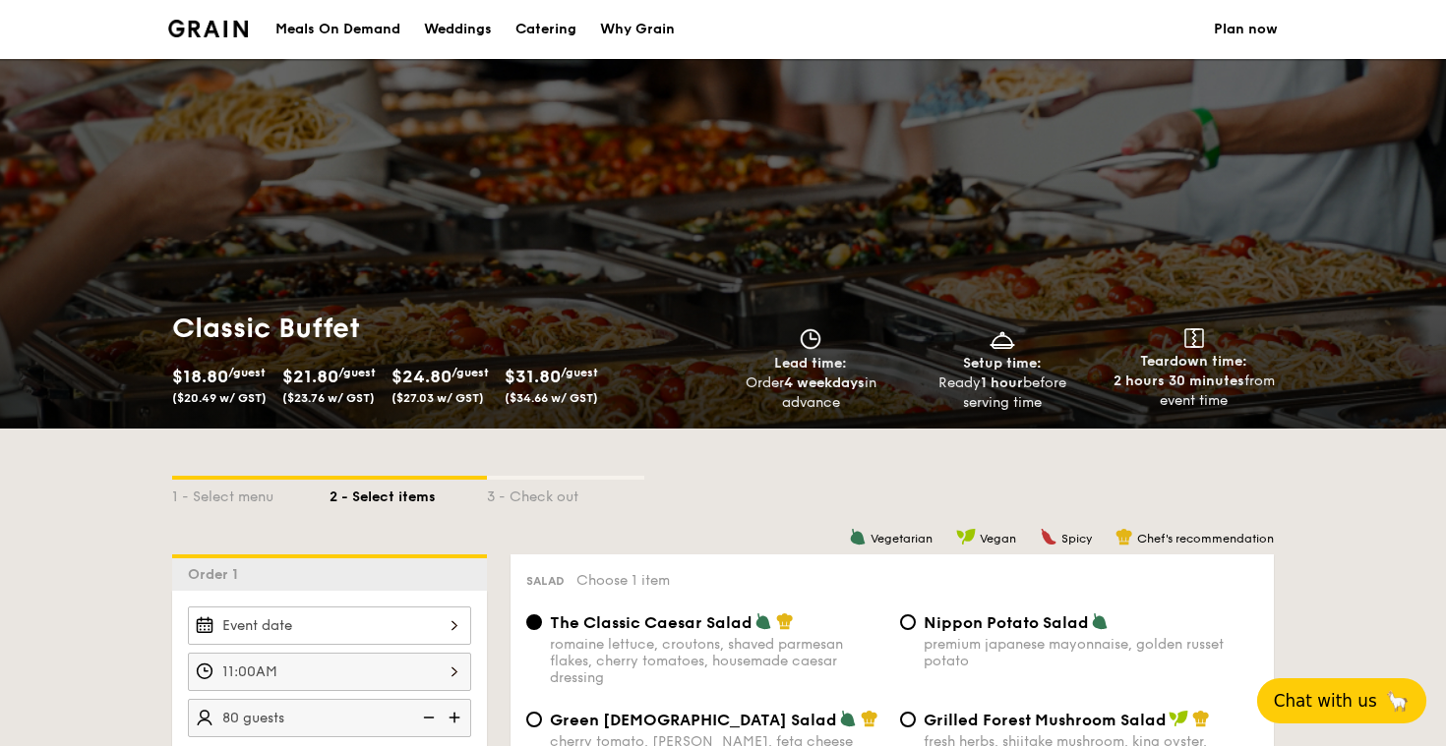
click at [197, 28] on img at bounding box center [208, 29] width 80 height 18
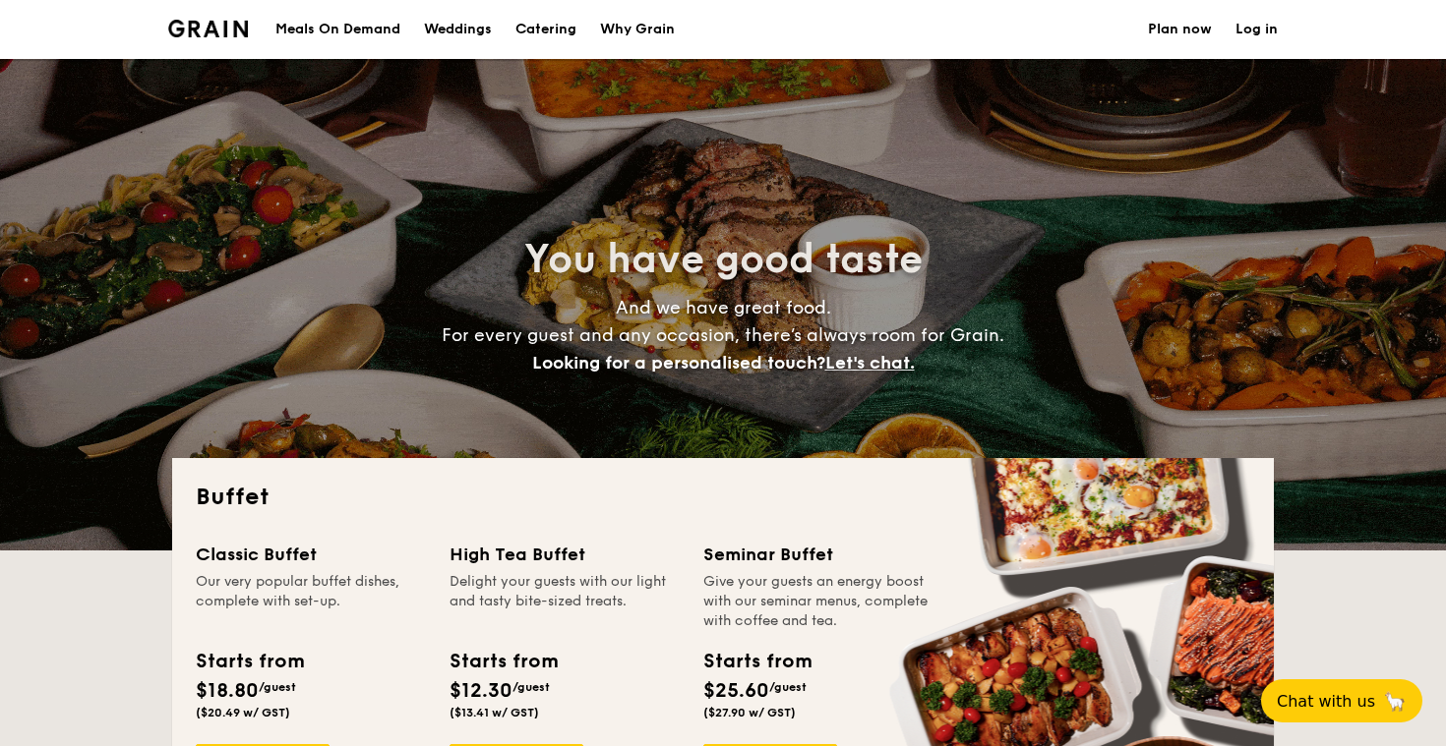
select select
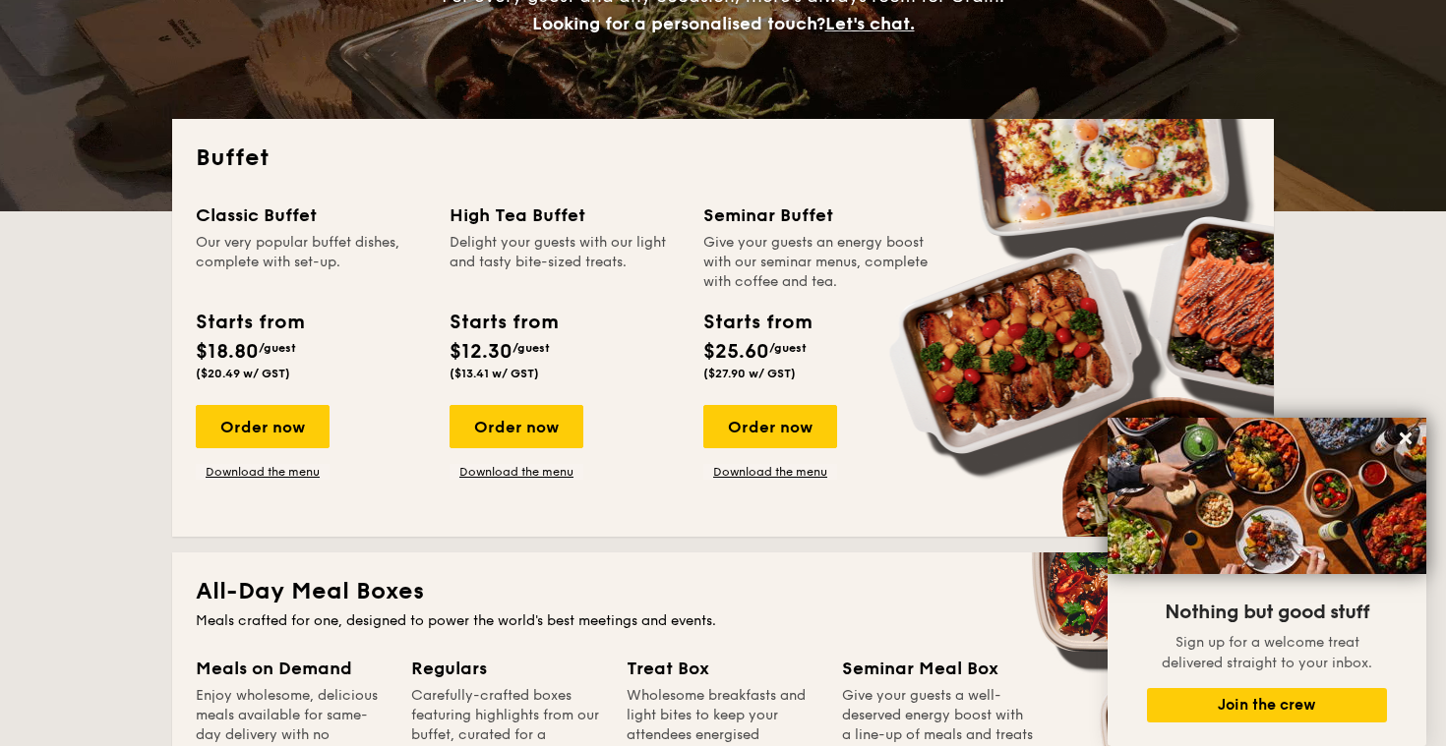
scroll to position [340, 0]
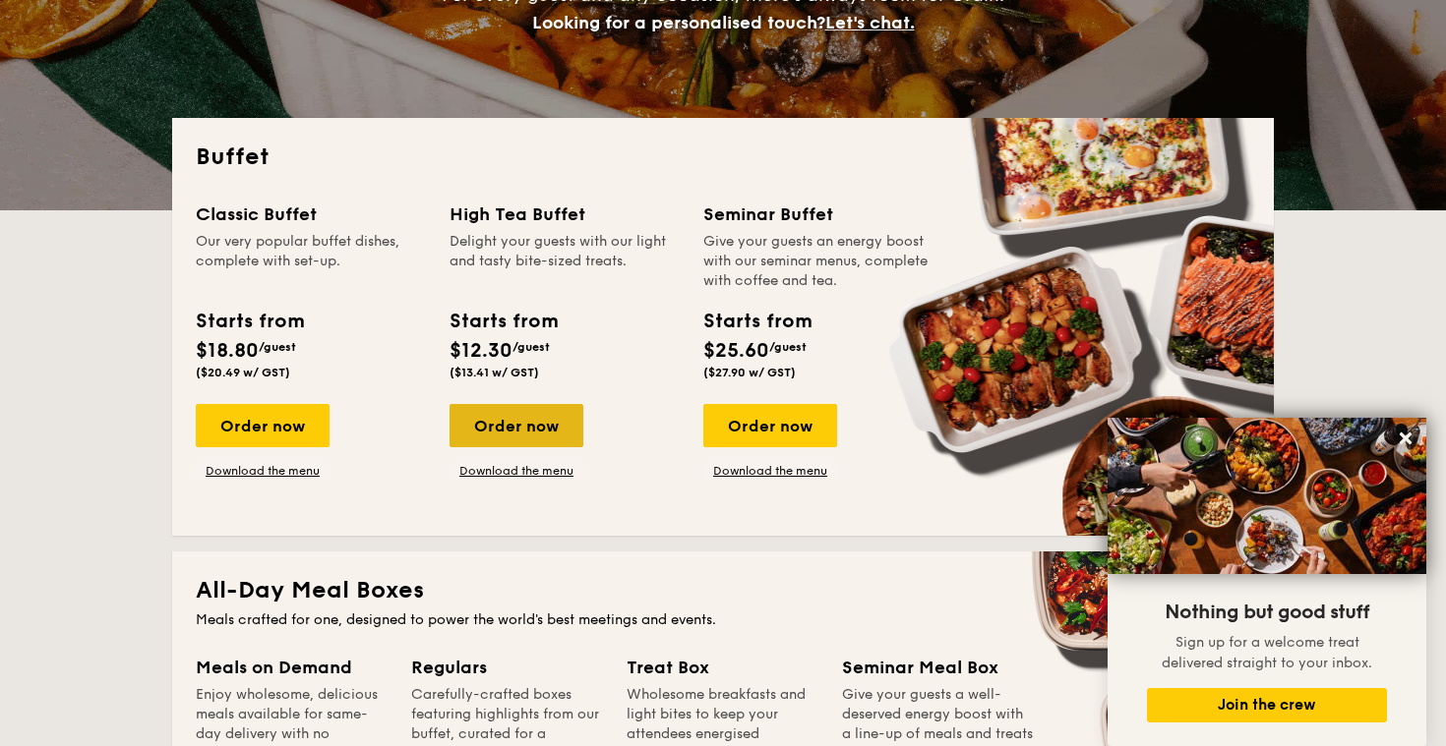
click at [543, 422] on div "Order now" at bounding box center [516, 425] width 134 height 43
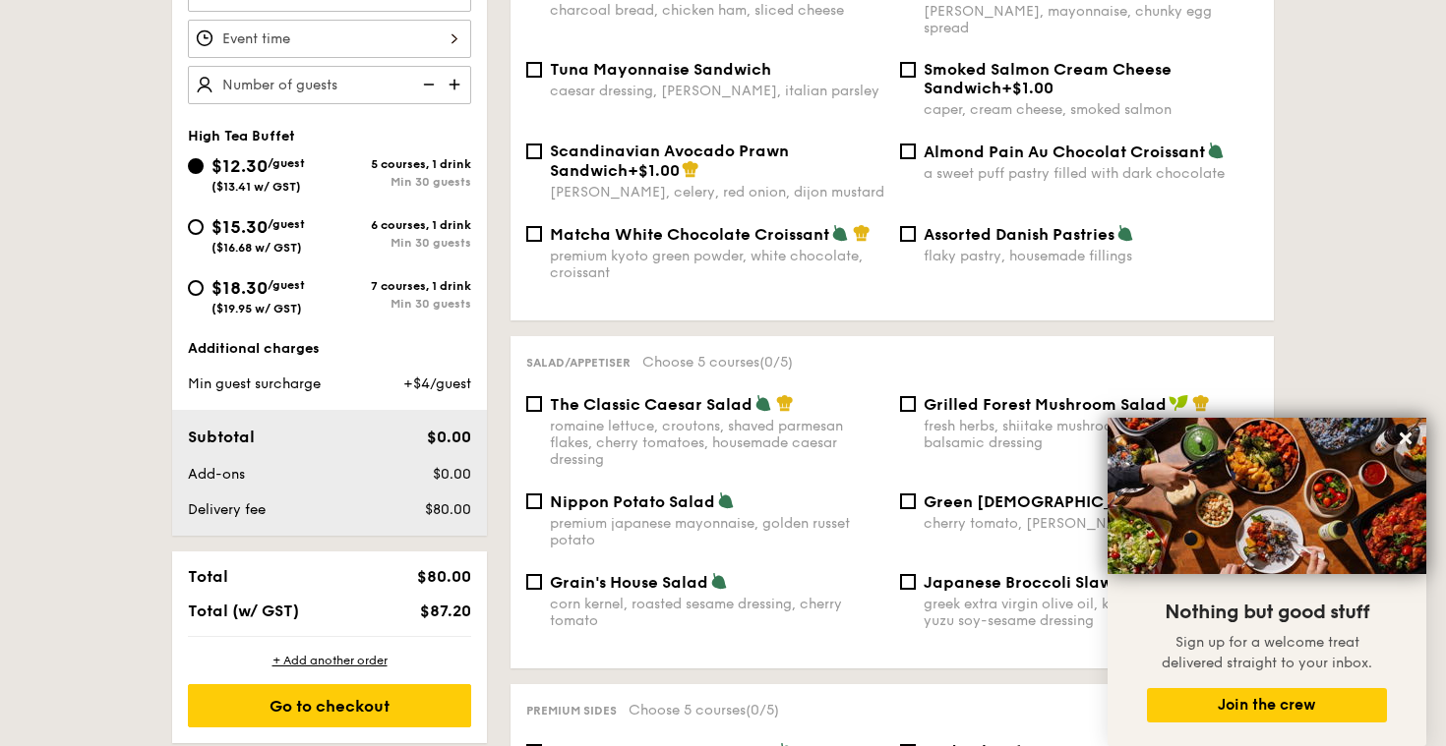
scroll to position [614, 0]
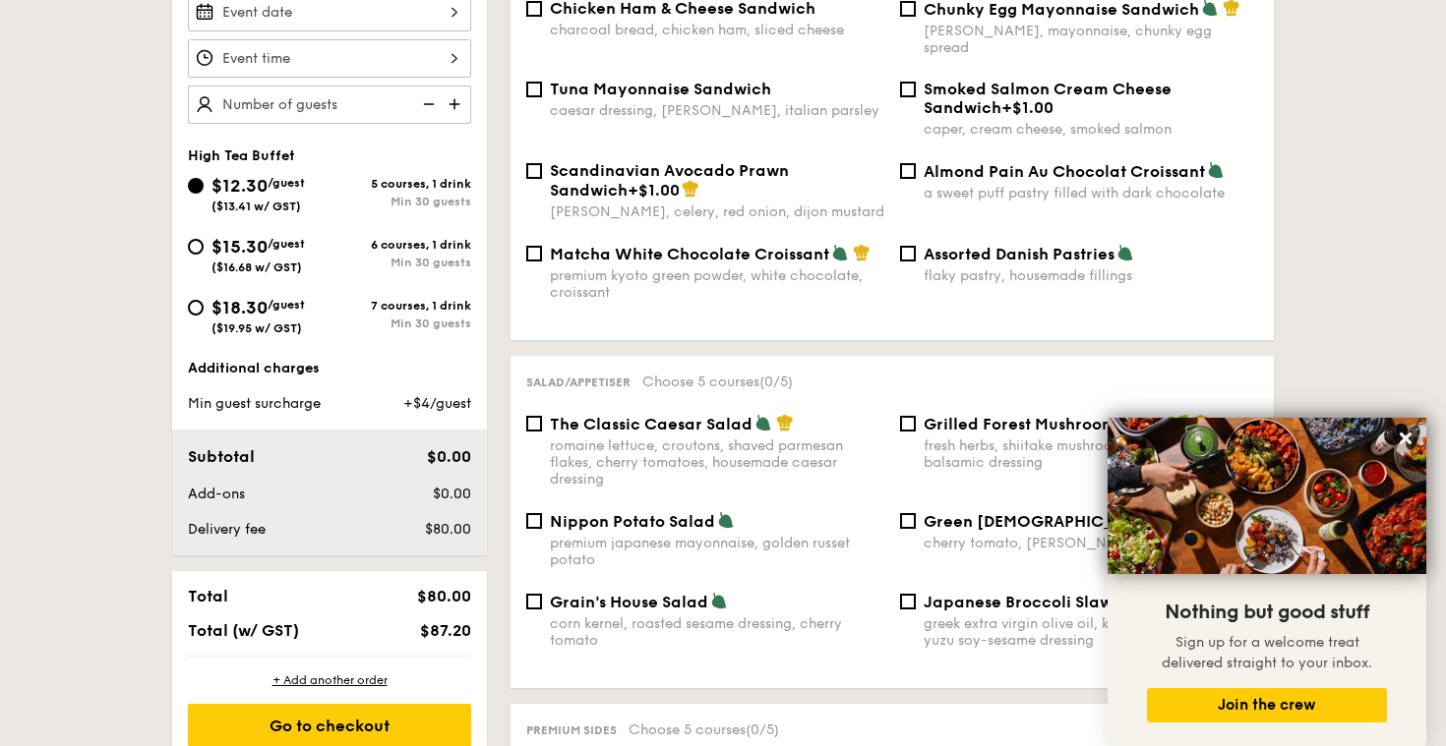
click at [286, 245] on span "/guest" at bounding box center [285, 244] width 37 height 14
click at [204, 245] on input "$15.30 /guest ($16.68 w/ GST) 6 courses, 1 drink Min 30 guests" at bounding box center [196, 247] width 16 height 16
radio input "true"
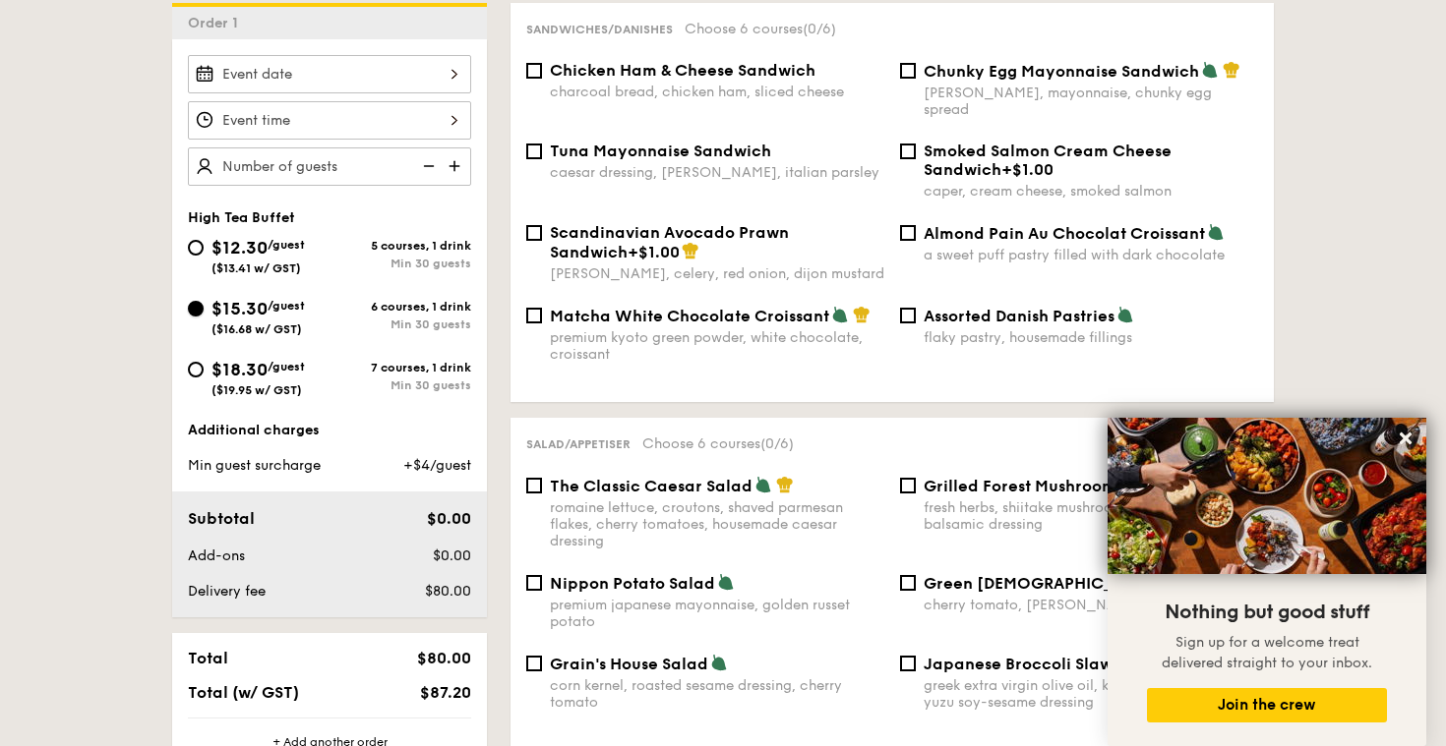
scroll to position [553, 0]
click at [371, 125] on div at bounding box center [329, 119] width 283 height 38
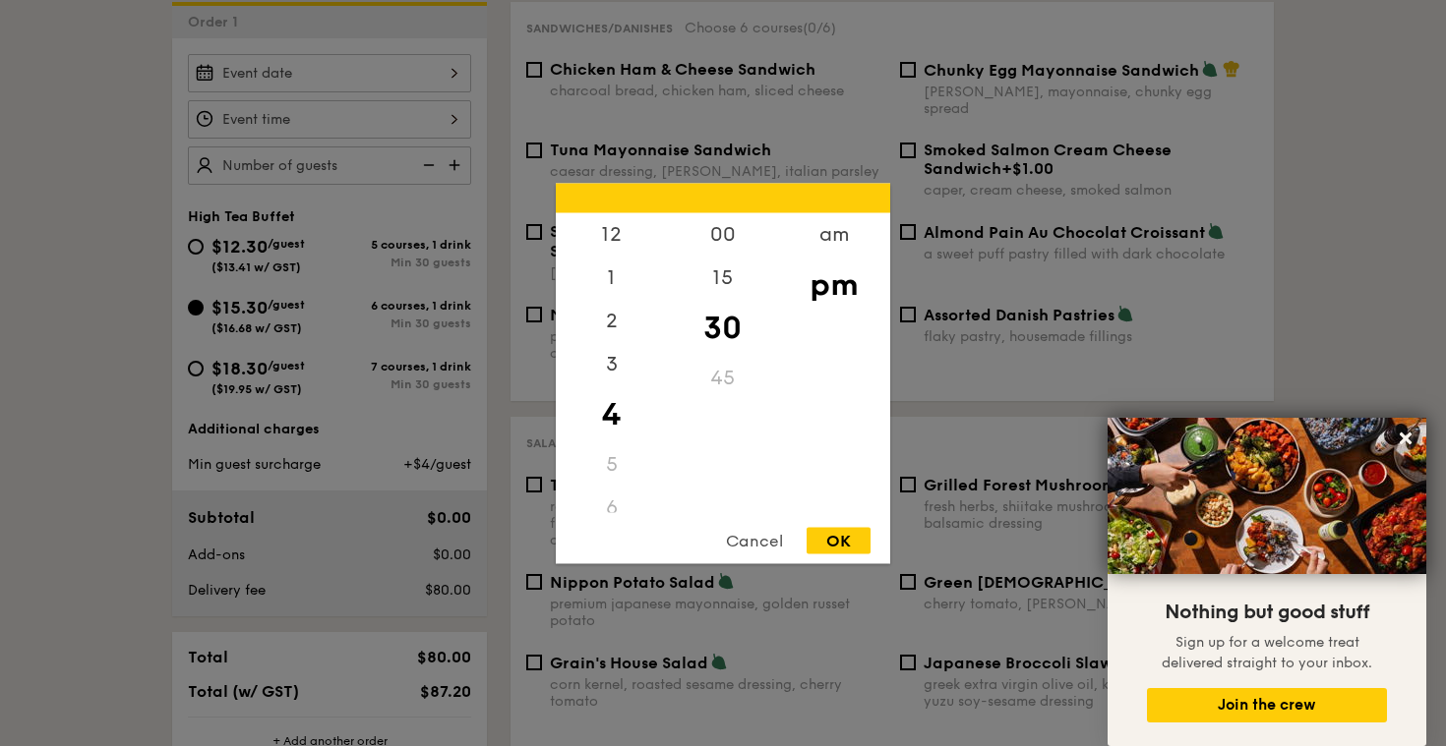
click at [377, 96] on div at bounding box center [723, 373] width 1446 height 746
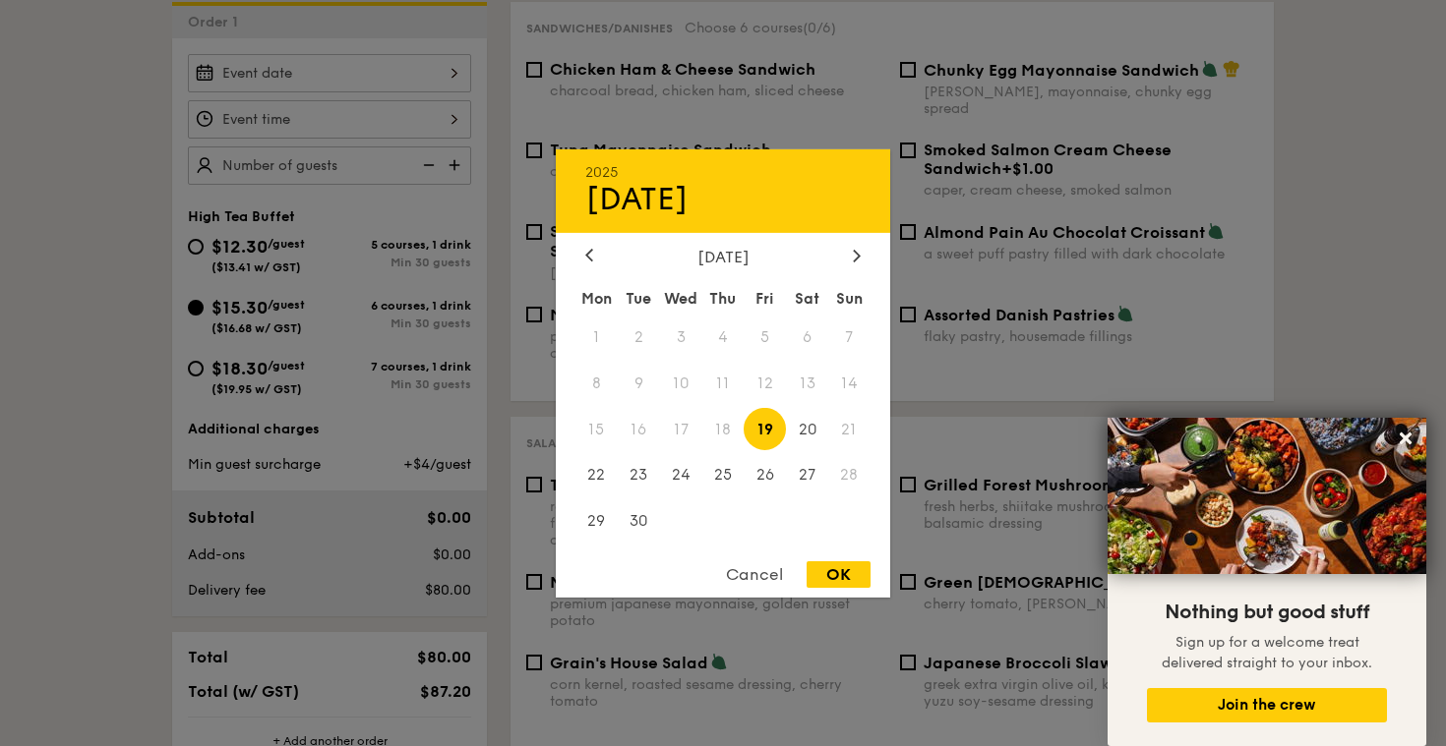
click at [382, 64] on div "2025 Sep 19 September 2025 Mon Tue Wed Thu Fri Sat Sun 1 2 3 4 5 6 7 8 9 10 11 …" at bounding box center [329, 73] width 283 height 38
click at [848, 267] on div "September 2025 Mon Tue Wed Thu Fri Sat Sun 1 2 3 4 5 6 7 8 9 10 11 12 13 14 15 …" at bounding box center [723, 396] width 334 height 299
click at [848, 258] on div at bounding box center [857, 256] width 18 height 19
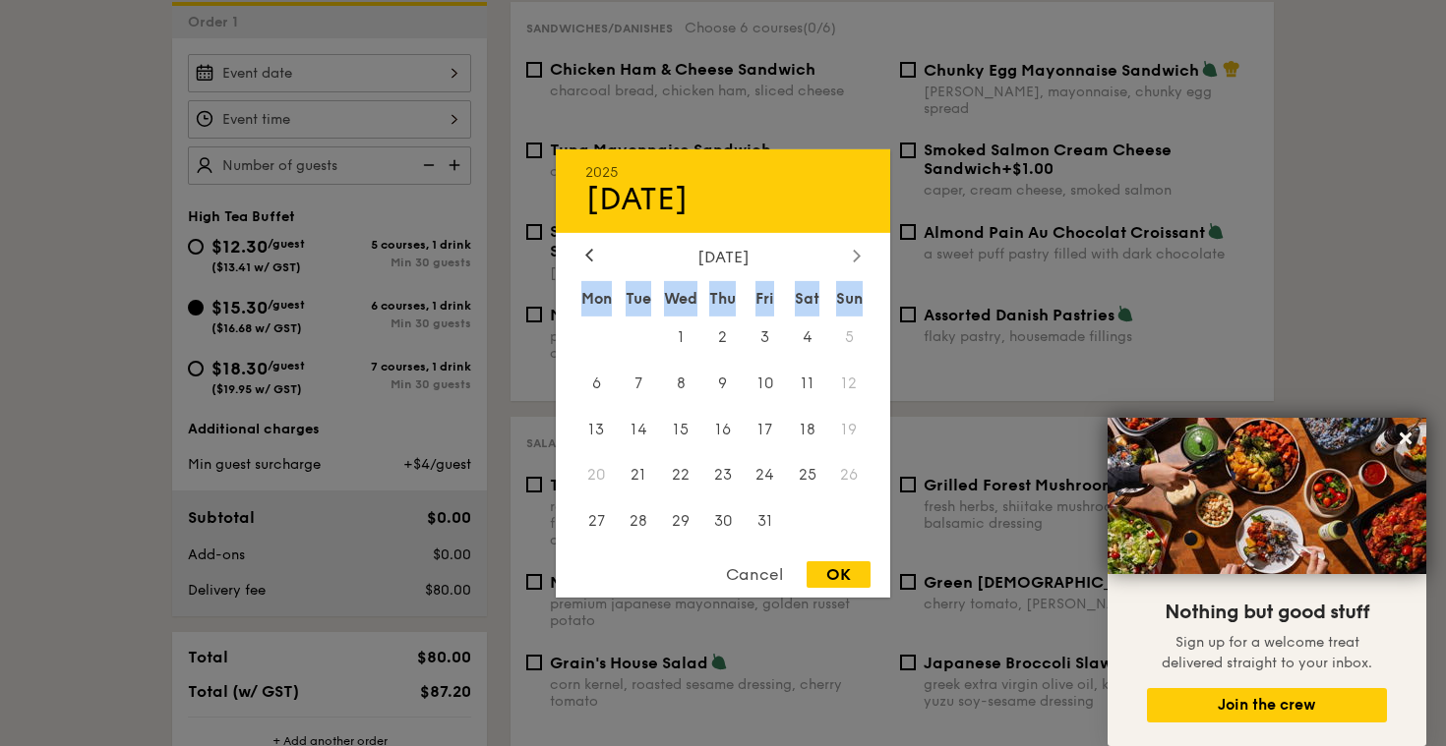
click at [848, 258] on div at bounding box center [857, 256] width 18 height 19
click at [848, 259] on div at bounding box center [857, 256] width 18 height 19
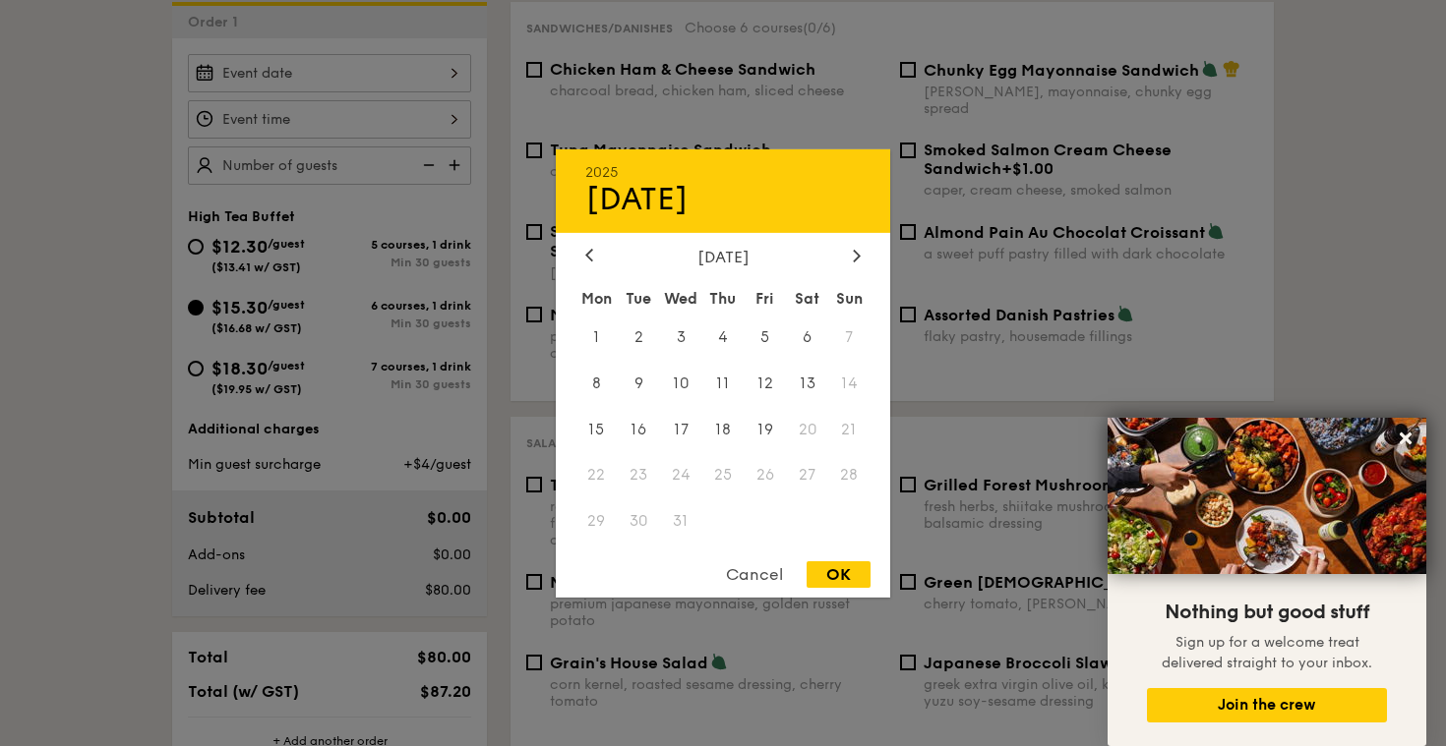
click at [799, 297] on div "Sat" at bounding box center [807, 297] width 42 height 35
click at [800, 437] on span "20" at bounding box center [807, 429] width 42 height 42
click at [864, 257] on div at bounding box center [857, 256] width 18 height 19
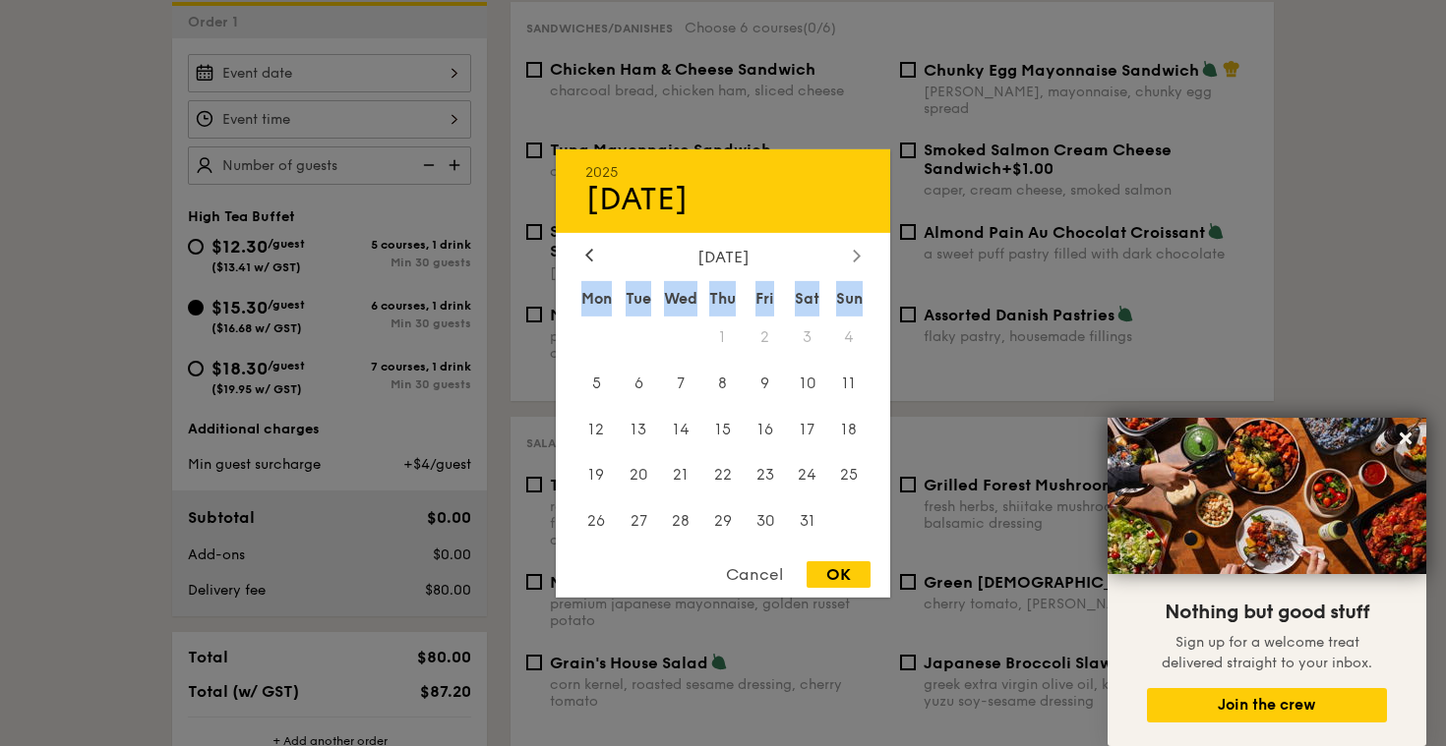
click at [863, 256] on div at bounding box center [857, 256] width 18 height 19
click at [863, 259] on div at bounding box center [857, 256] width 18 height 19
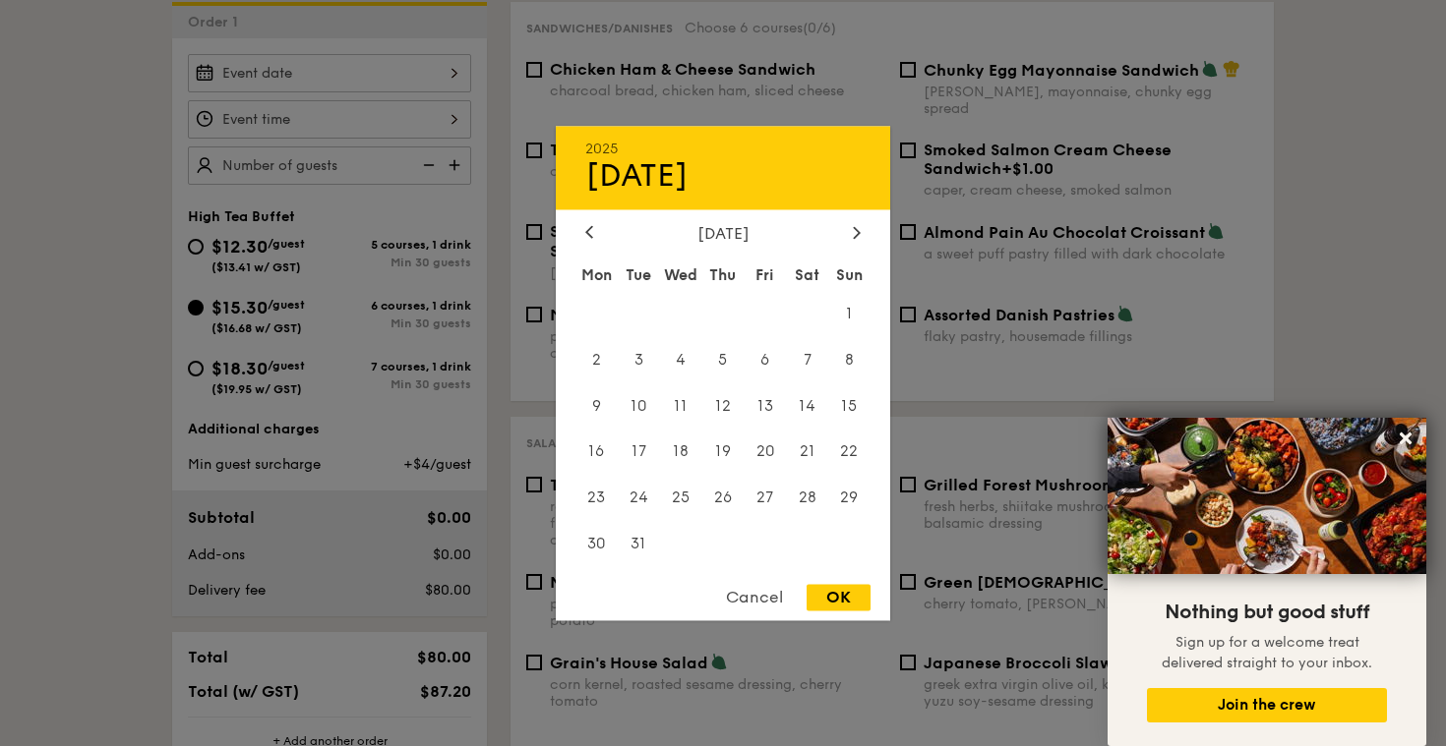
click at [766, 596] on div "Cancel" at bounding box center [754, 597] width 96 height 27
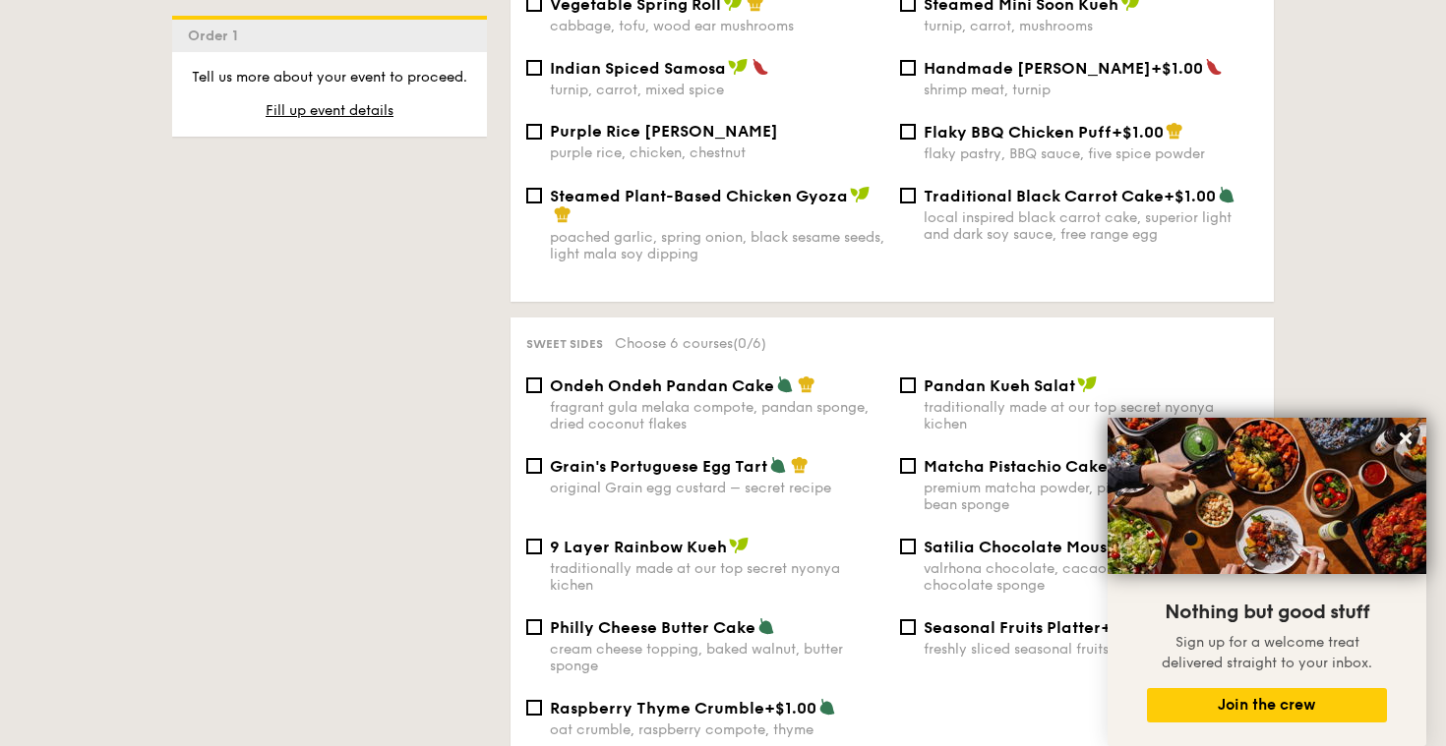
scroll to position [1891, 0]
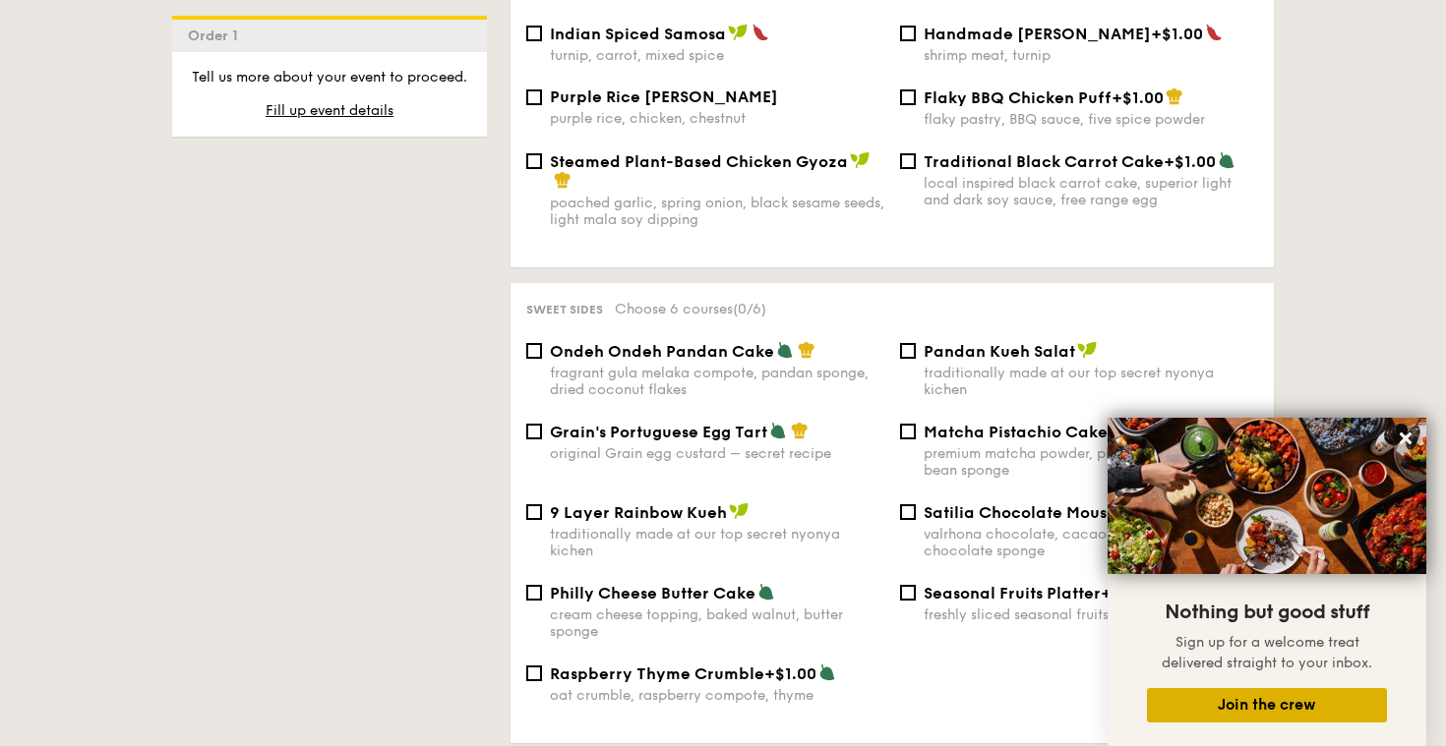
click at [1207, 700] on button "Join the crew" at bounding box center [1267, 705] width 240 height 34
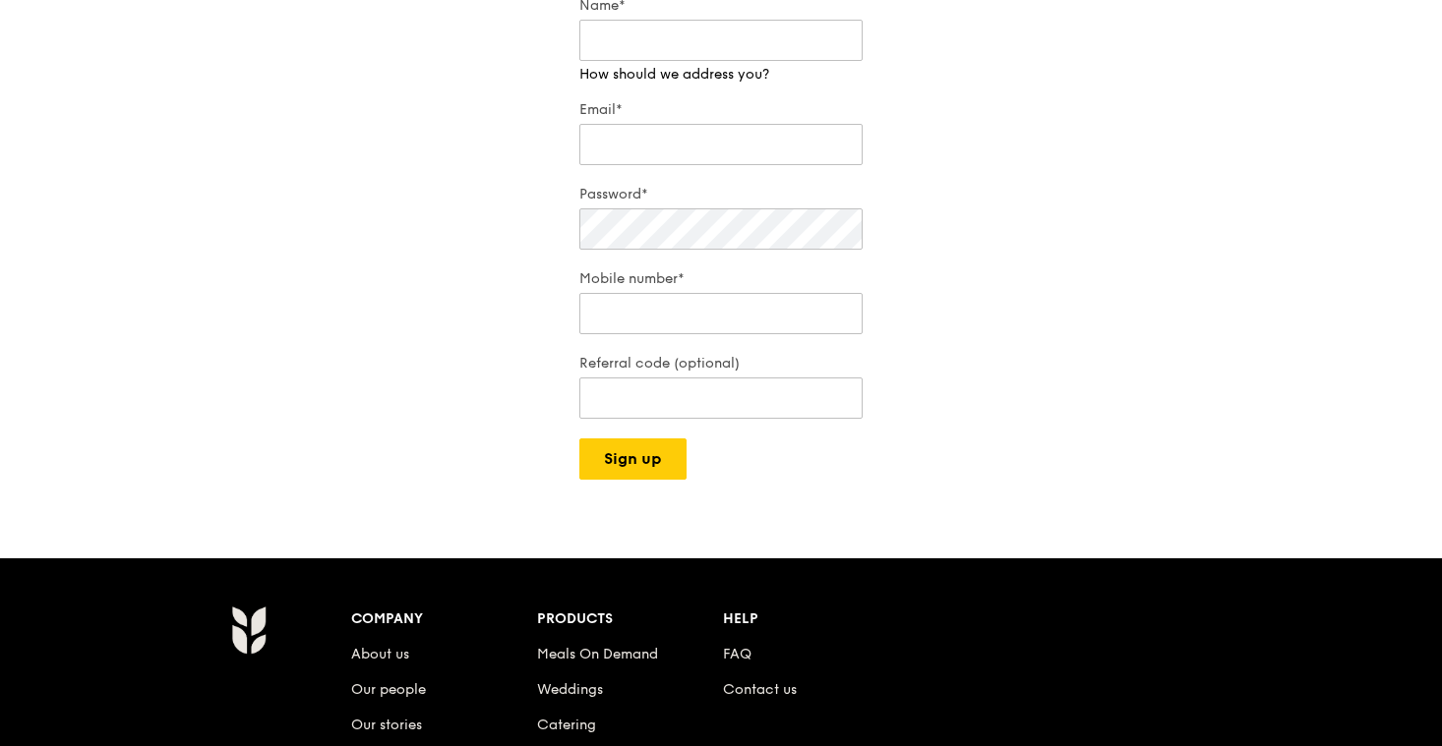
scroll to position [118, 0]
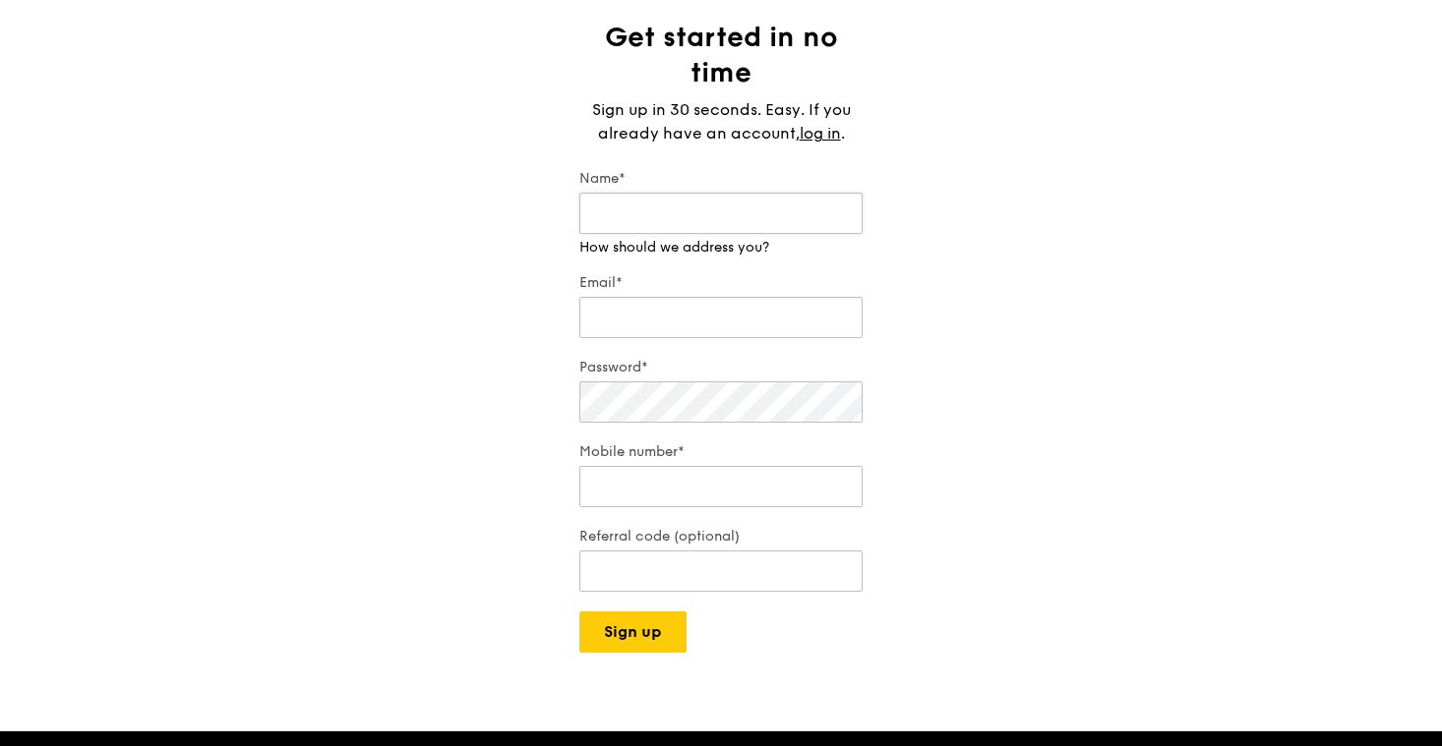
click at [683, 212] on input "Name*" at bounding box center [720, 213] width 283 height 41
type input "Max and Christie"
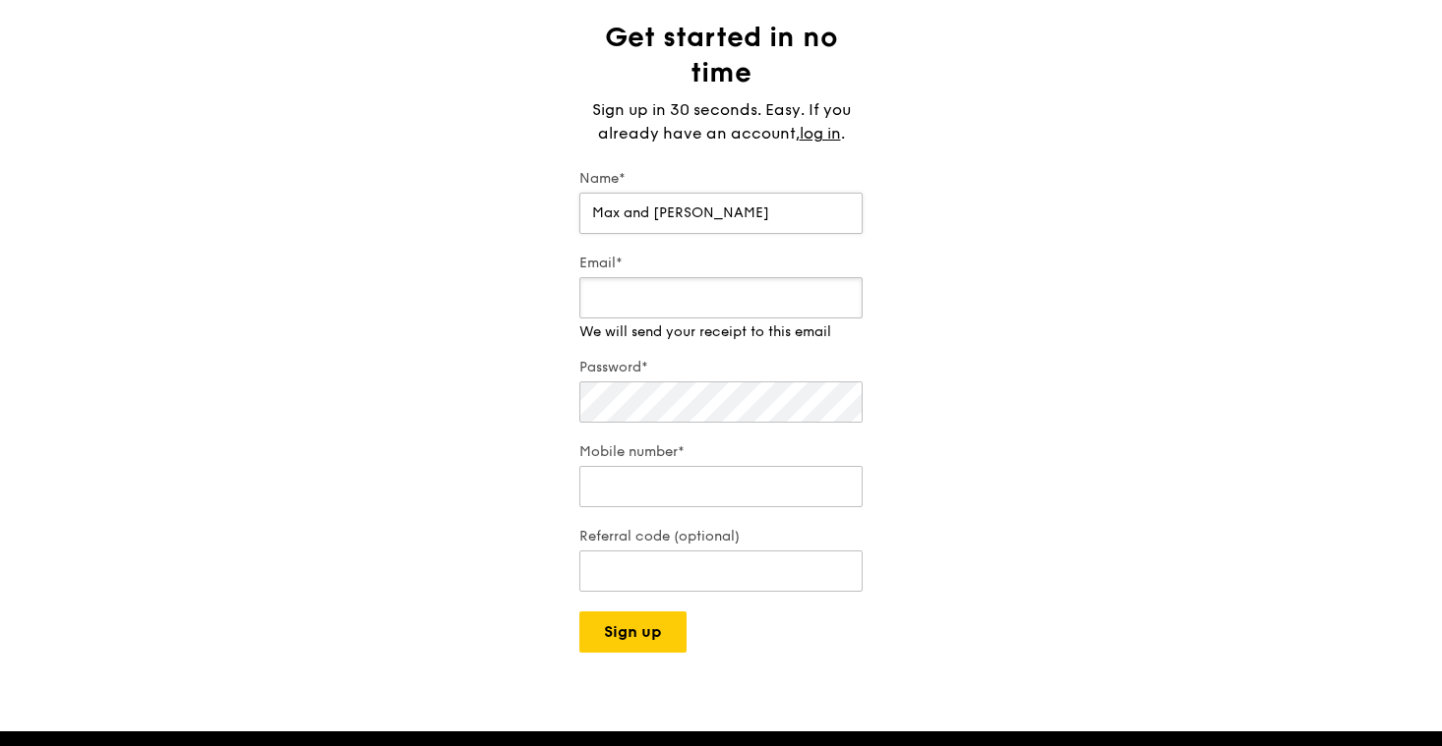
type input "c"
type input "maxandchristie@outlook.com"
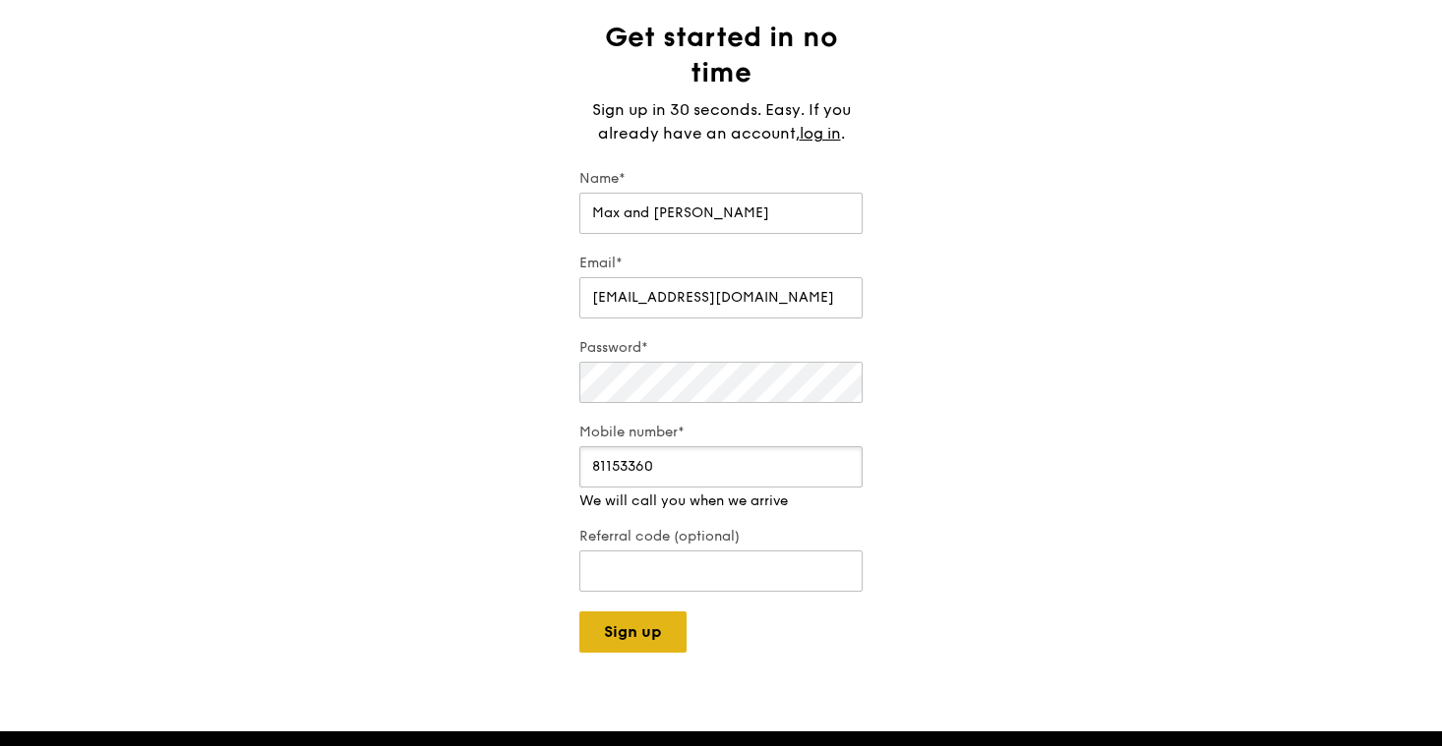
type input "81153360"
click at [647, 641] on div "Grain logo Meals On Demand Weddings Catering Why Grain Contact us Log in Get st…" at bounding box center [721, 598] width 1442 height 1432
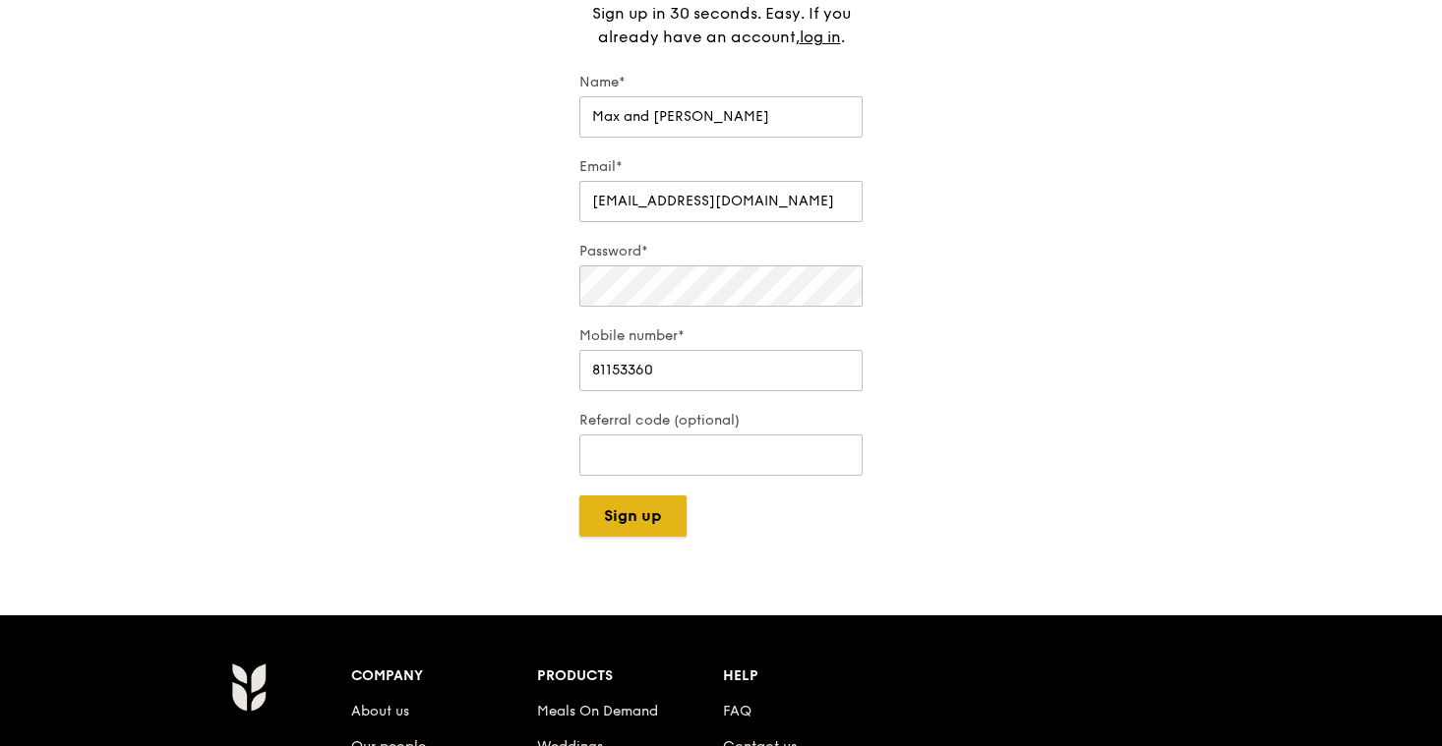
scroll to position [239, 0]
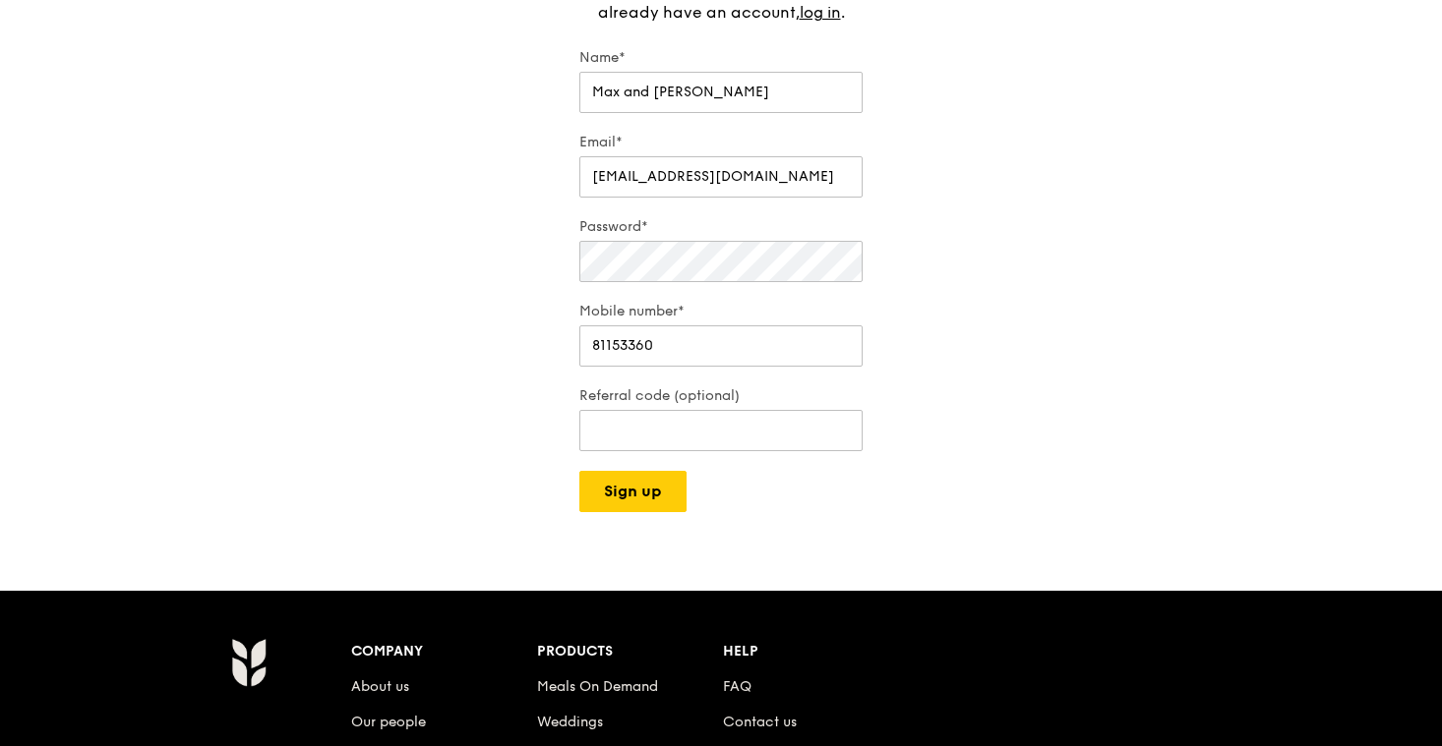
click at [826, 480] on form "Name* Max and Christie Email* maxandchristie@outlook.com Password* Mobile numbe…" at bounding box center [720, 280] width 283 height 464
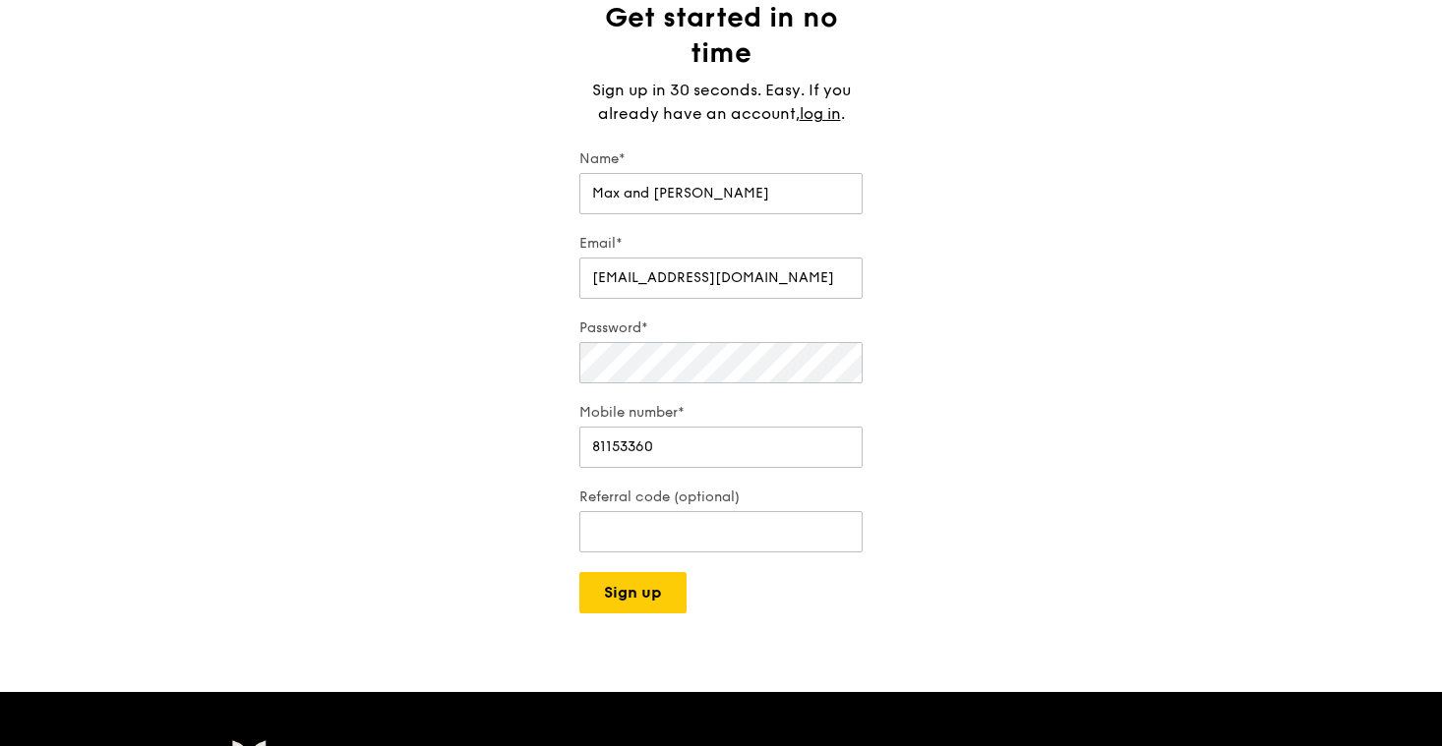
scroll to position [123, 0]
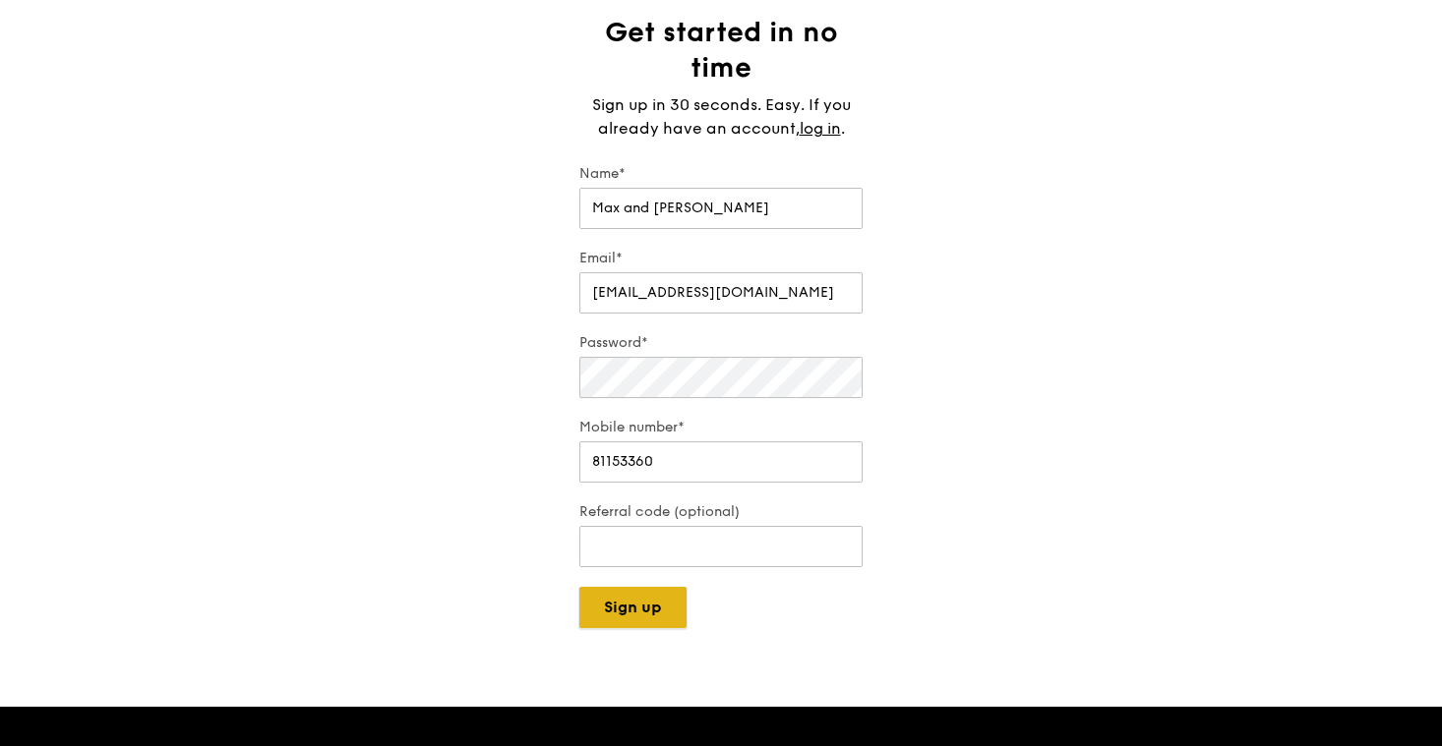
click at [654, 590] on button "Sign up" at bounding box center [632, 607] width 107 height 41
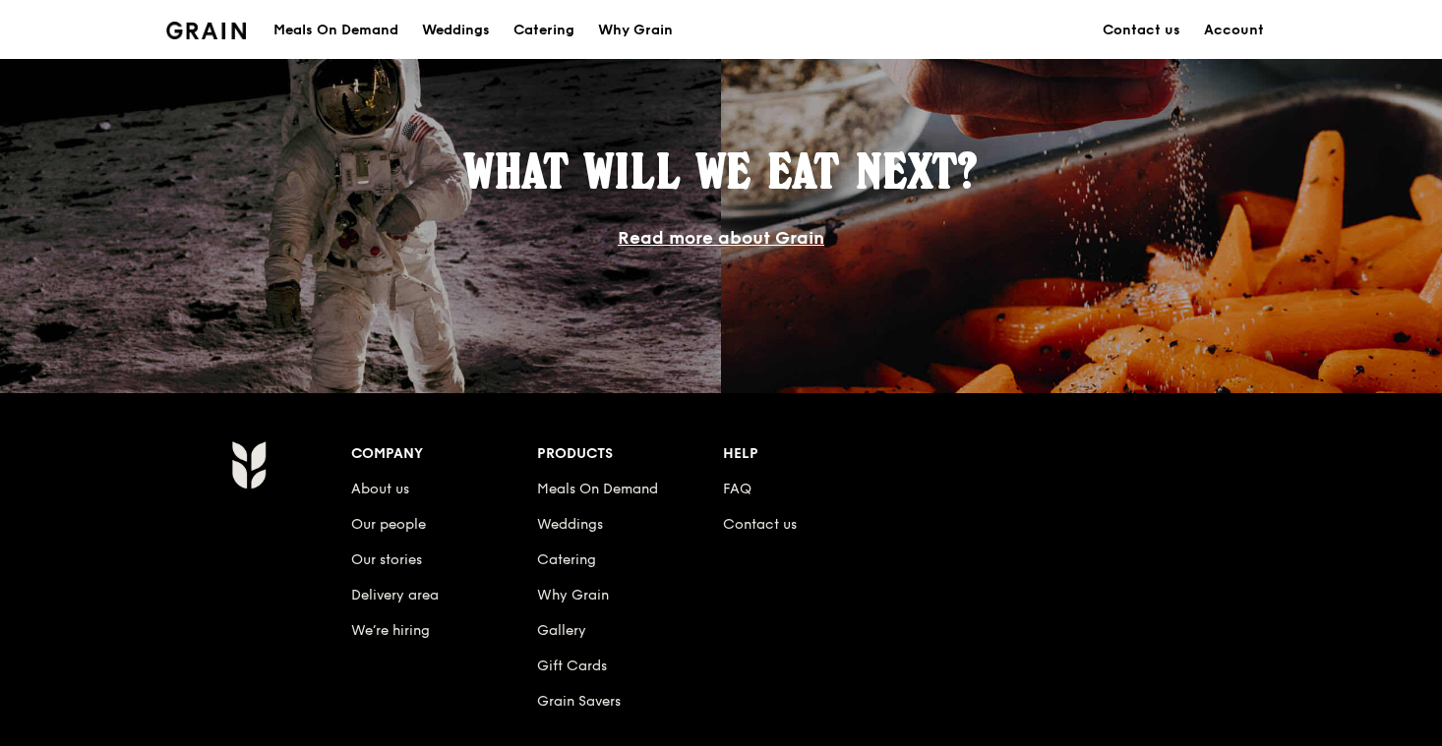
scroll to position [1878, 0]
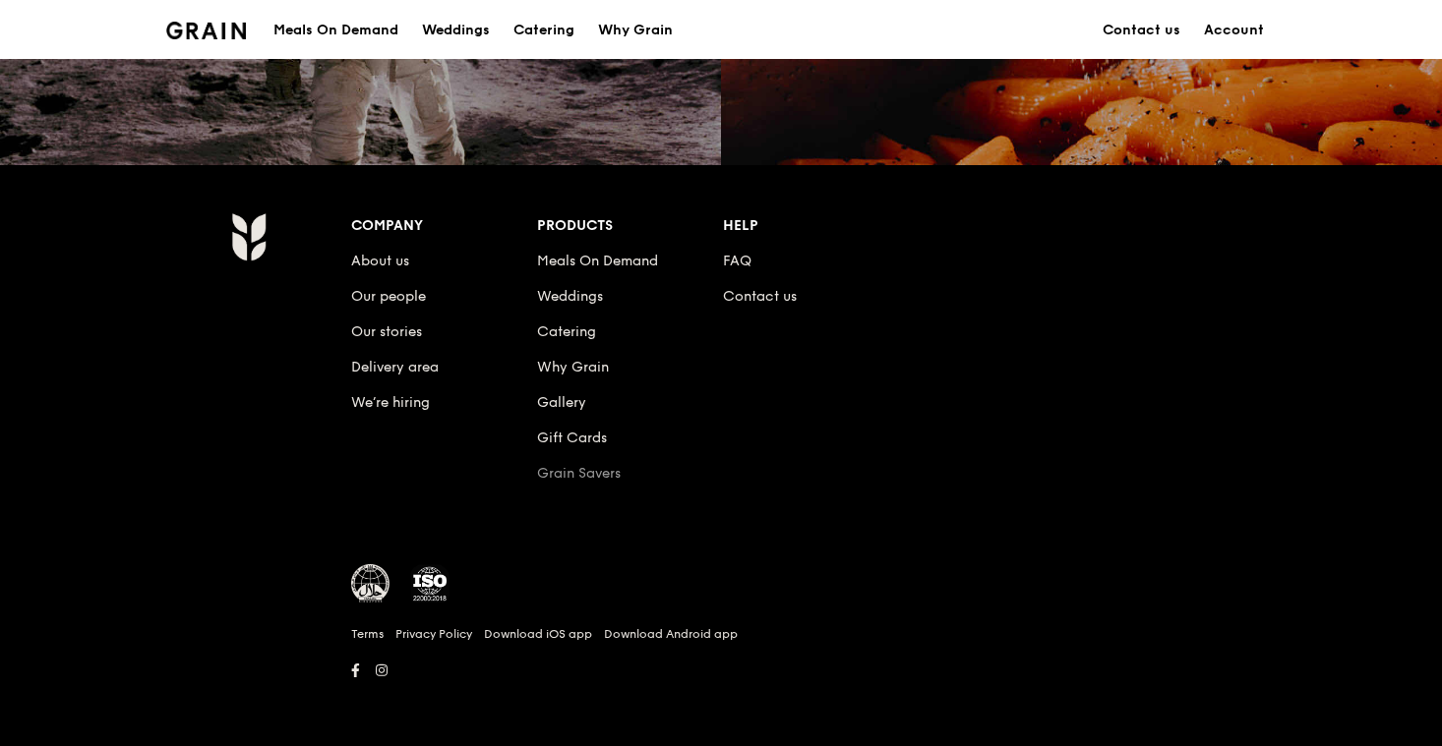
click at [573, 474] on link "Grain Savers" at bounding box center [579, 473] width 84 height 17
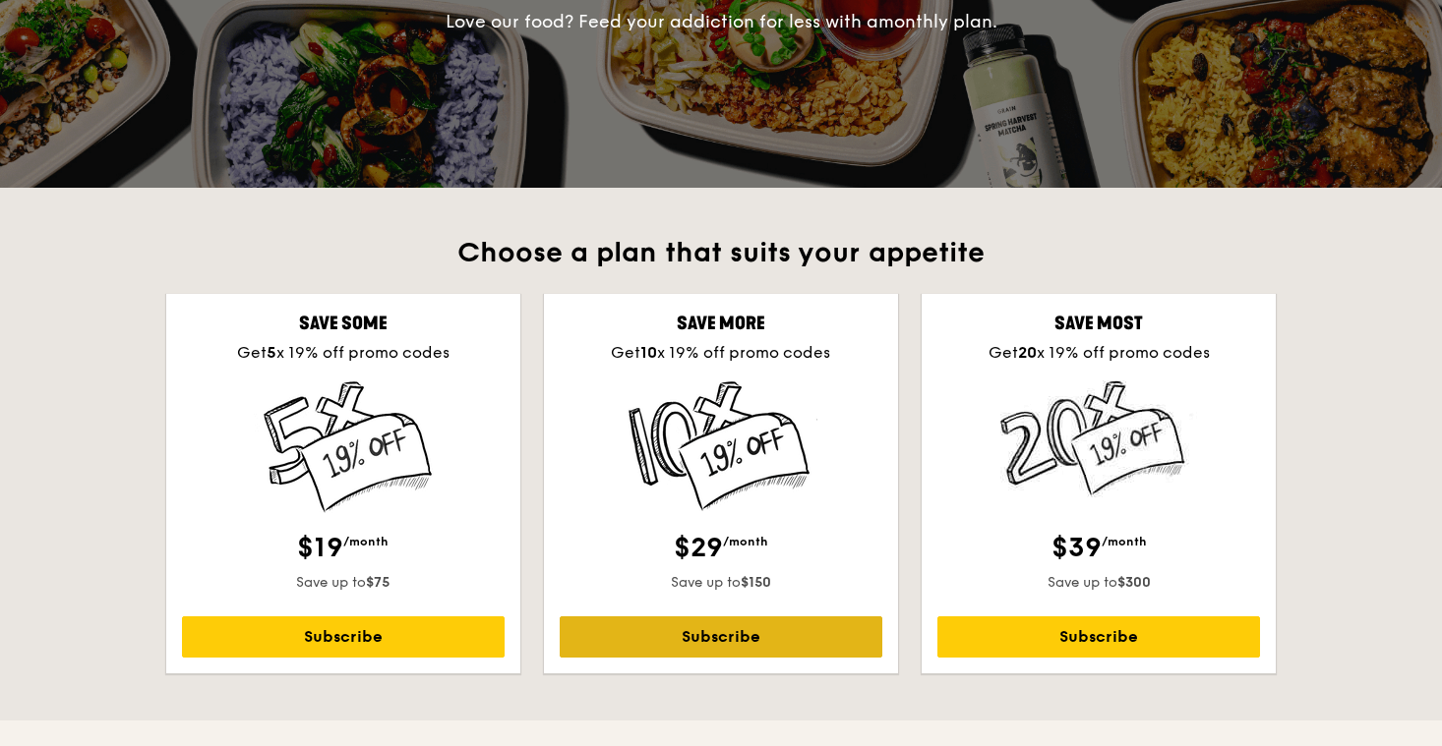
scroll to position [378, 0]
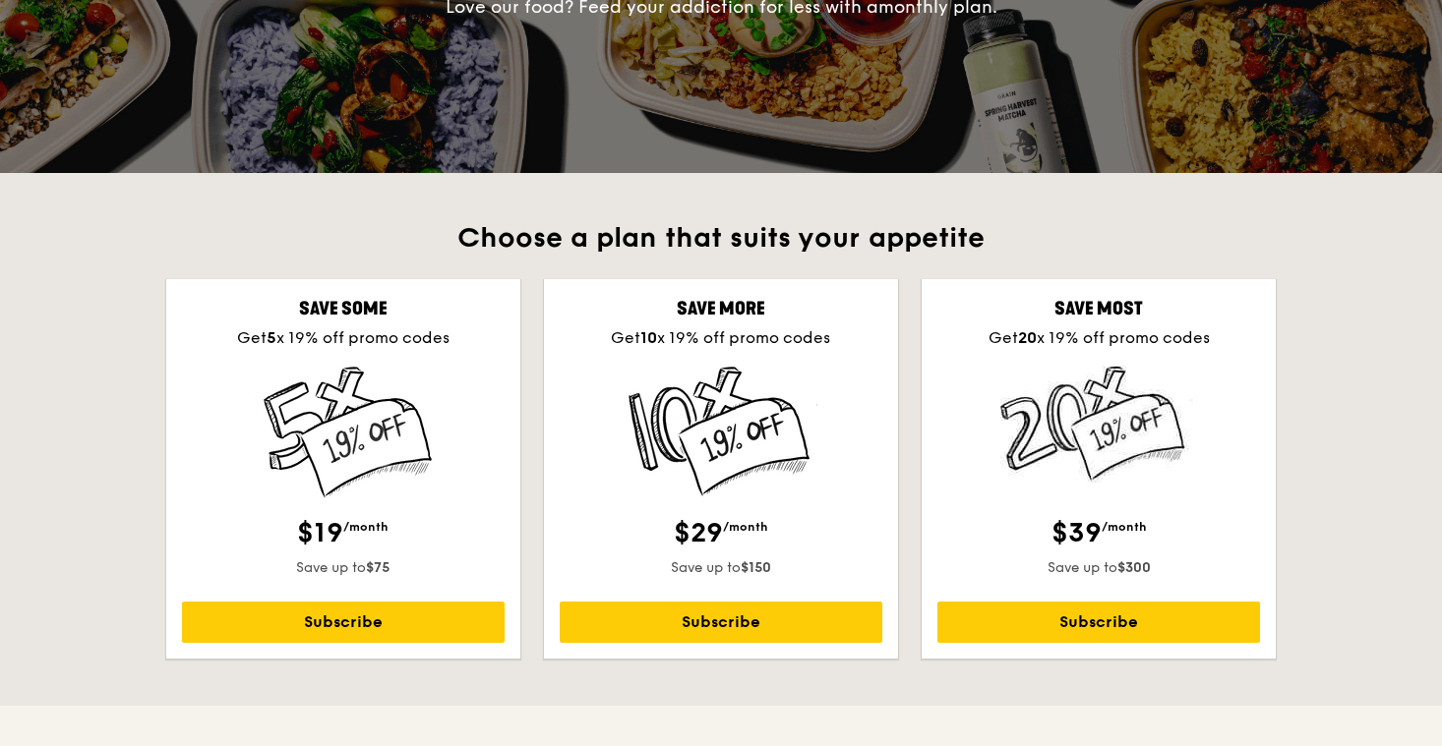
click at [348, 442] on img at bounding box center [343, 433] width 194 height 134
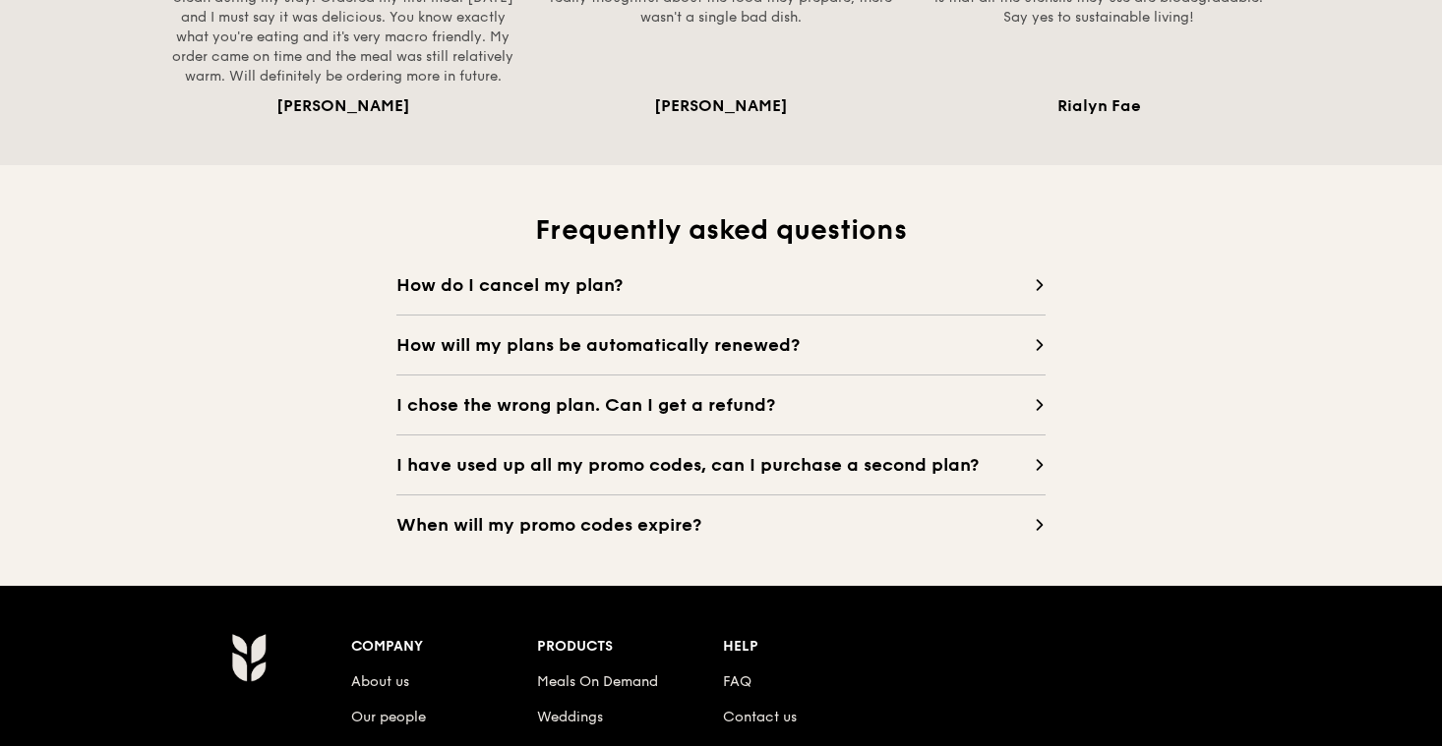
scroll to position [2066, 0]
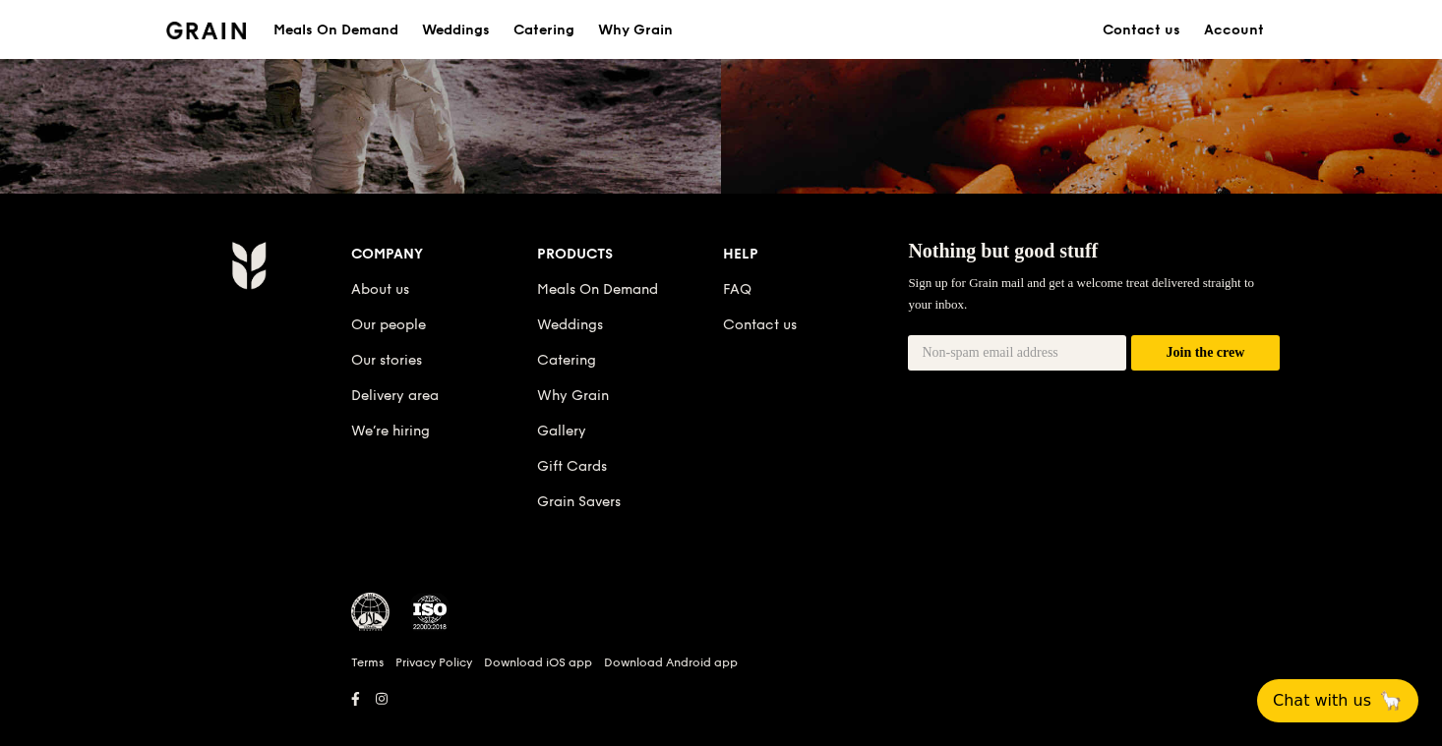
scroll to position [1878, 0]
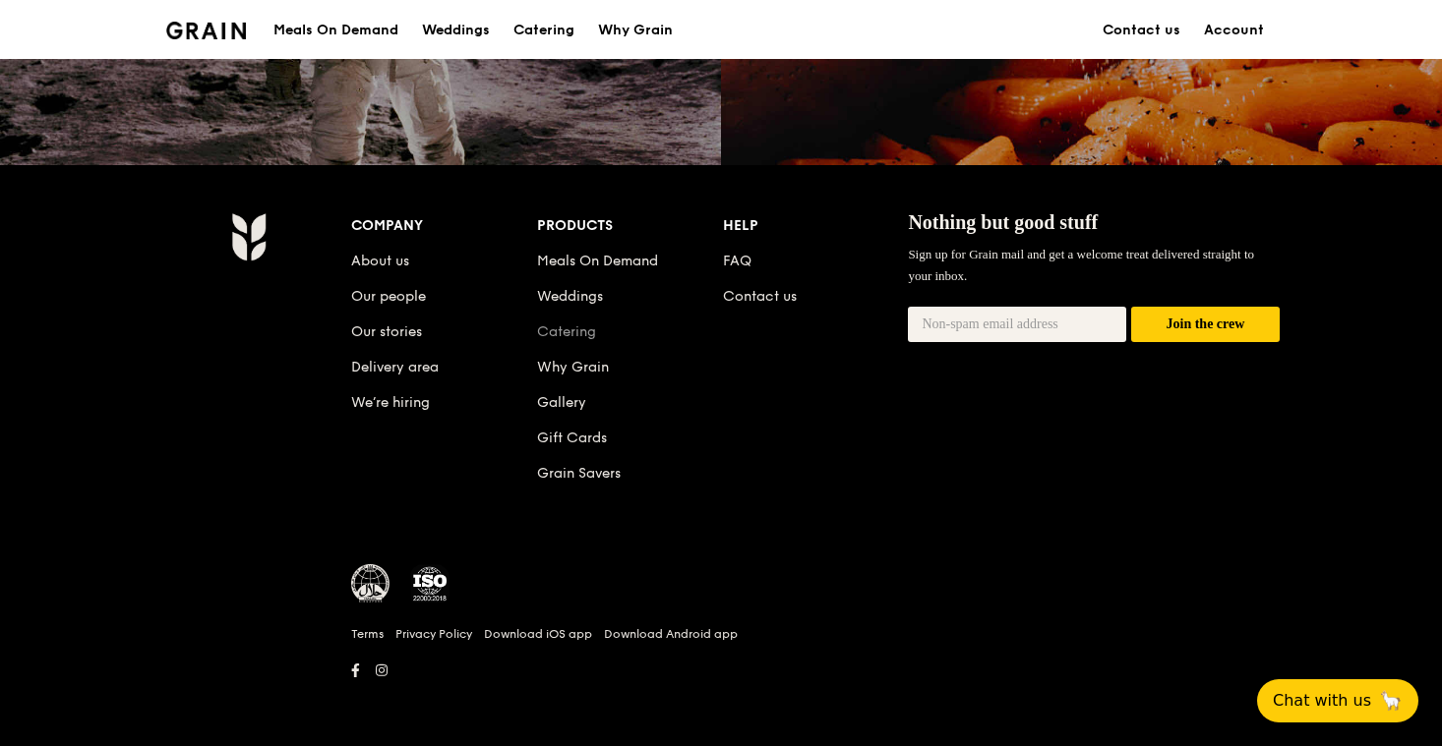
click at [567, 332] on link "Catering" at bounding box center [566, 332] width 59 height 17
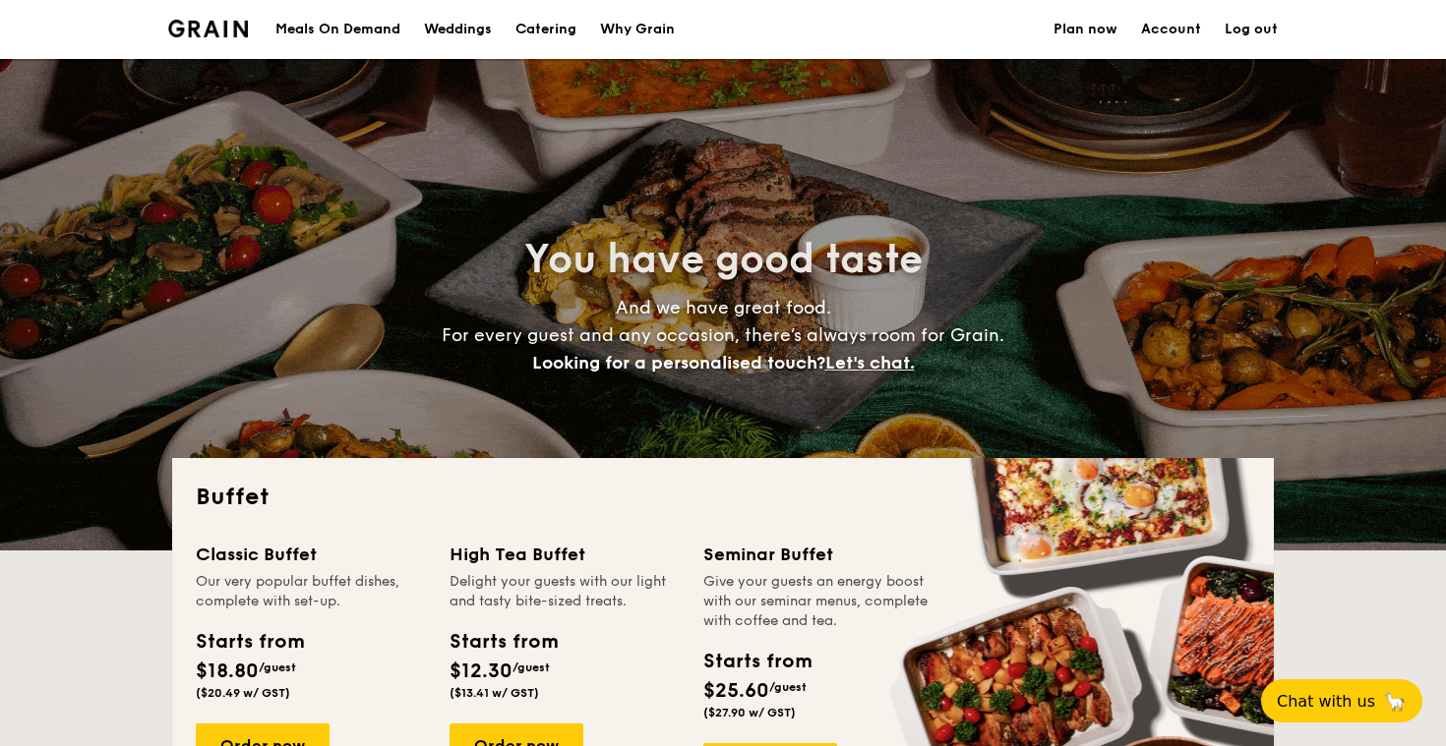
select select
